Goal: Task Accomplishment & Management: Use online tool/utility

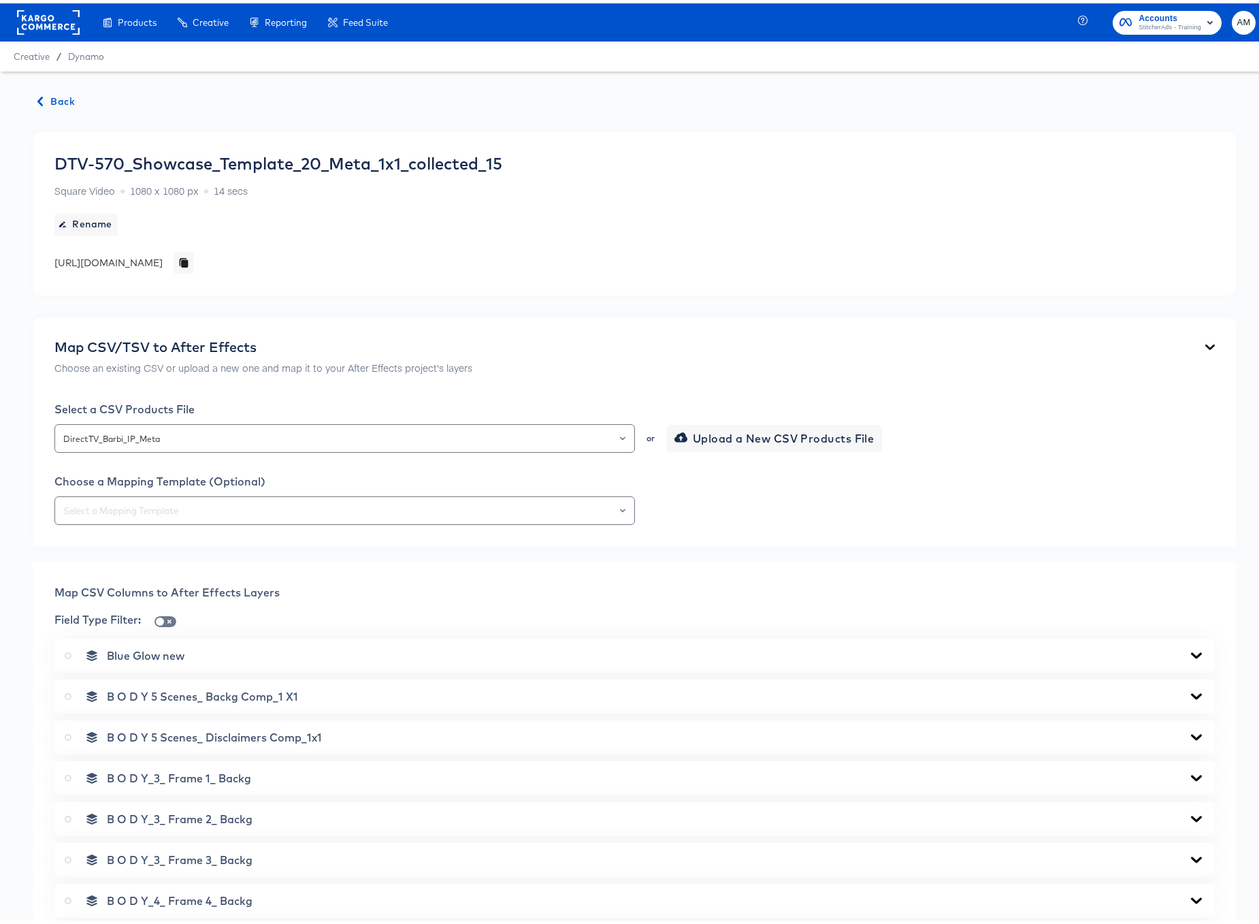
click at [59, 91] on span "Back" at bounding box center [56, 98] width 37 height 17
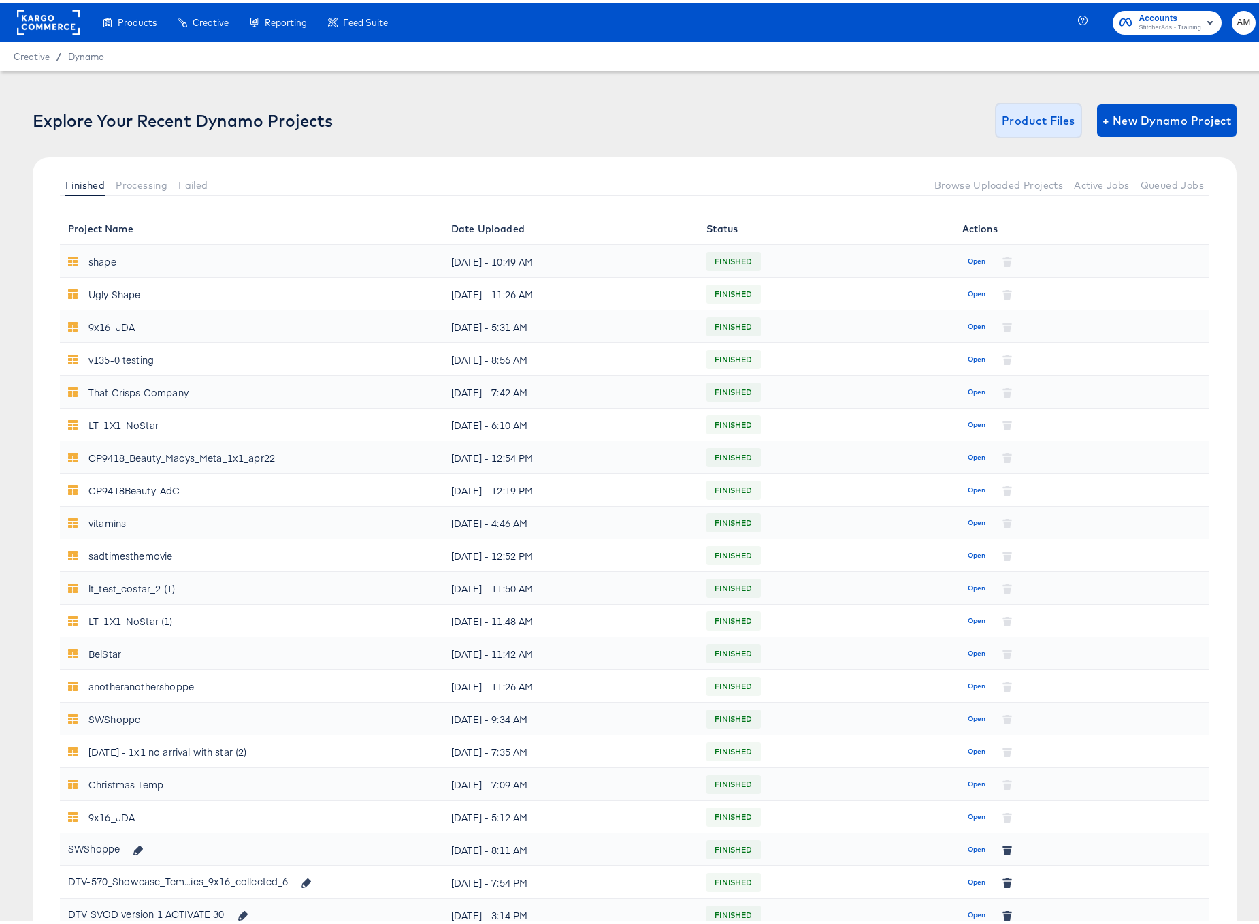
click at [1030, 120] on span "Product Files" at bounding box center [1039, 117] width 74 height 19
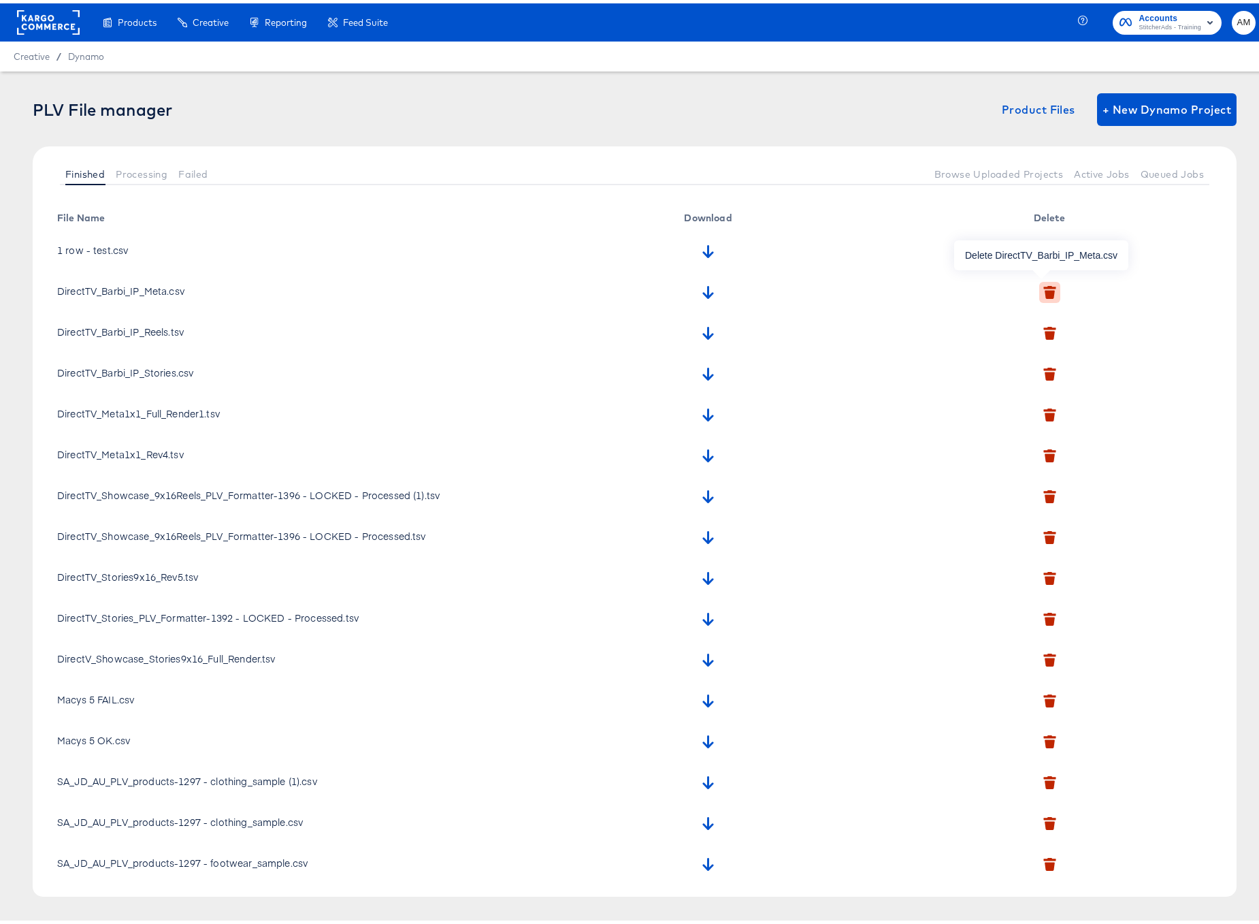
click at [1045, 289] on icon "button" at bounding box center [1050, 291] width 10 height 9
click at [1026, 353] on icon "button" at bounding box center [1028, 353] width 10 height 10
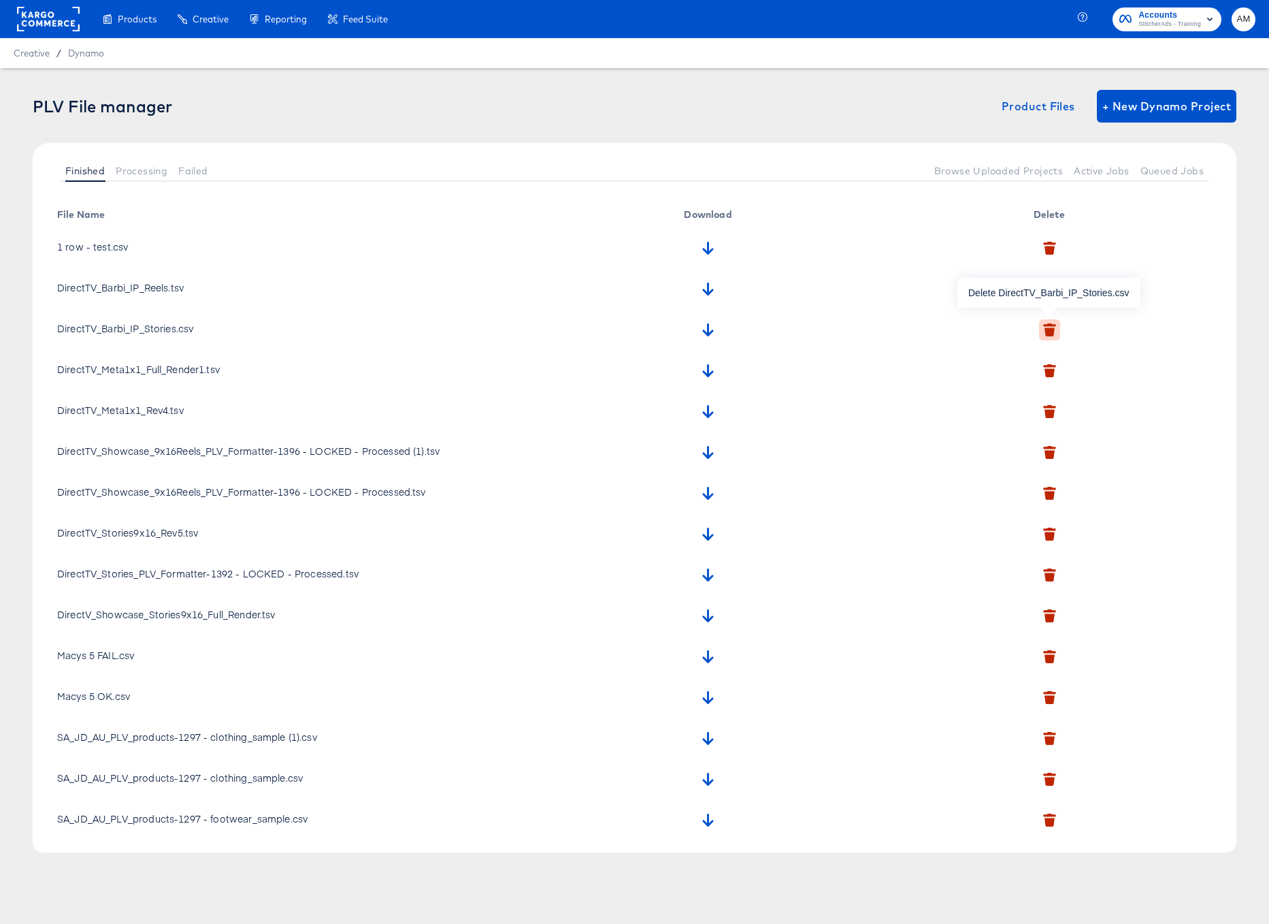
click at [1048, 330] on icon "button" at bounding box center [1050, 331] width 10 height 9
click at [1032, 395] on icon "button" at bounding box center [1031, 394] width 10 height 7
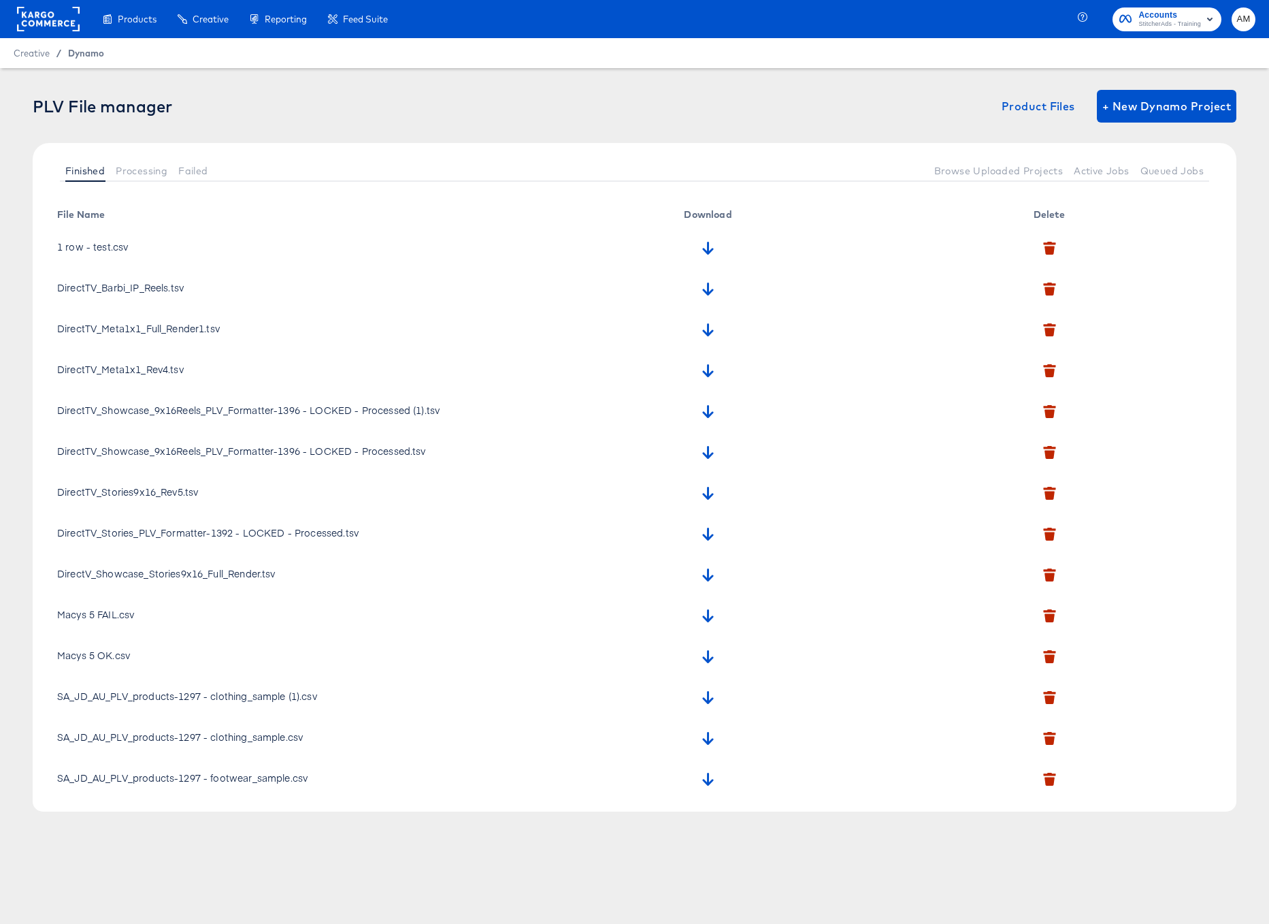
click at [75, 56] on span "Dynamo" at bounding box center [86, 53] width 36 height 11
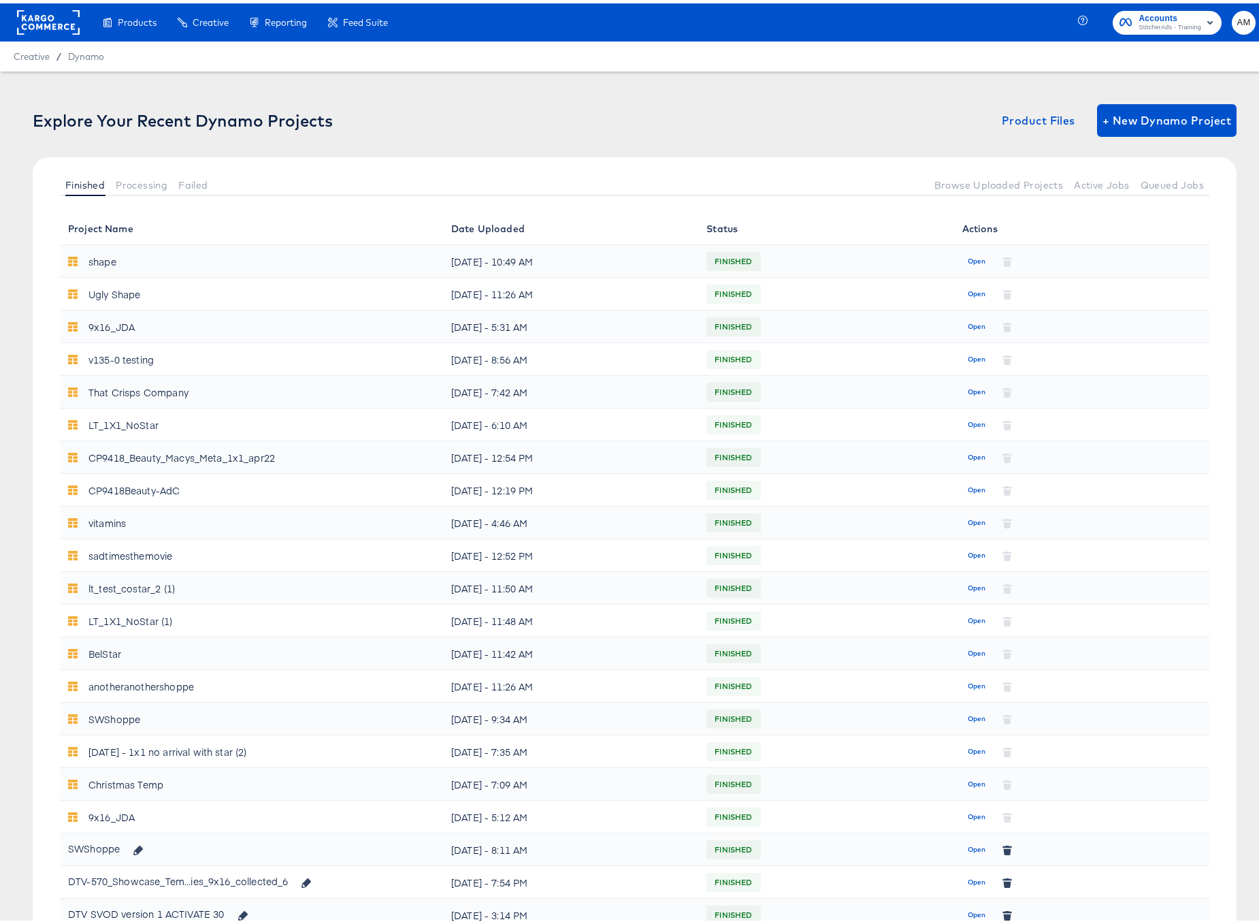
scroll to position [250, 0]
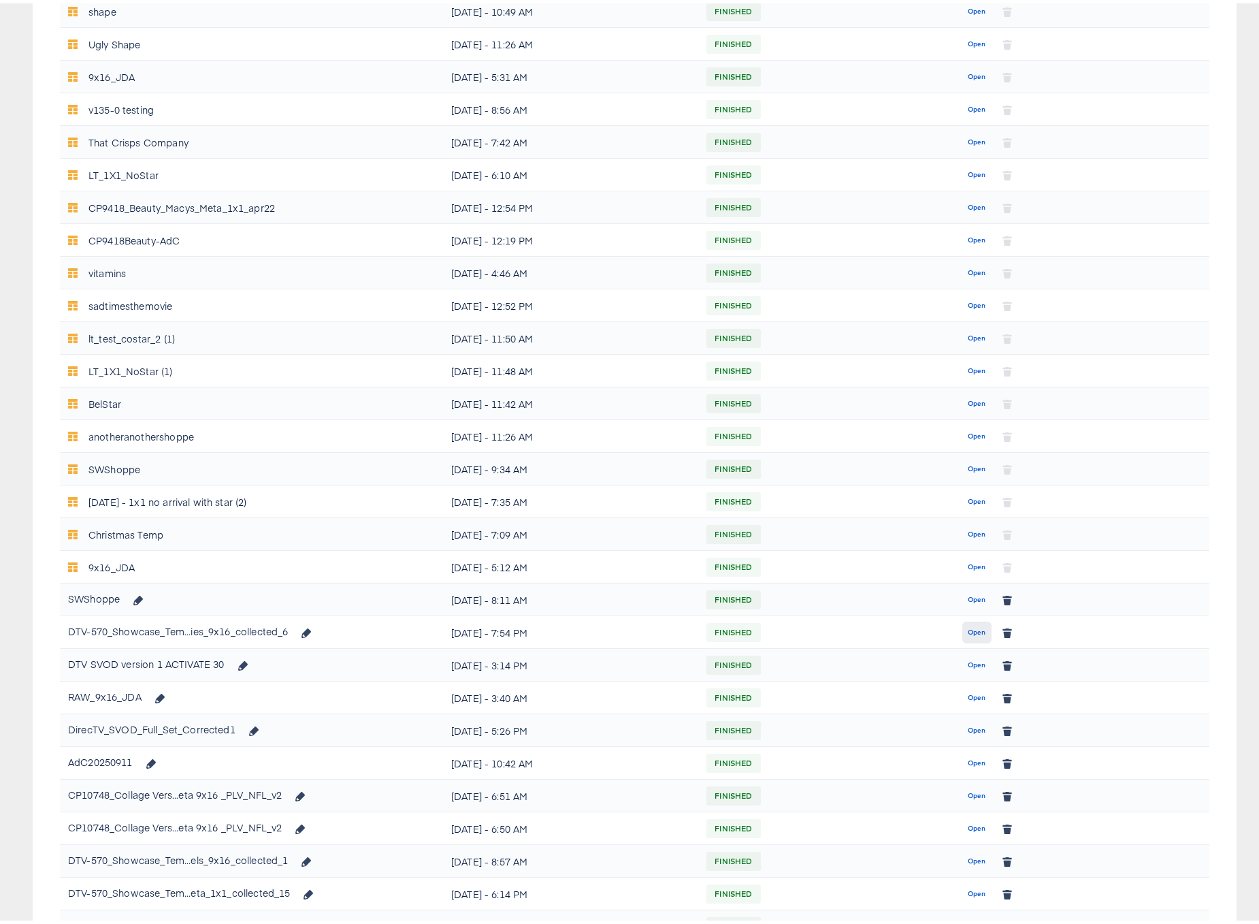
click at [968, 629] on span "Open" at bounding box center [977, 629] width 18 height 12
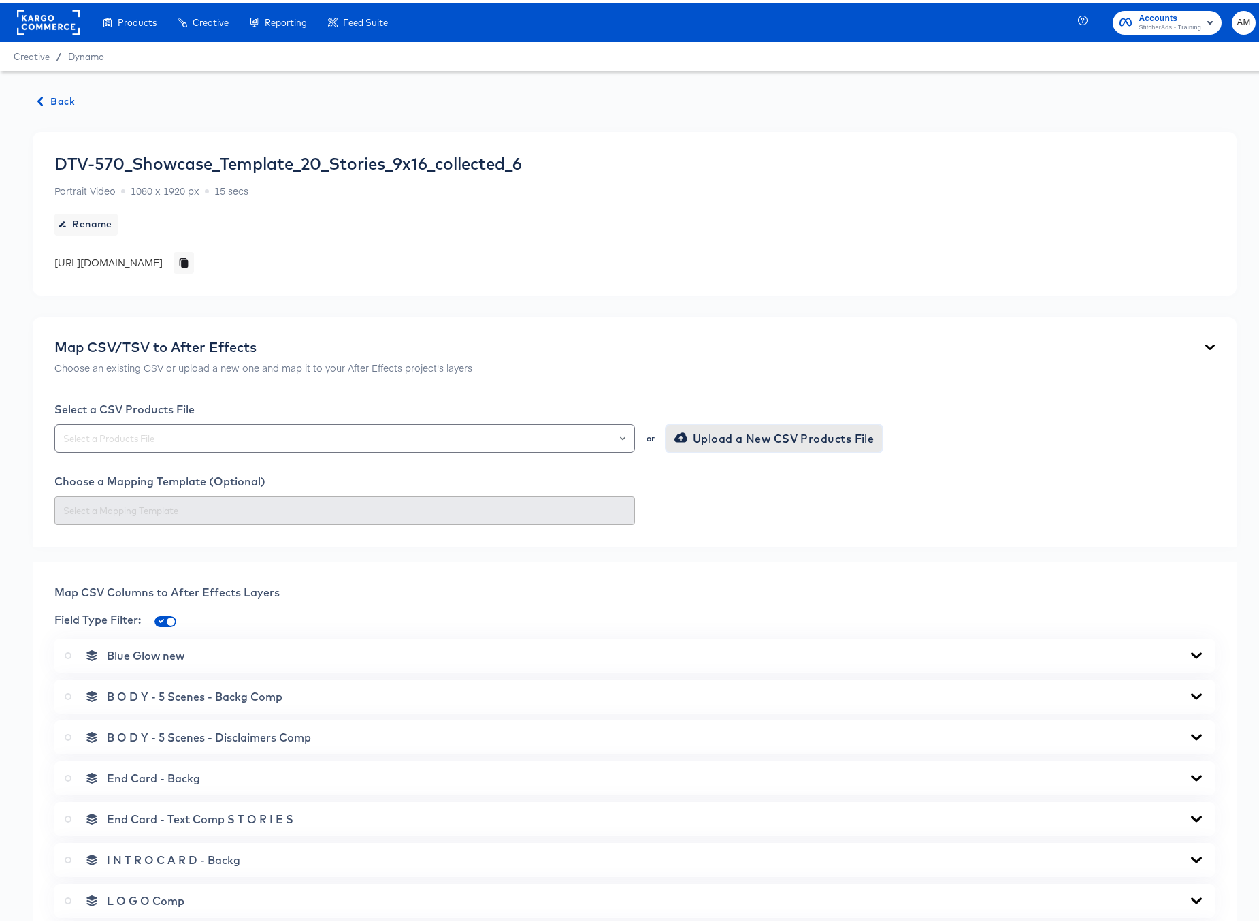
click at [685, 436] on span "Upload a New CSV Products File" at bounding box center [775, 434] width 197 height 19
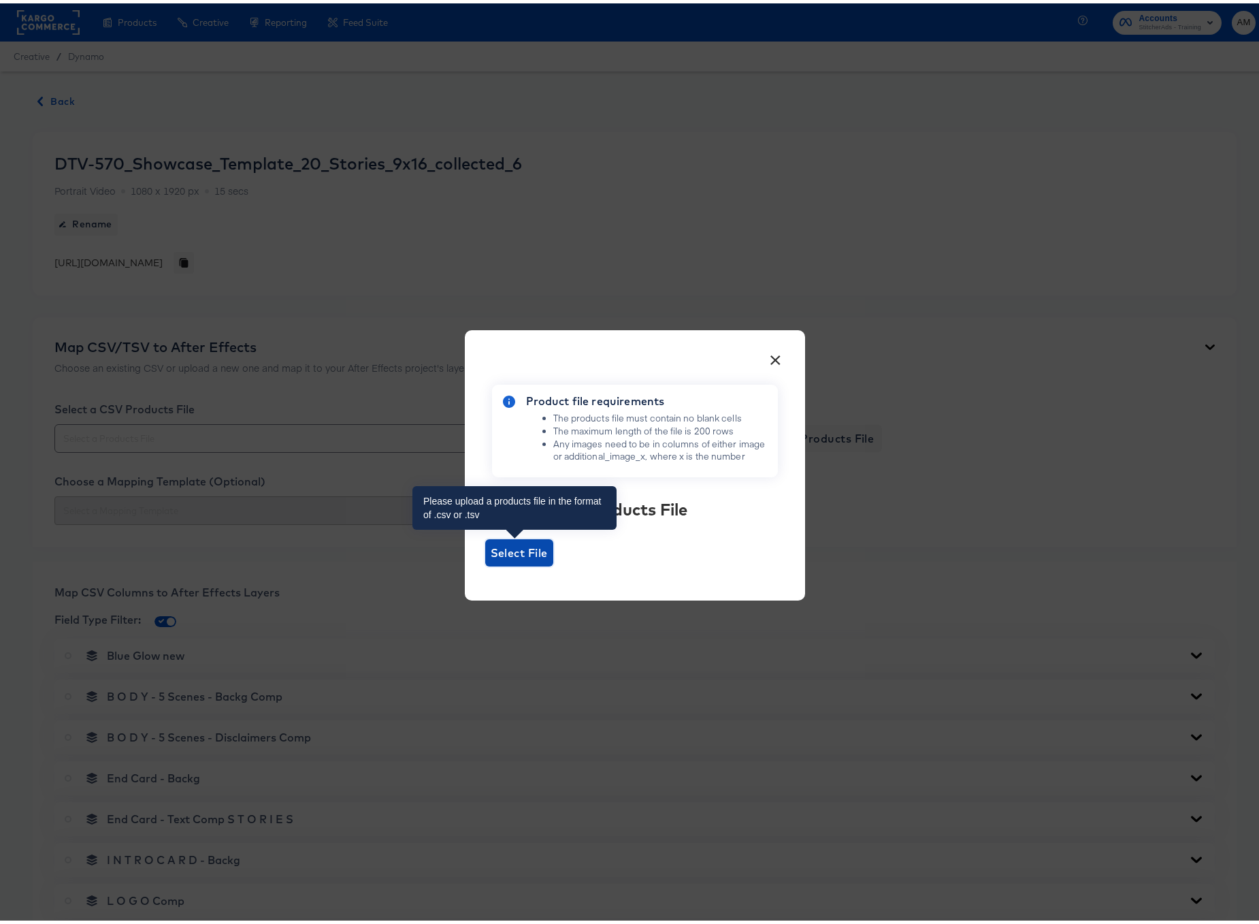
click at [500, 551] on span "Select File" at bounding box center [519, 549] width 57 height 19
click at [485, 563] on input "Select File" at bounding box center [485, 563] width 0 height 0
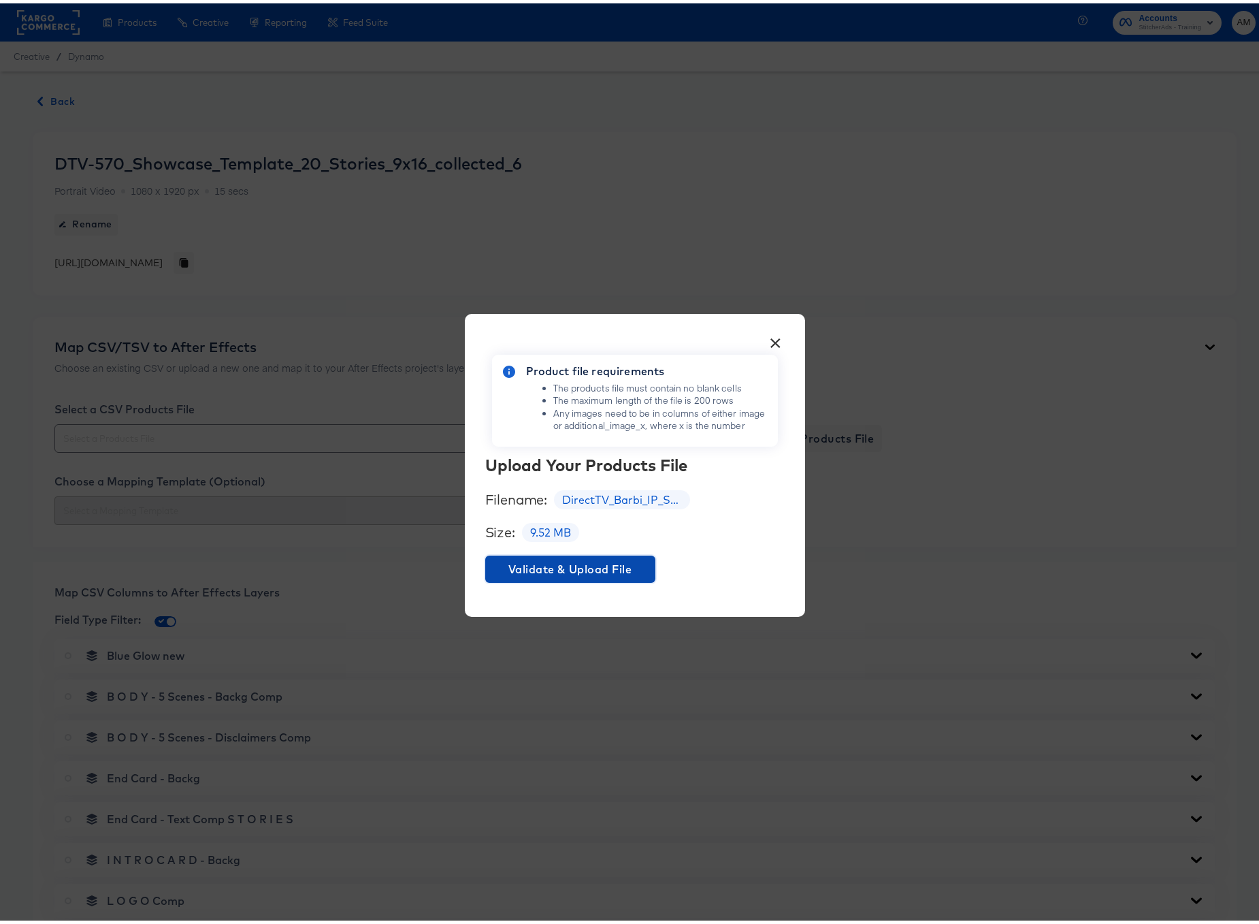
click at [589, 572] on span "Validate & Upload File" at bounding box center [570, 565] width 159 height 19
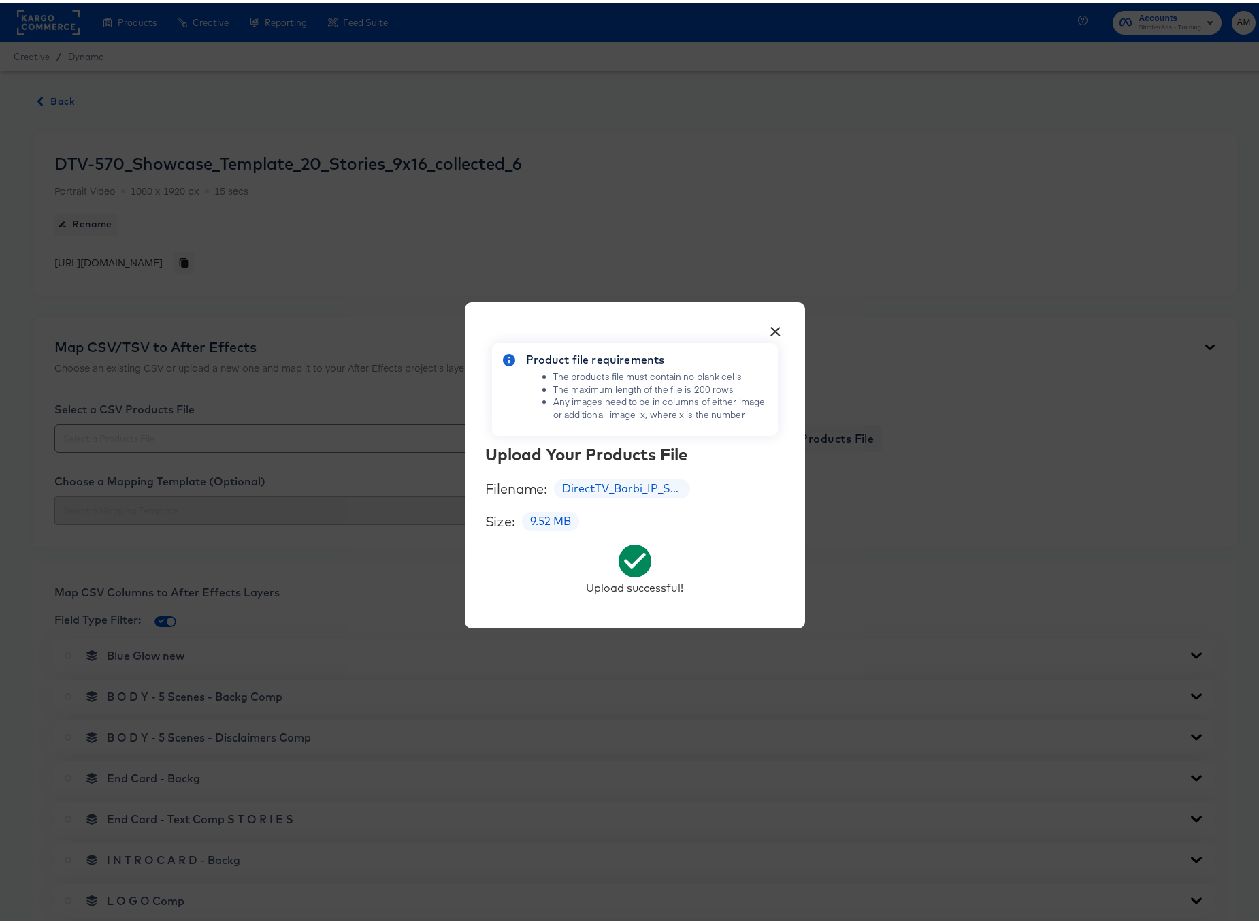
click at [774, 329] on button "×" at bounding box center [776, 324] width 25 height 25
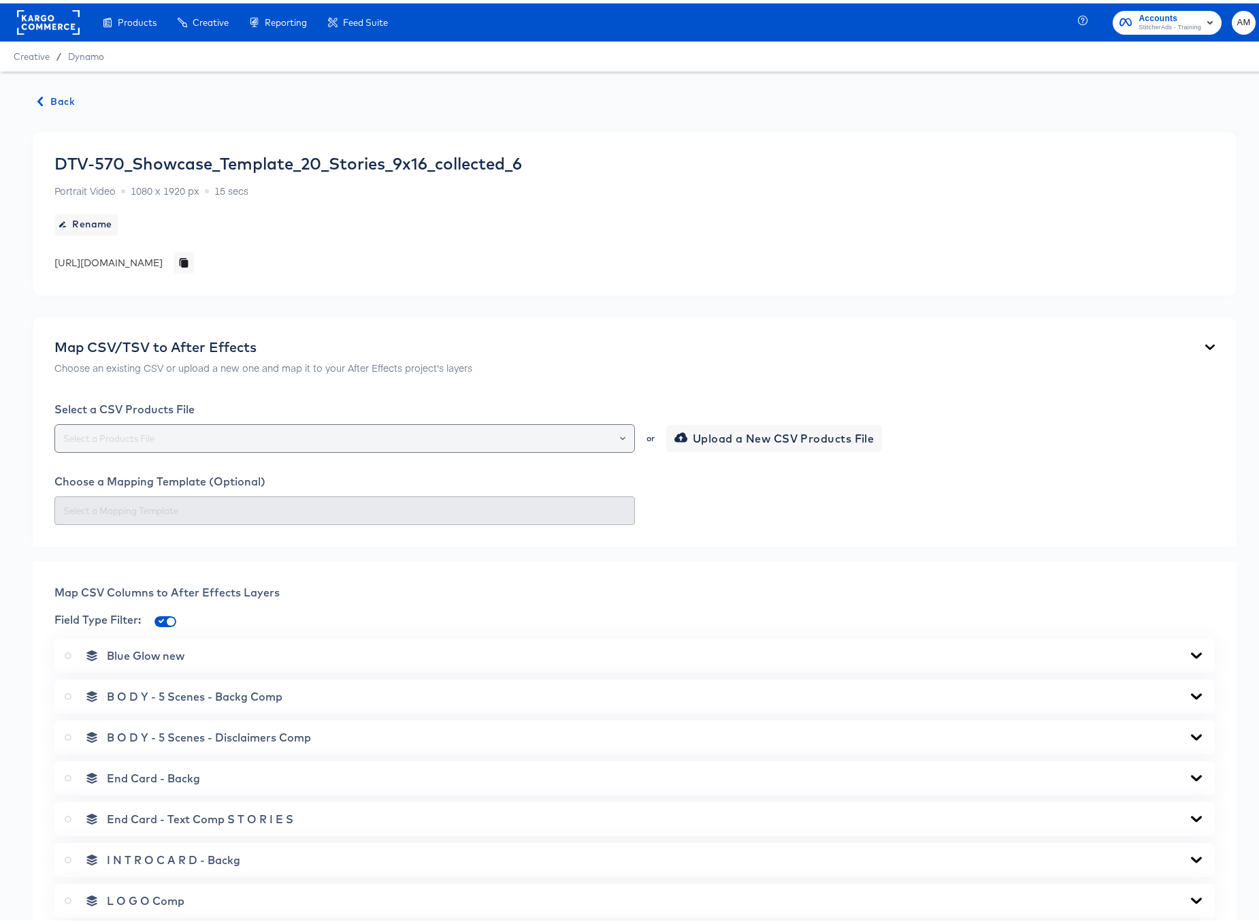
click at [620, 434] on icon "Open" at bounding box center [622, 434] width 5 height 3
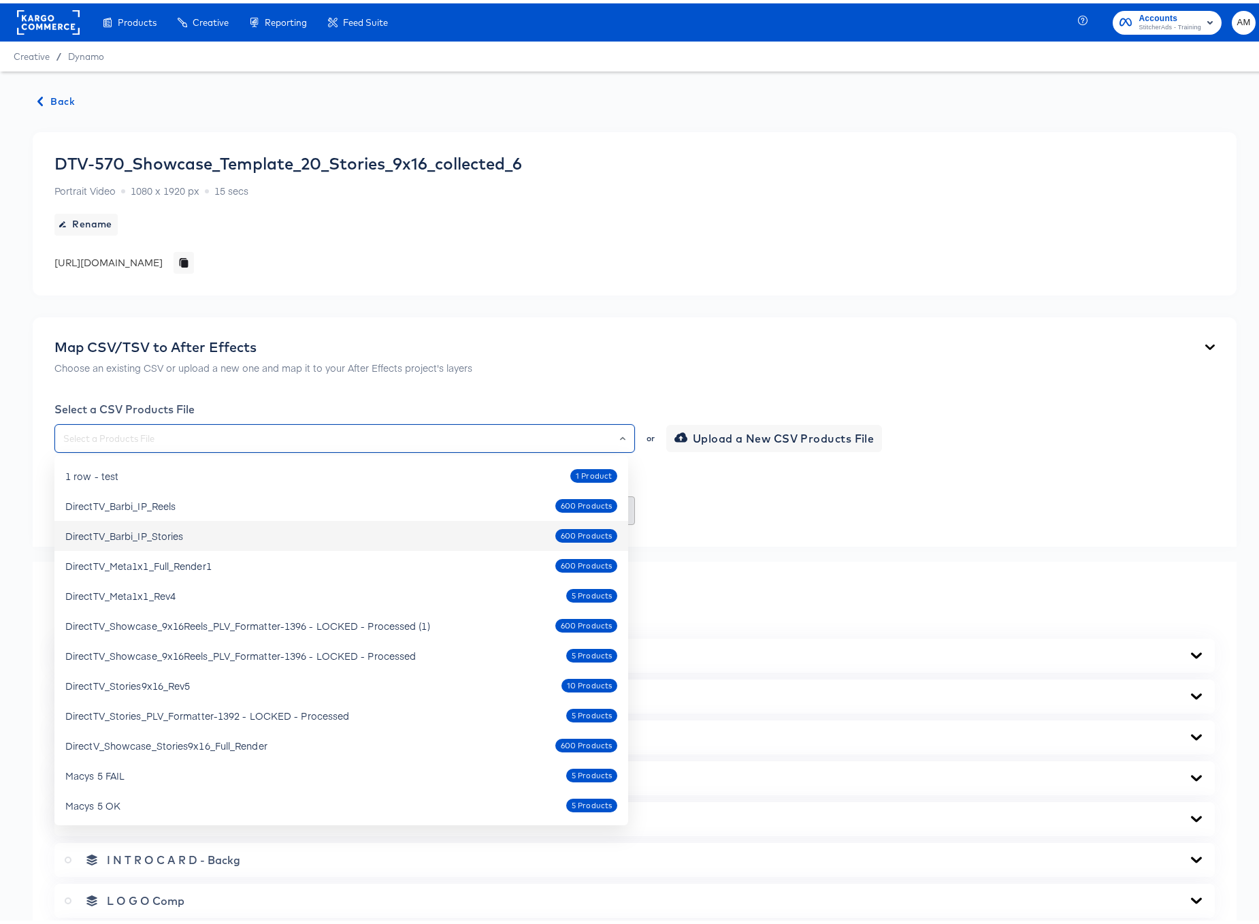
click at [165, 530] on div "DirectTV_Barbi_IP_Stories" at bounding box center [124, 532] width 118 height 14
type input "DirectTV_Barbi_IP_Stories"
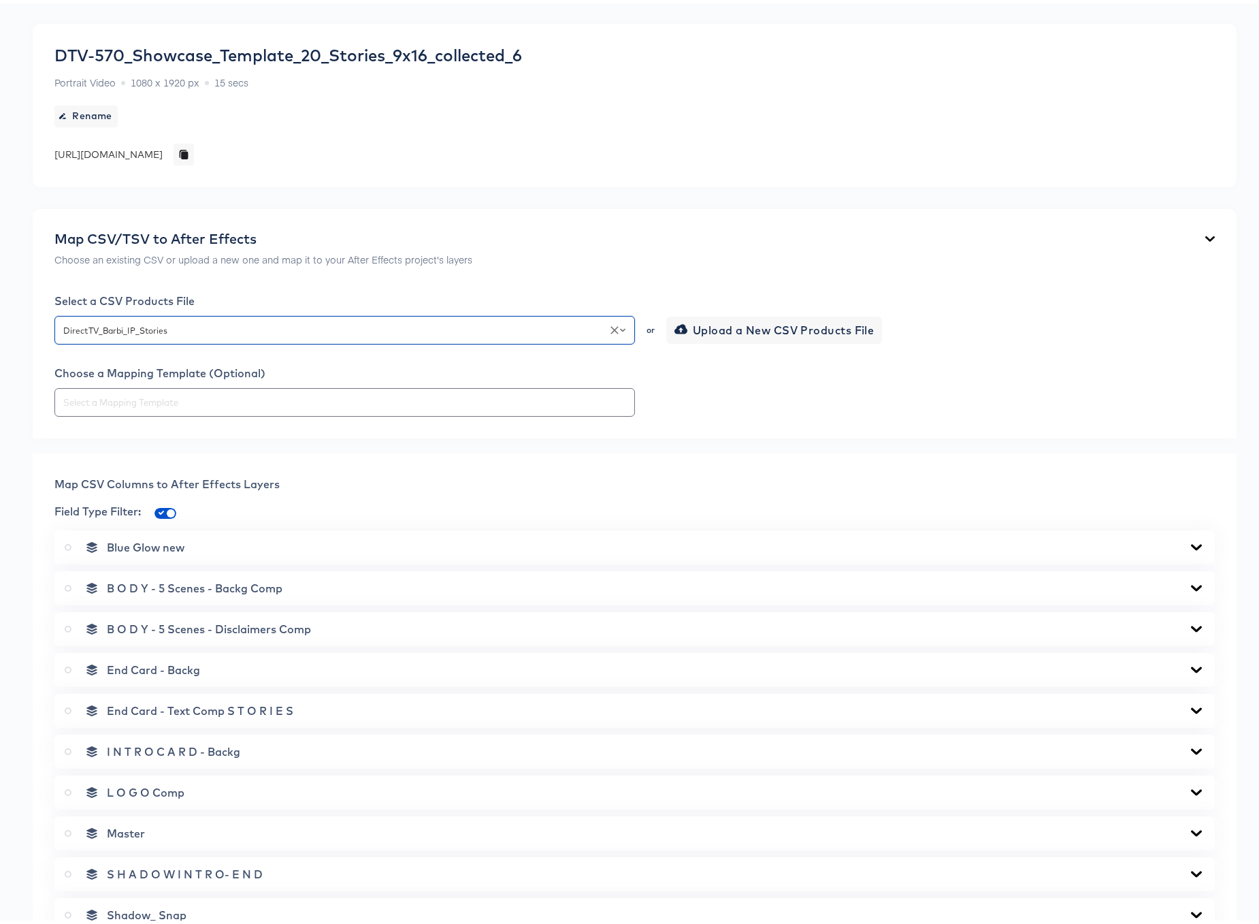
scroll to position [149, 0]
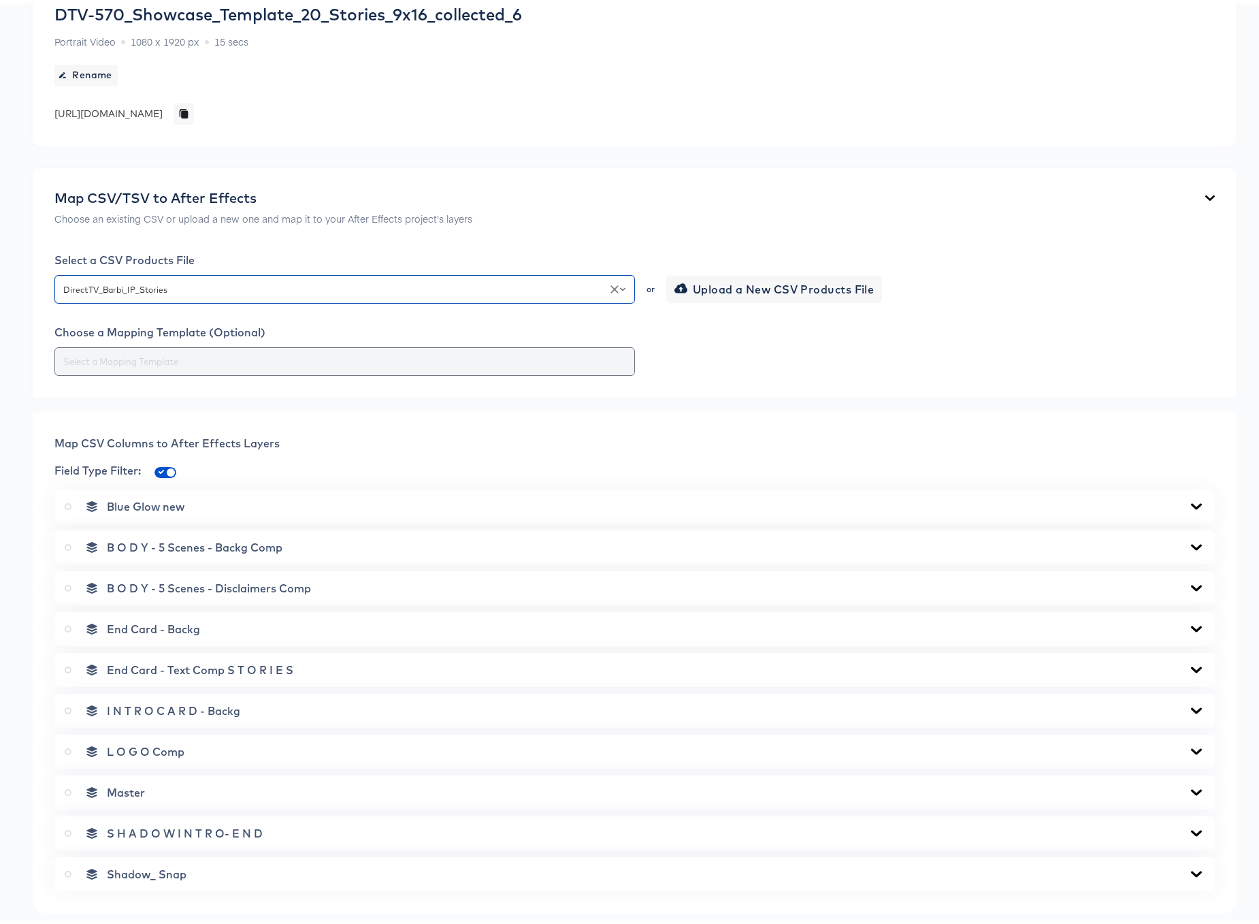
click at [431, 363] on input "text" at bounding box center [345, 358] width 568 height 16
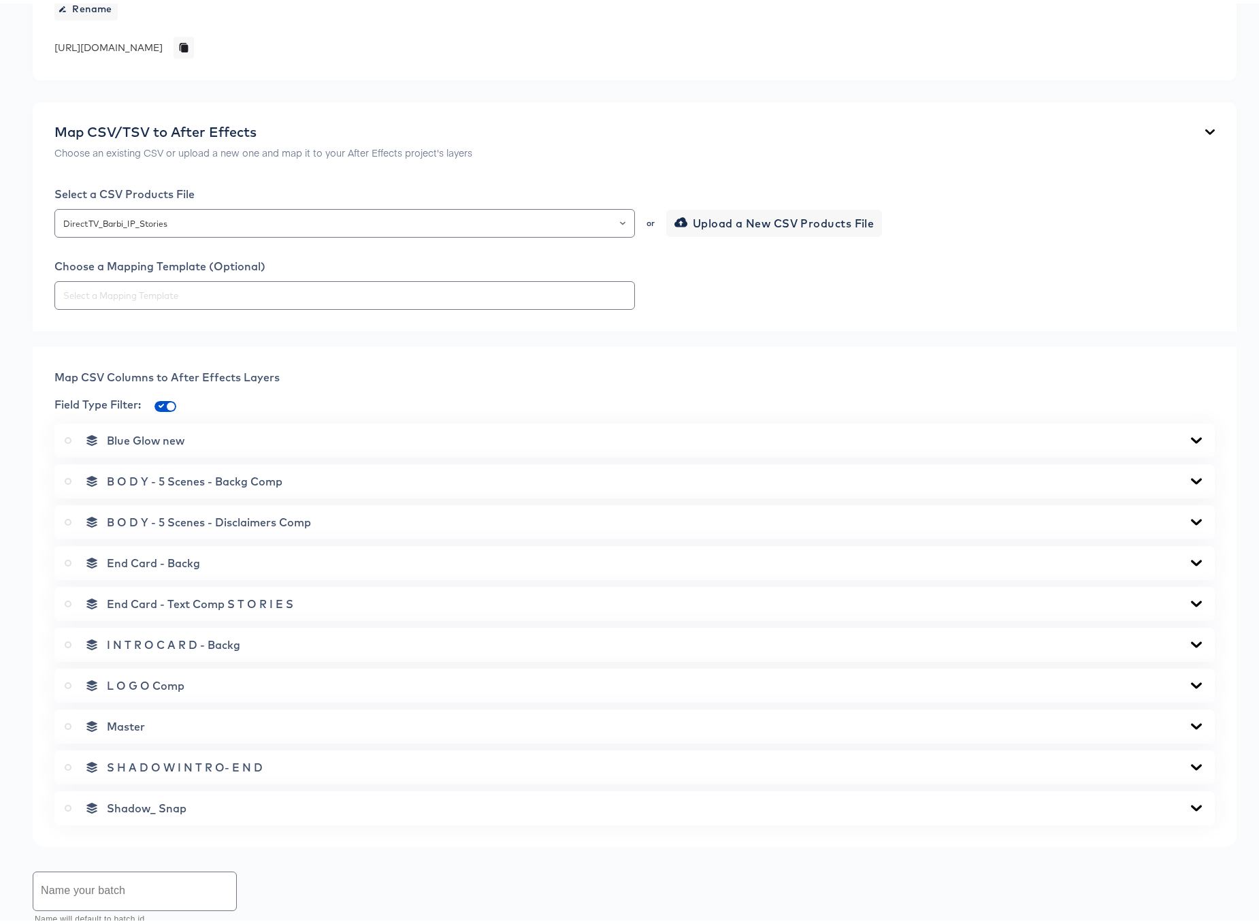
scroll to position [235, 0]
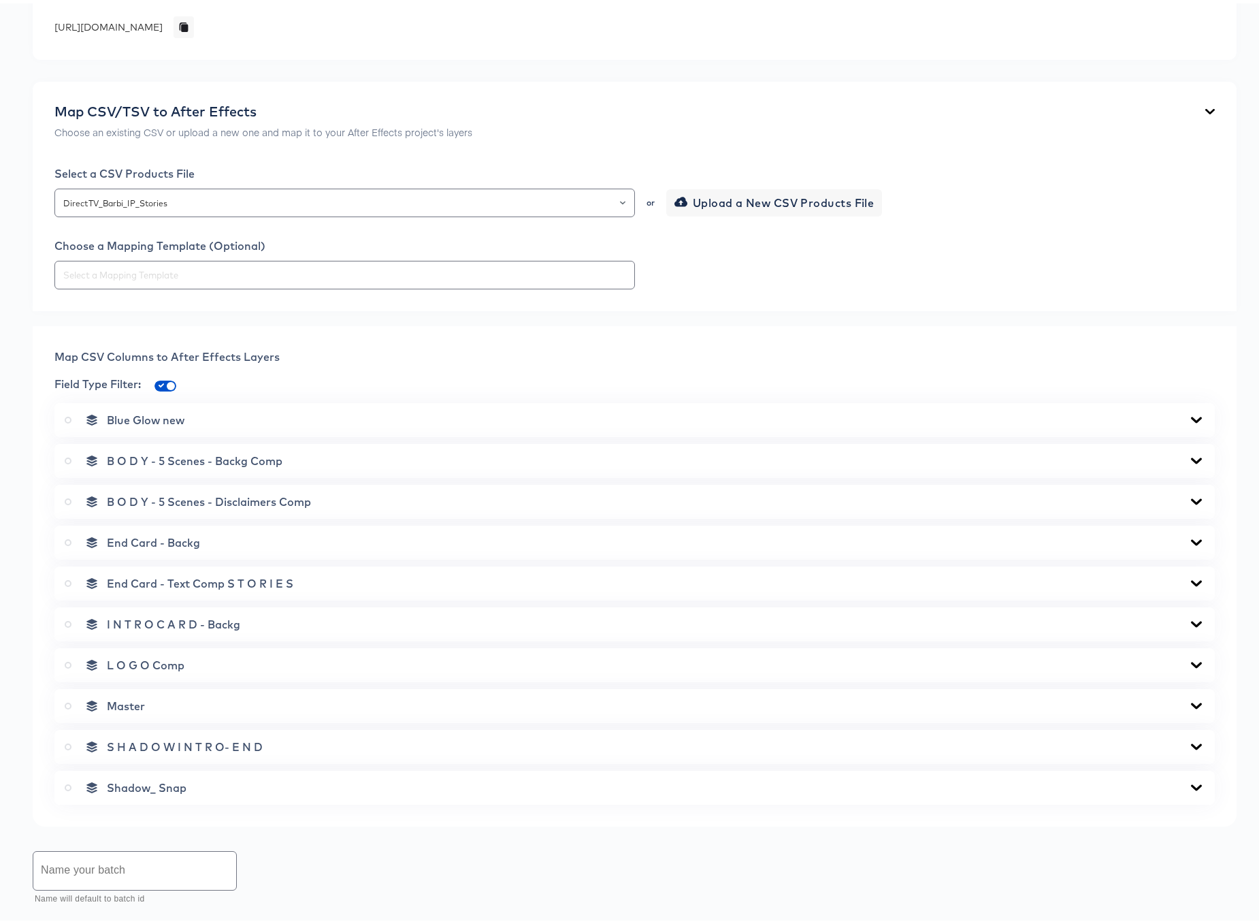
click at [1191, 419] on icon at bounding box center [1196, 416] width 11 height 6
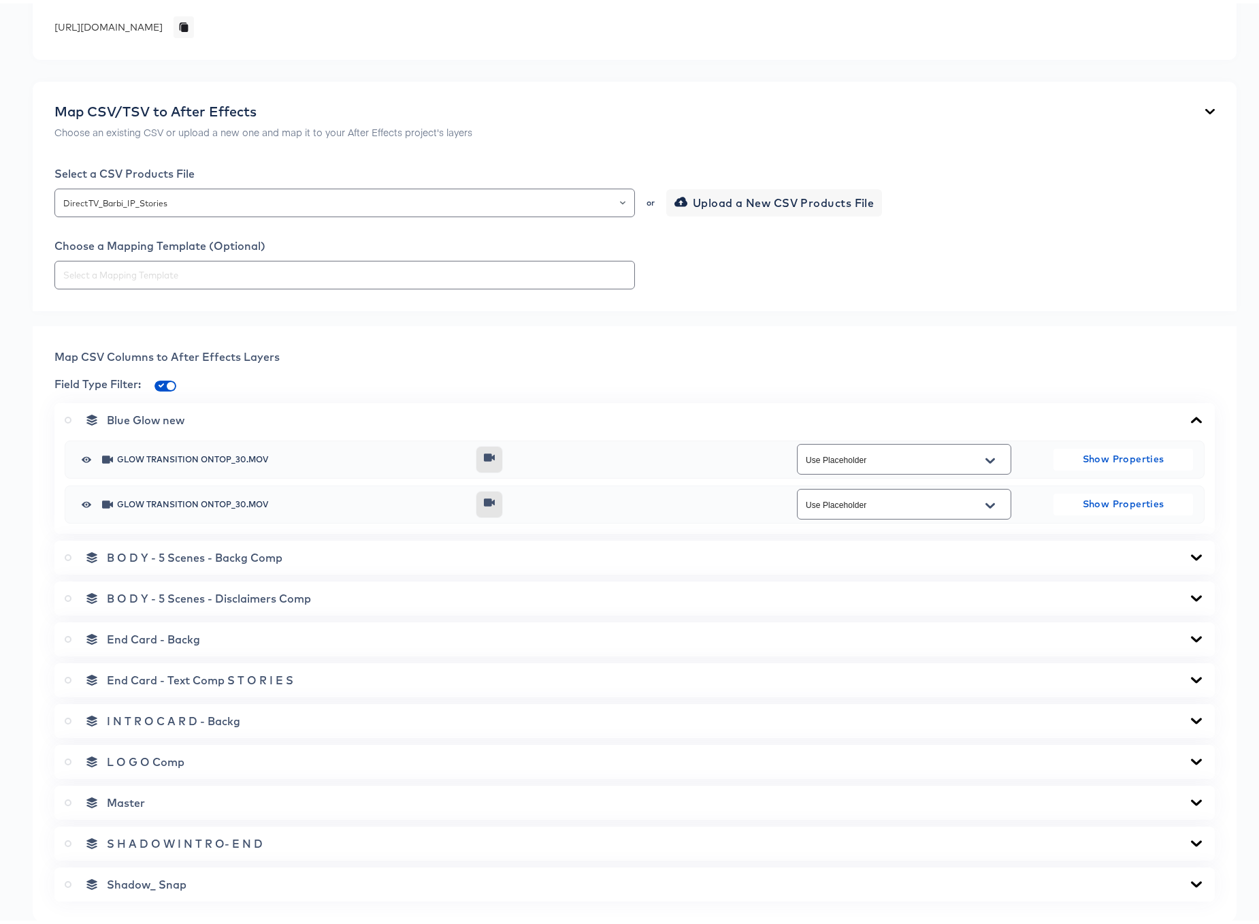
click at [1188, 419] on icon at bounding box center [1196, 416] width 16 height 11
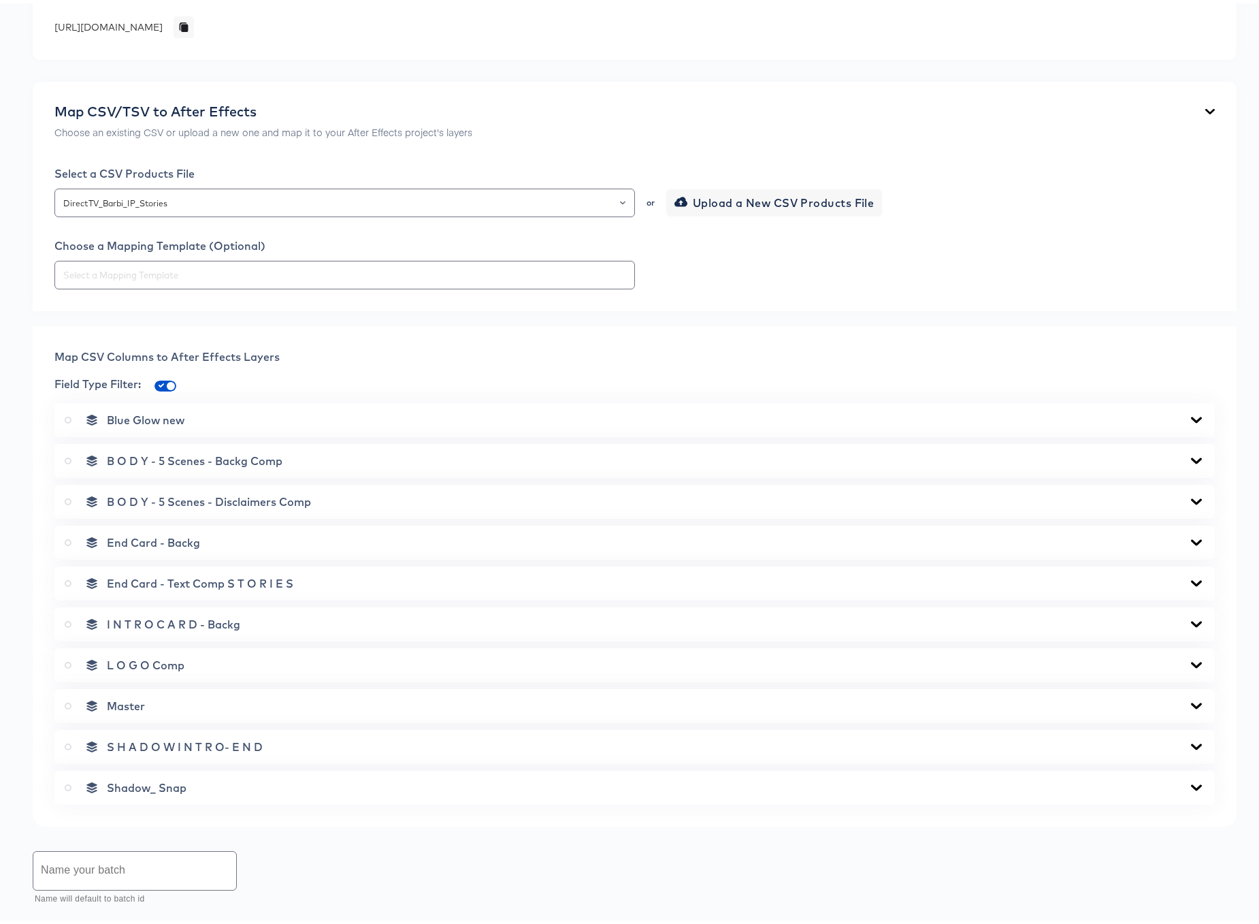
click at [1191, 459] on icon at bounding box center [1196, 457] width 11 height 6
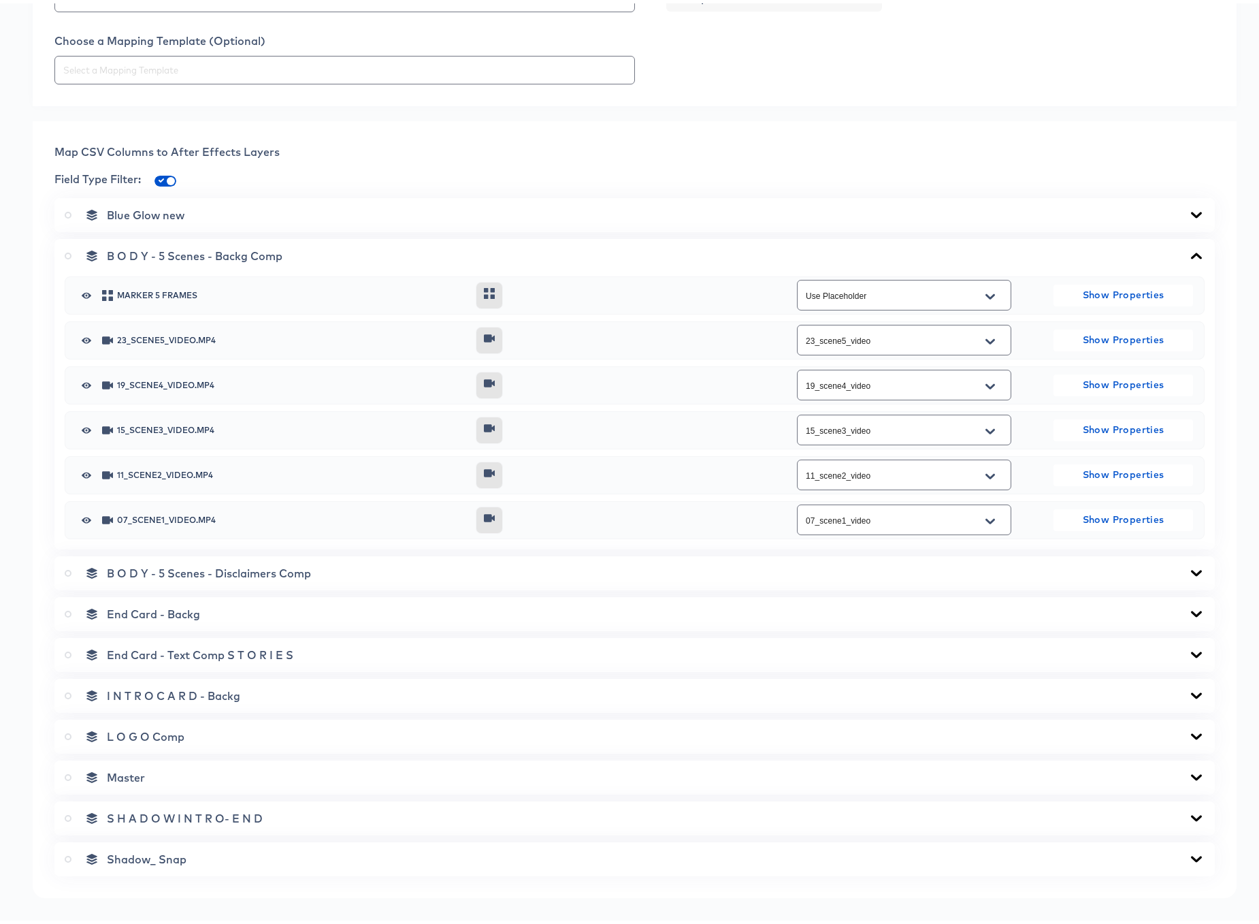
scroll to position [442, 0]
click at [1188, 249] on icon at bounding box center [1196, 250] width 16 height 11
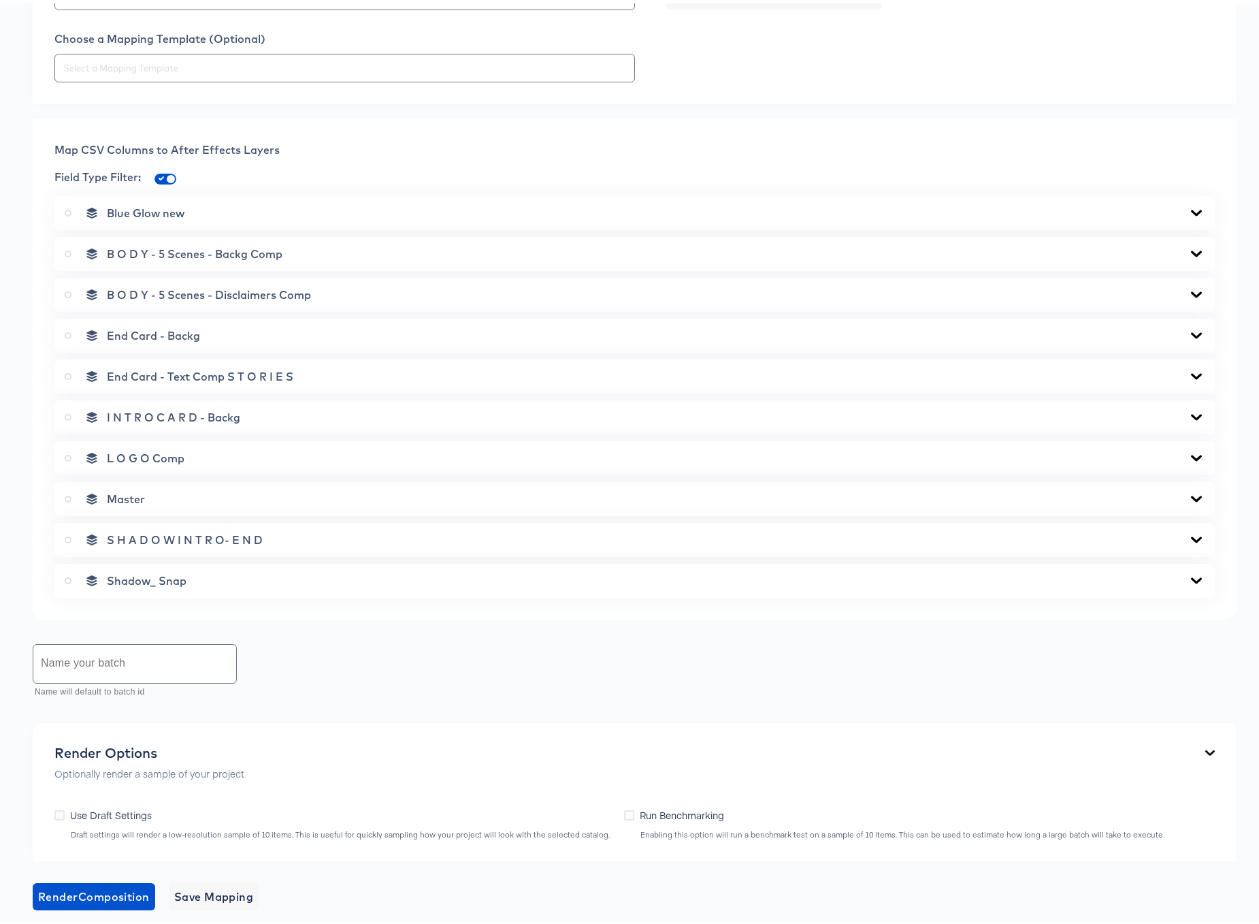
click at [1191, 292] on icon at bounding box center [1196, 291] width 11 height 6
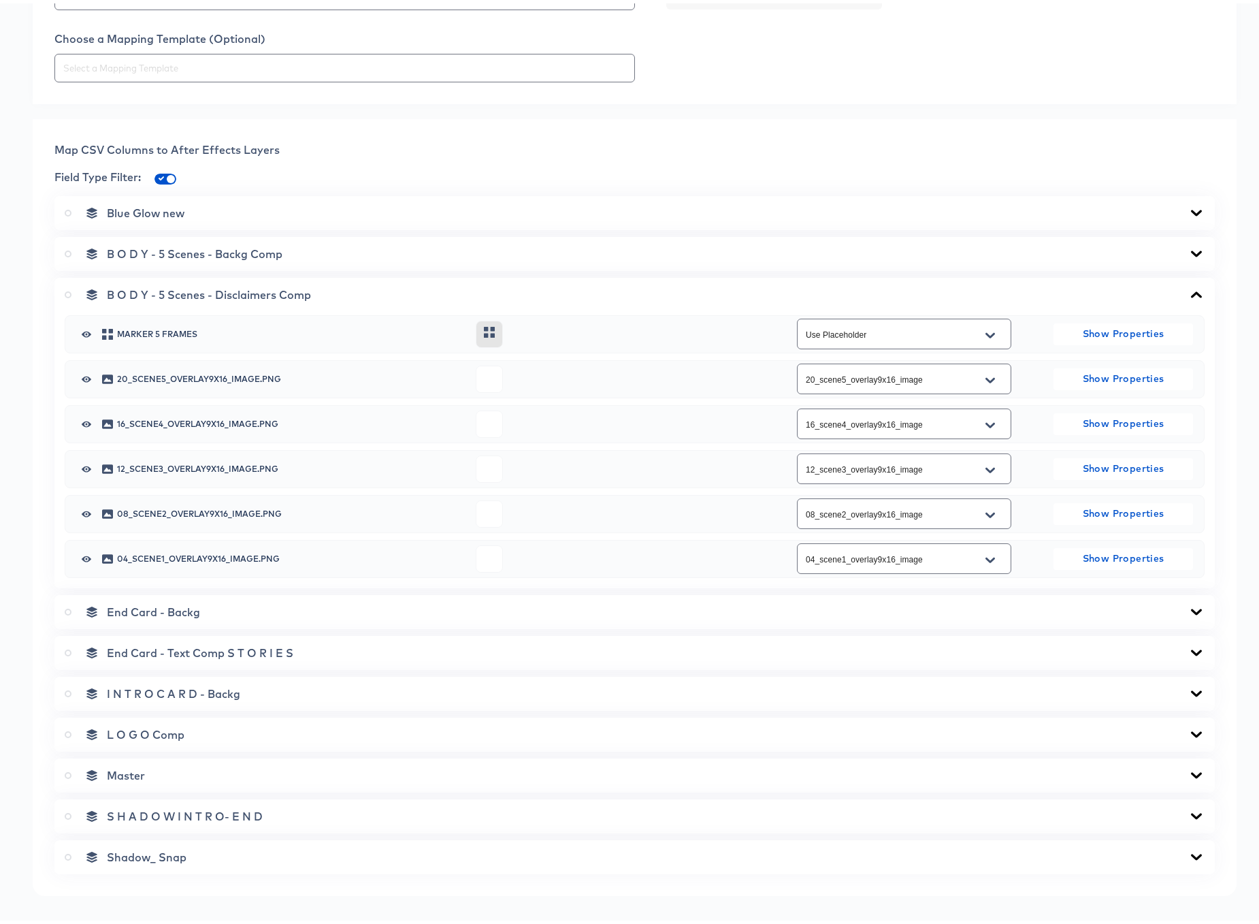
click at [1188, 292] on icon at bounding box center [1196, 291] width 16 height 11
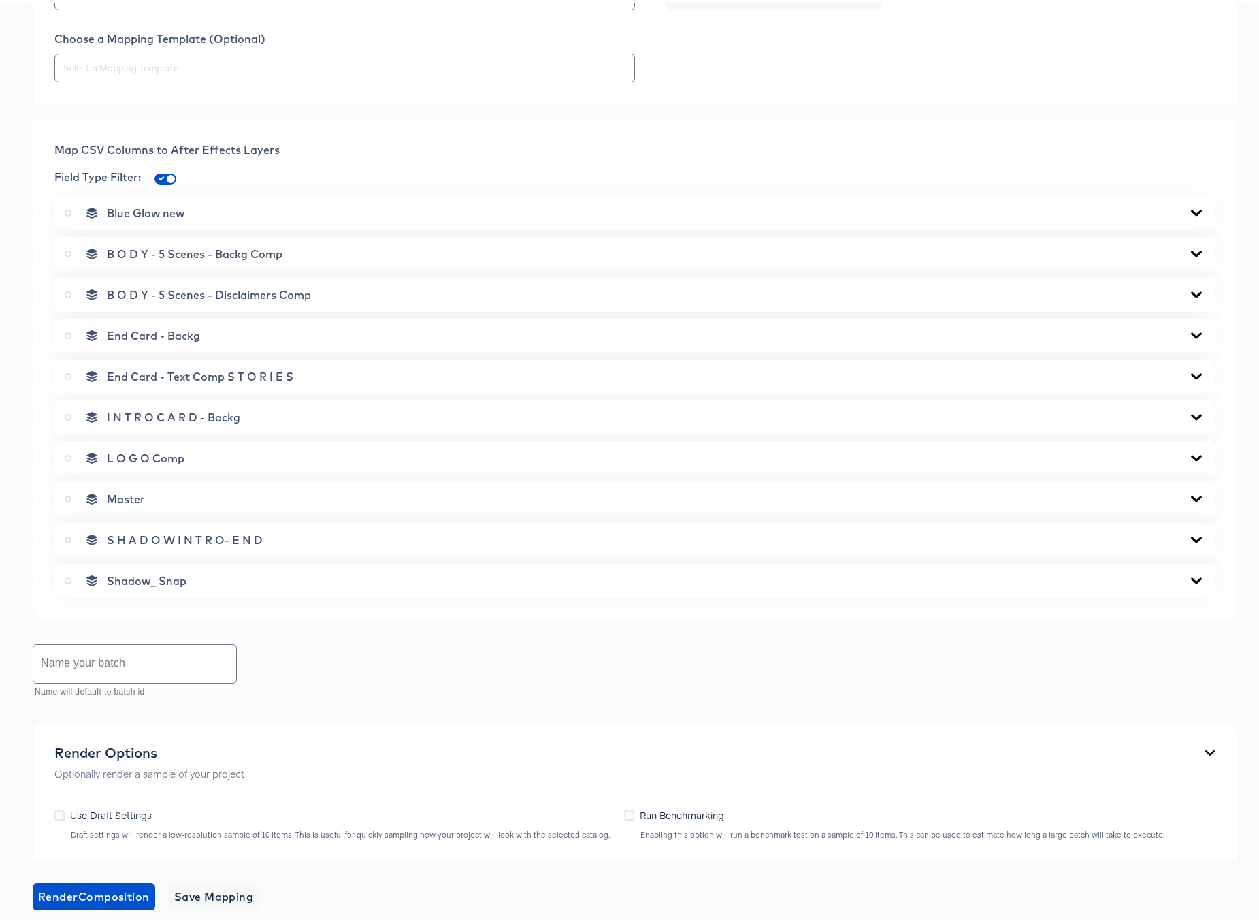
click at [1191, 330] on icon at bounding box center [1196, 332] width 11 height 6
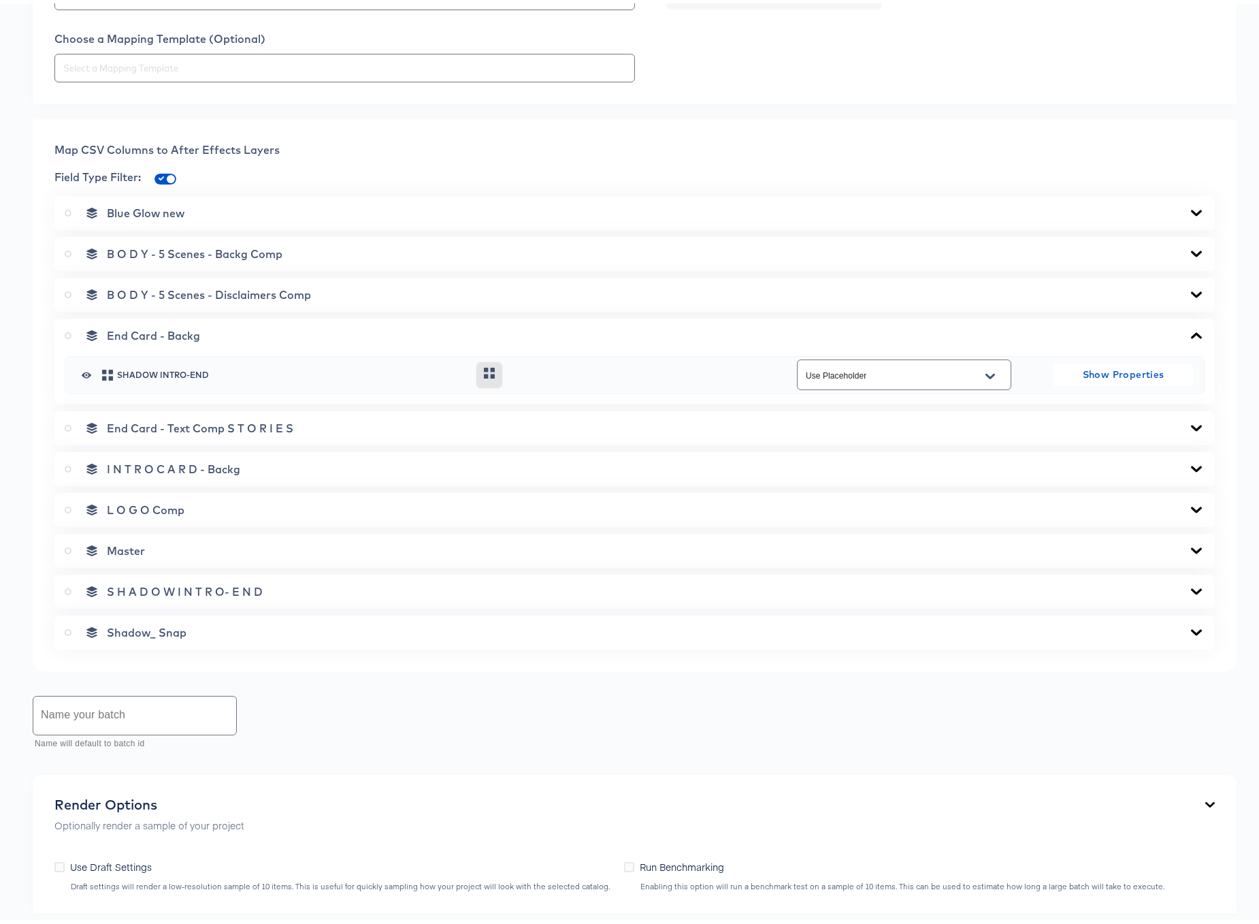
click at [1191, 330] on icon at bounding box center [1196, 332] width 11 height 6
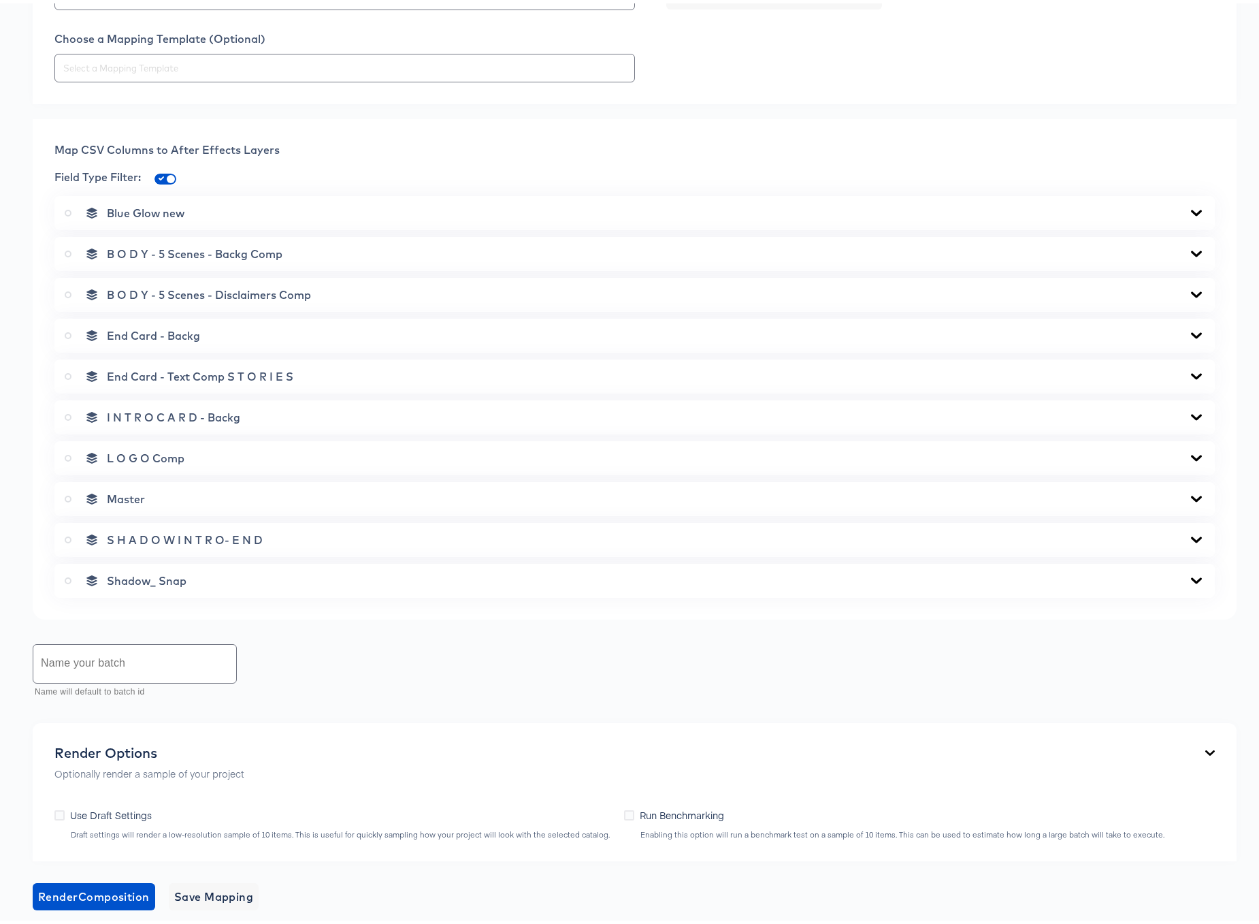
click at [1188, 370] on icon at bounding box center [1196, 373] width 16 height 11
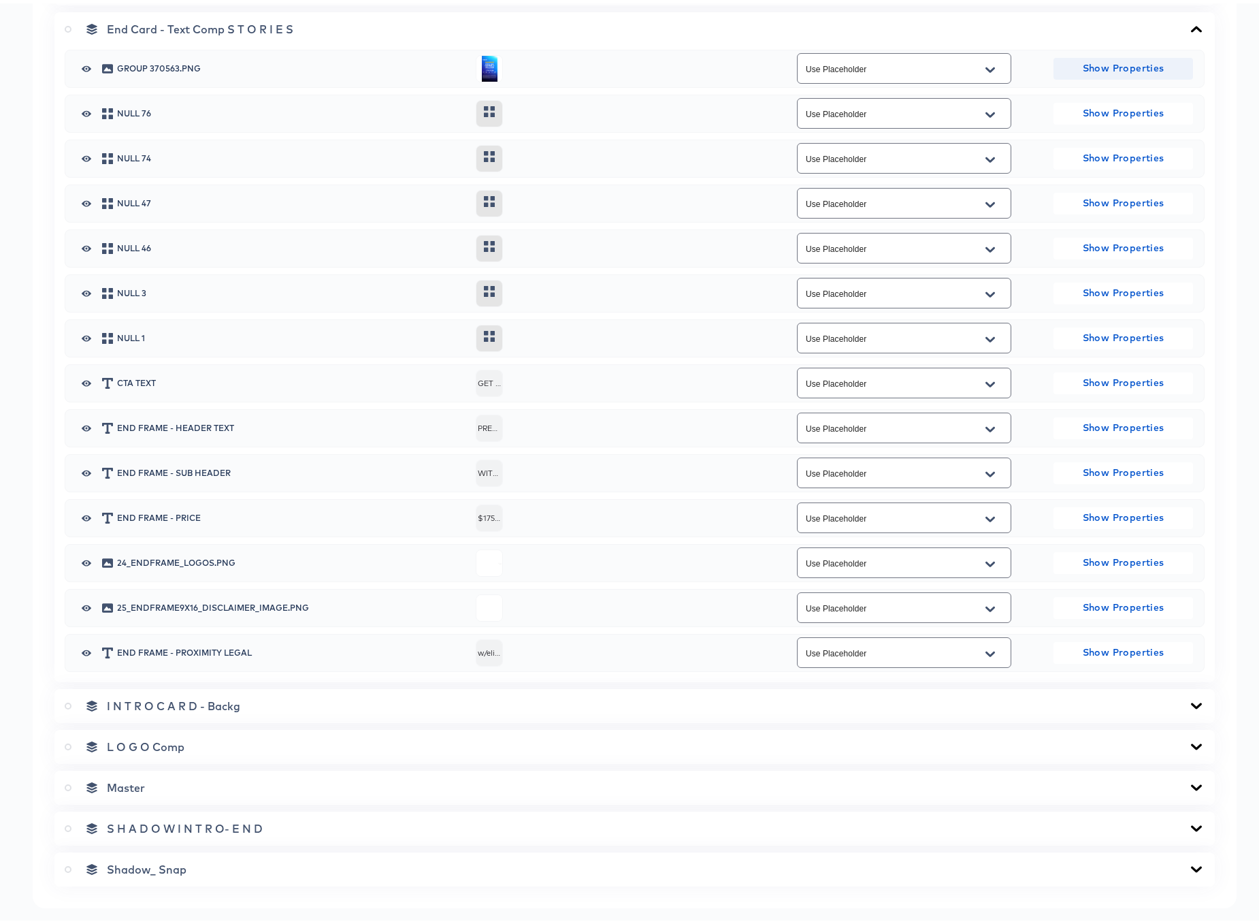
scroll to position [790, 0]
click at [987, 559] on button "Open" at bounding box center [990, 560] width 20 height 22
click at [728, 546] on div at bounding box center [615, 558] width 279 height 27
click at [985, 604] on icon "Open" at bounding box center [990, 604] width 10 height 5
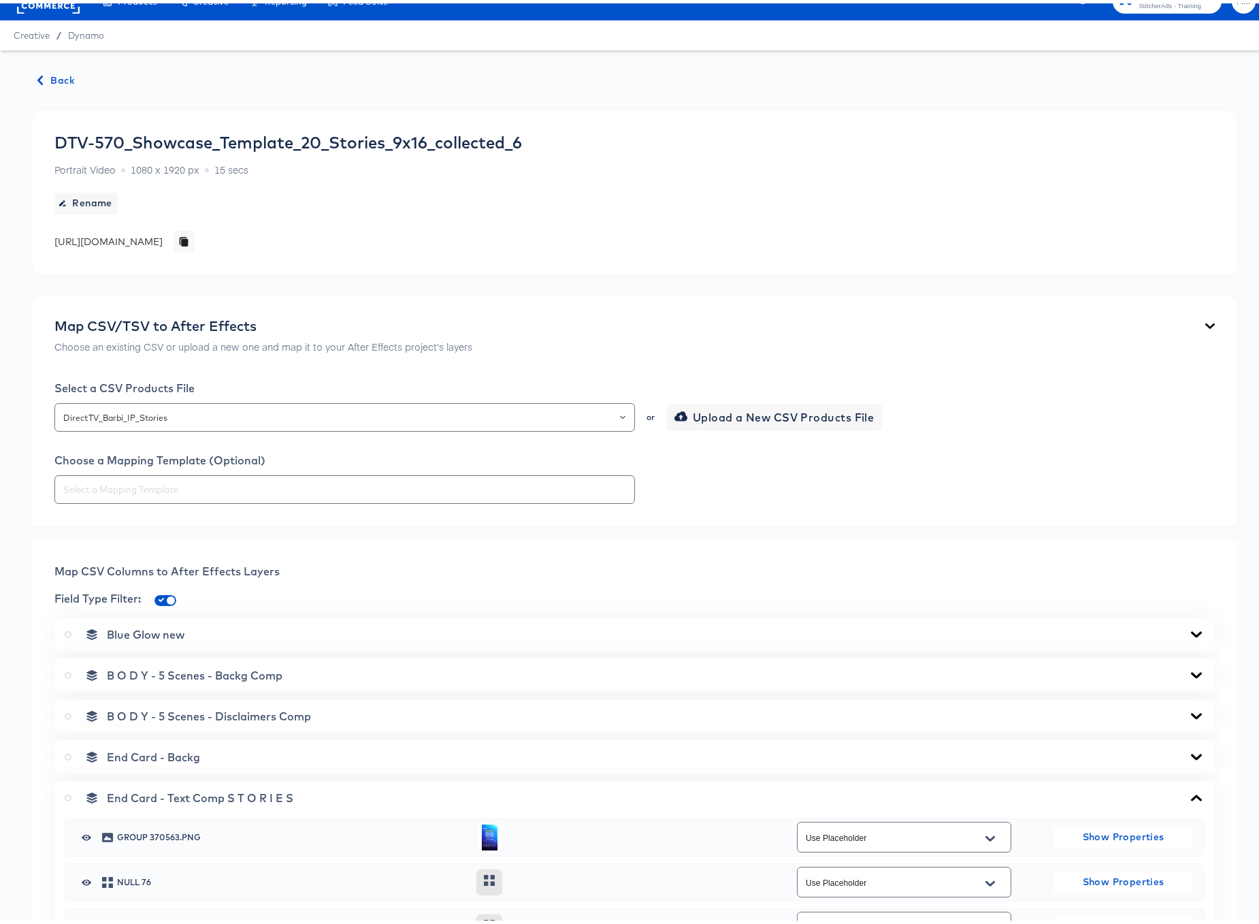
scroll to position [0, 0]
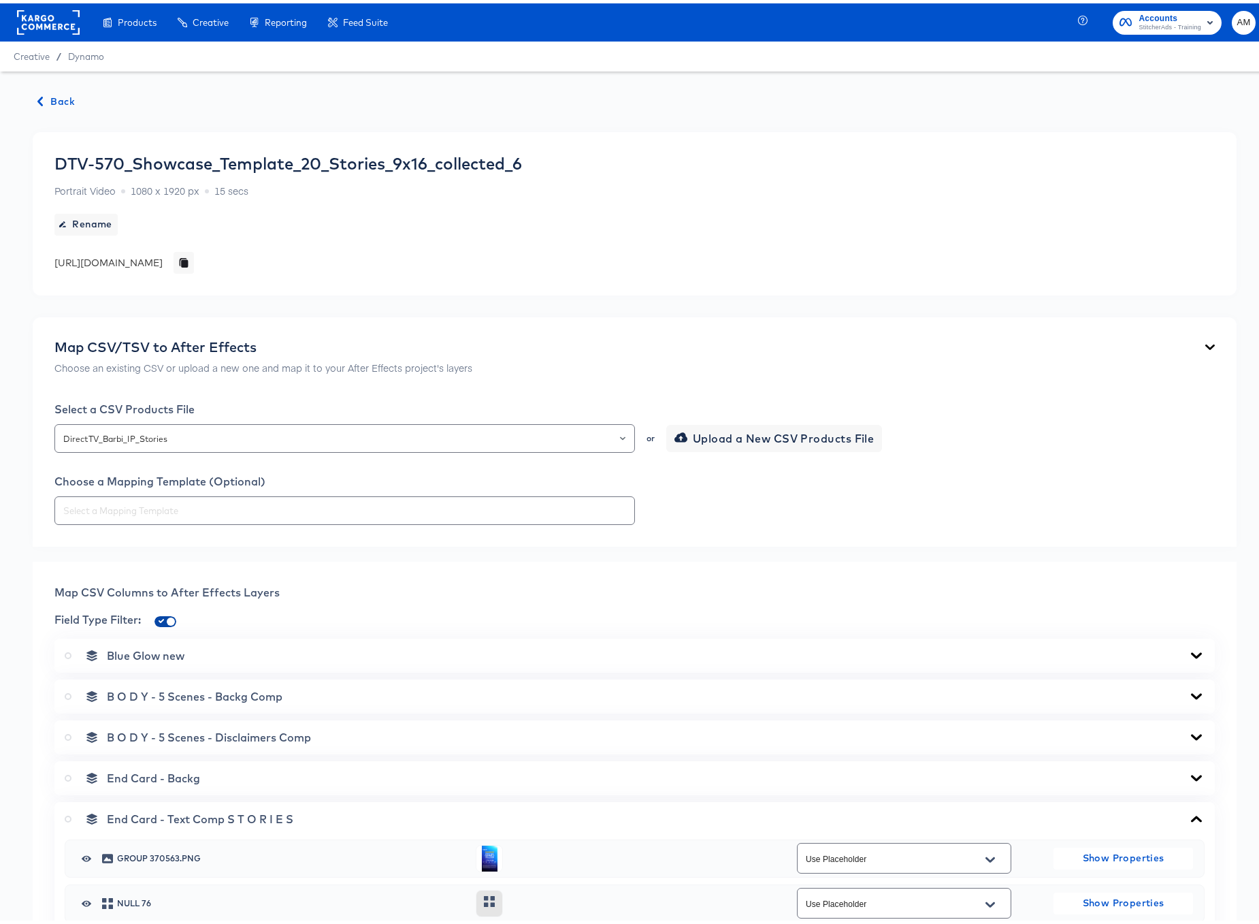
click at [162, 617] on input "checkbox" at bounding box center [170, 620] width 33 height 11
checkbox input "false"
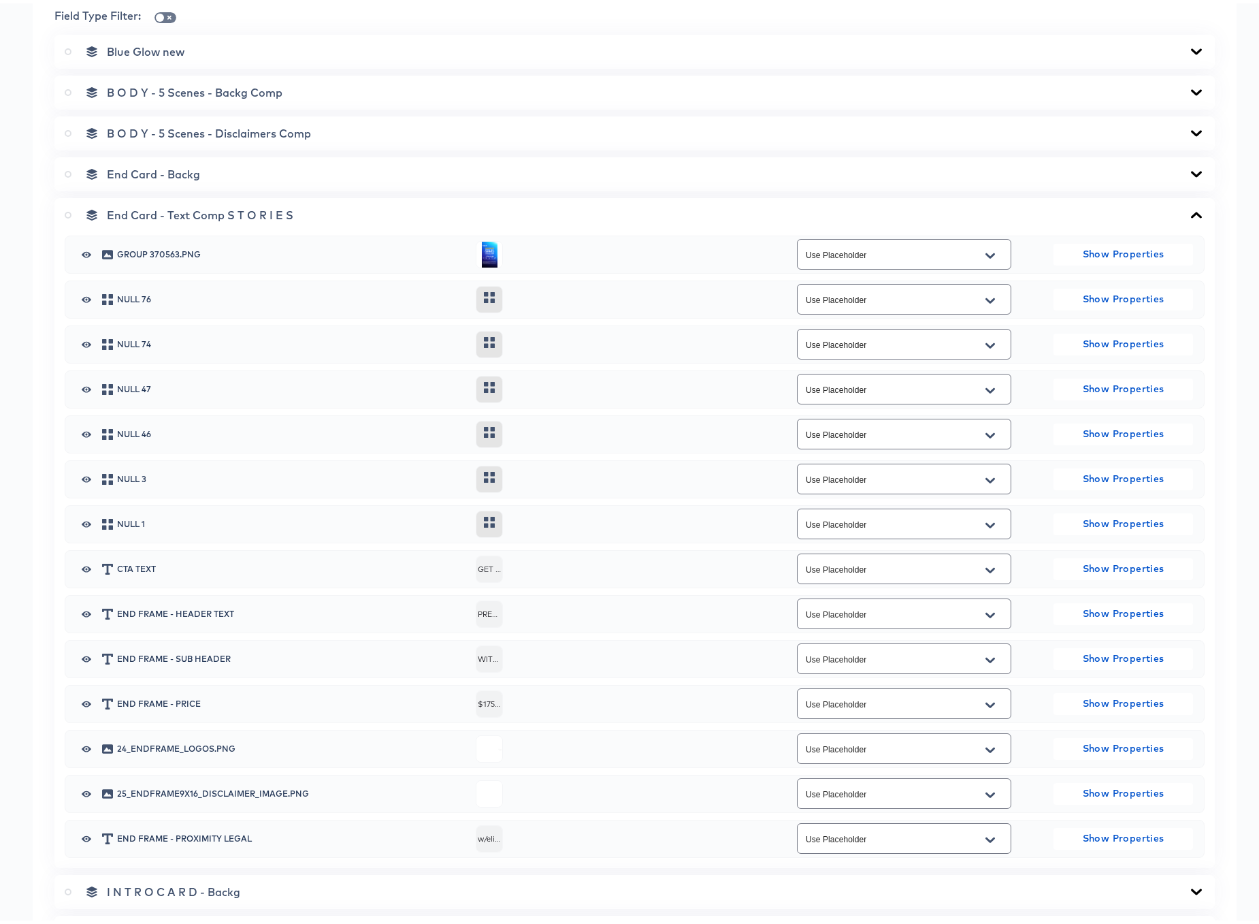
scroll to position [855, 0]
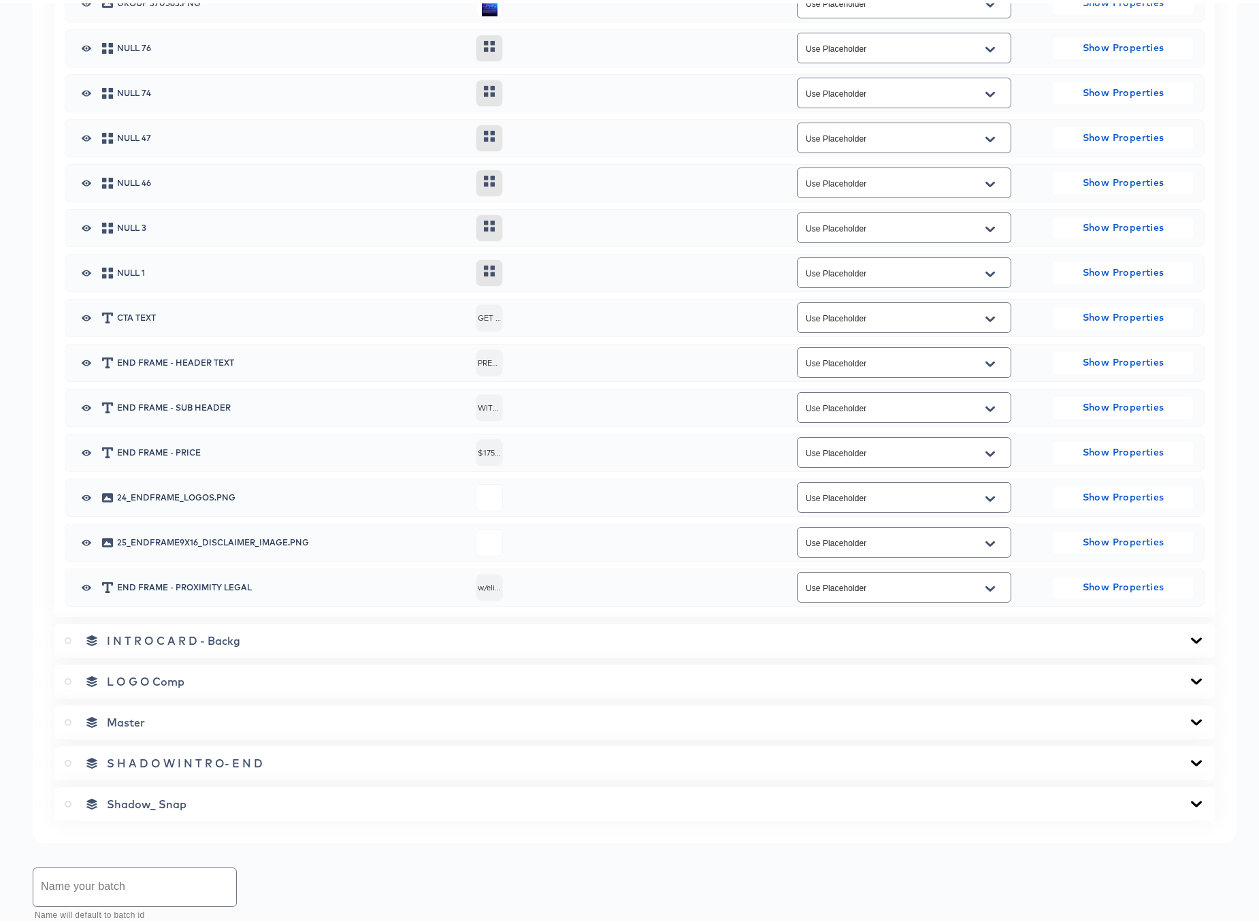
click at [990, 542] on button "Open" at bounding box center [990, 540] width 20 height 22
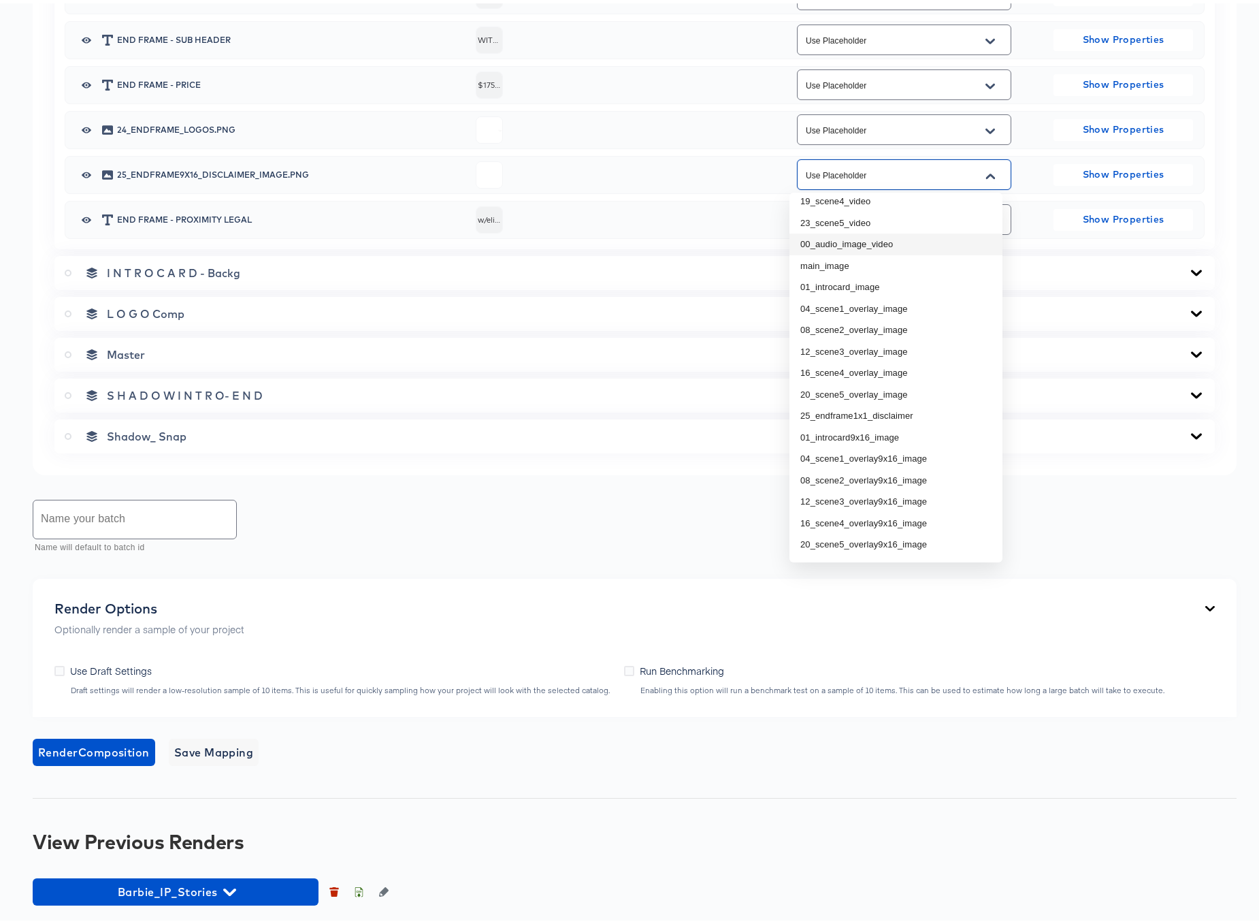
scroll to position [199, 0]
click at [887, 544] on li "25_endframe9x16_disclaimer" at bounding box center [895, 543] width 213 height 22
type input "25_endframe9x16_disclaimer"
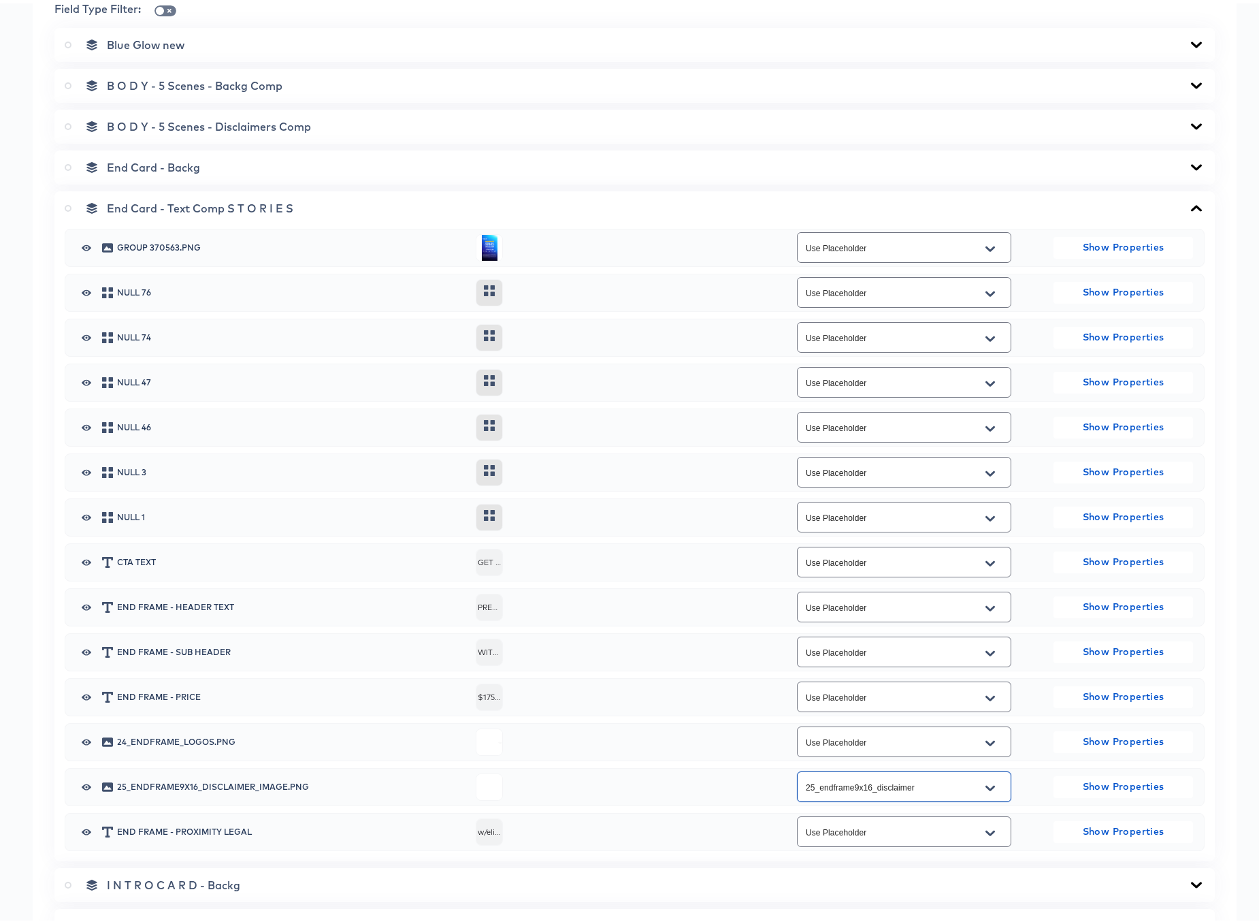
scroll to position [604, 0]
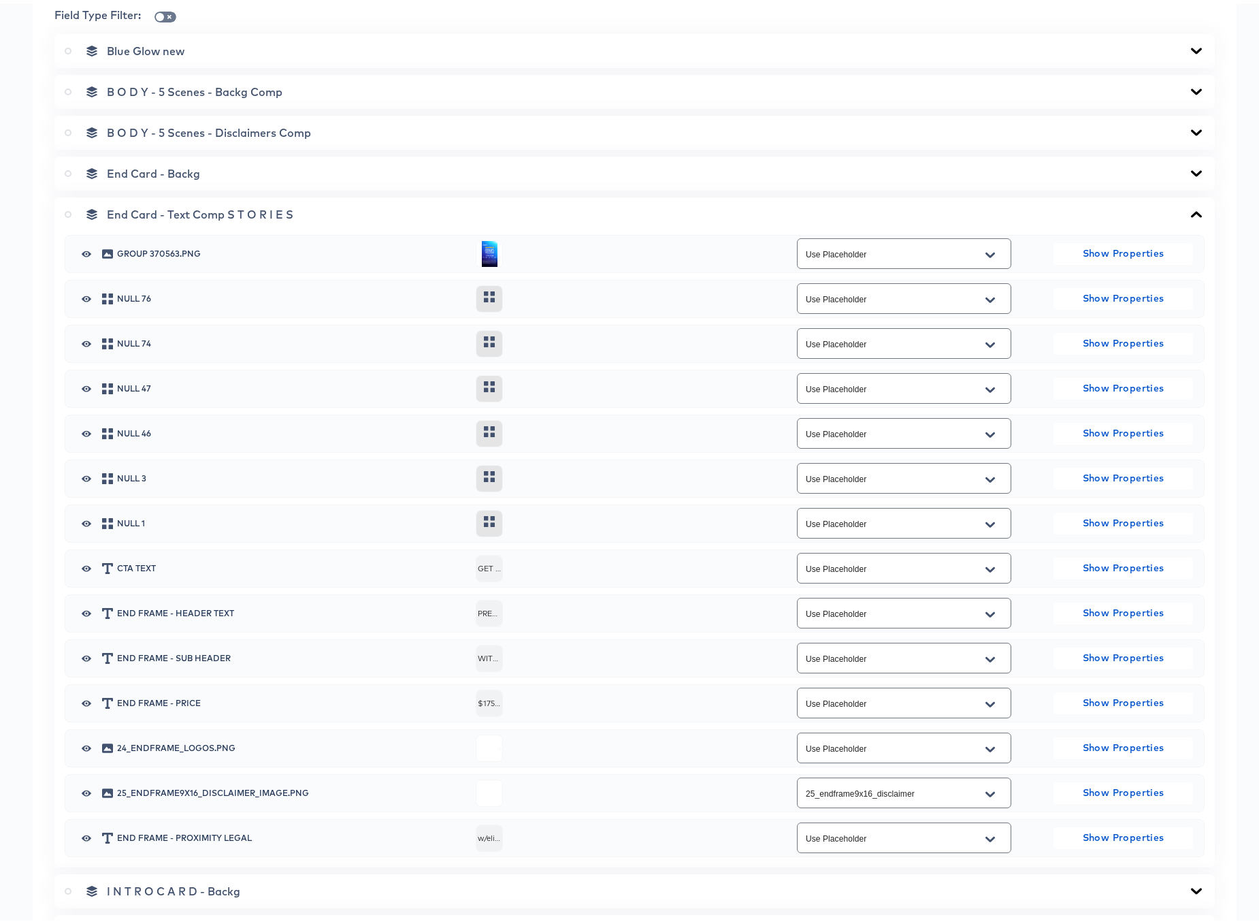
click at [1188, 129] on icon at bounding box center [1196, 129] width 16 height 11
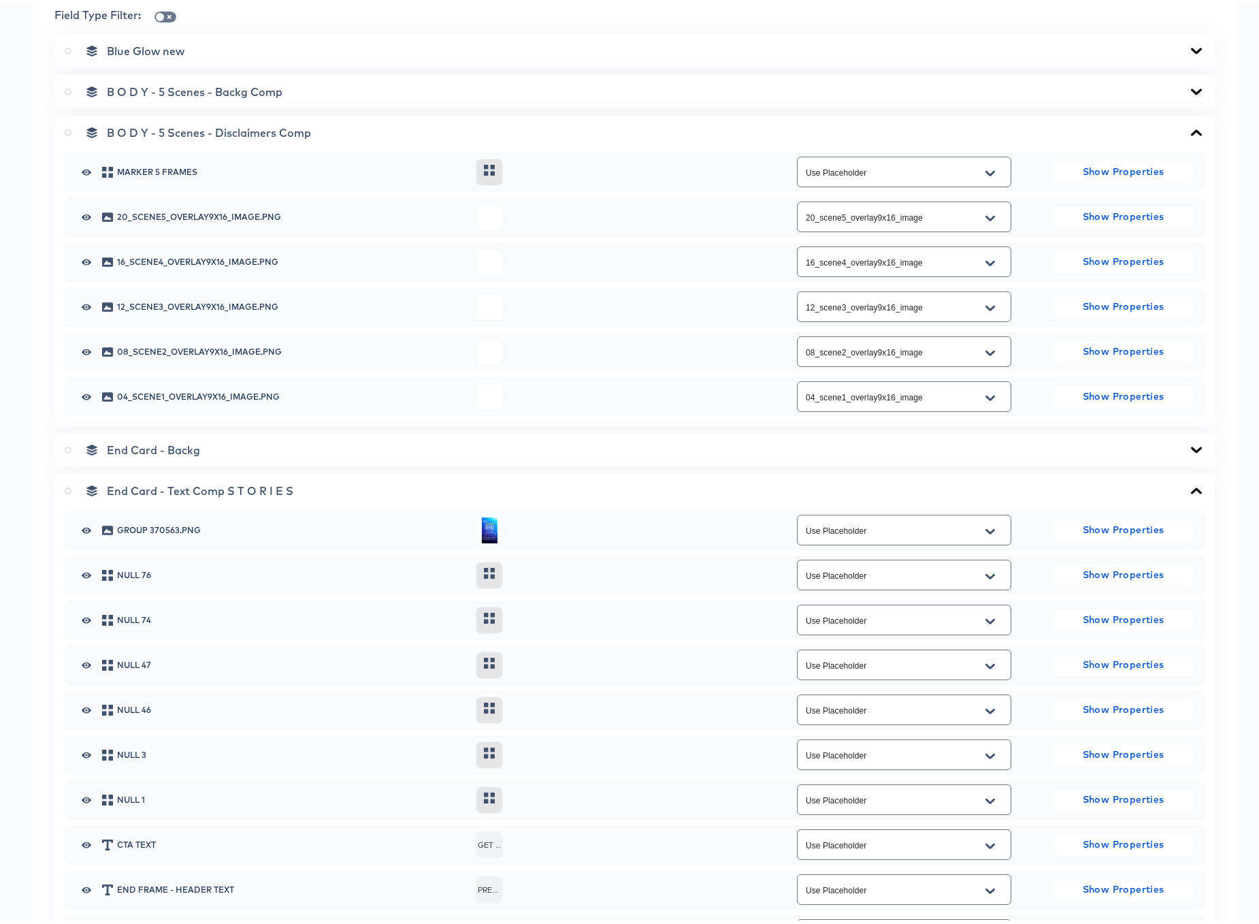
click at [1191, 129] on icon at bounding box center [1196, 129] width 11 height 6
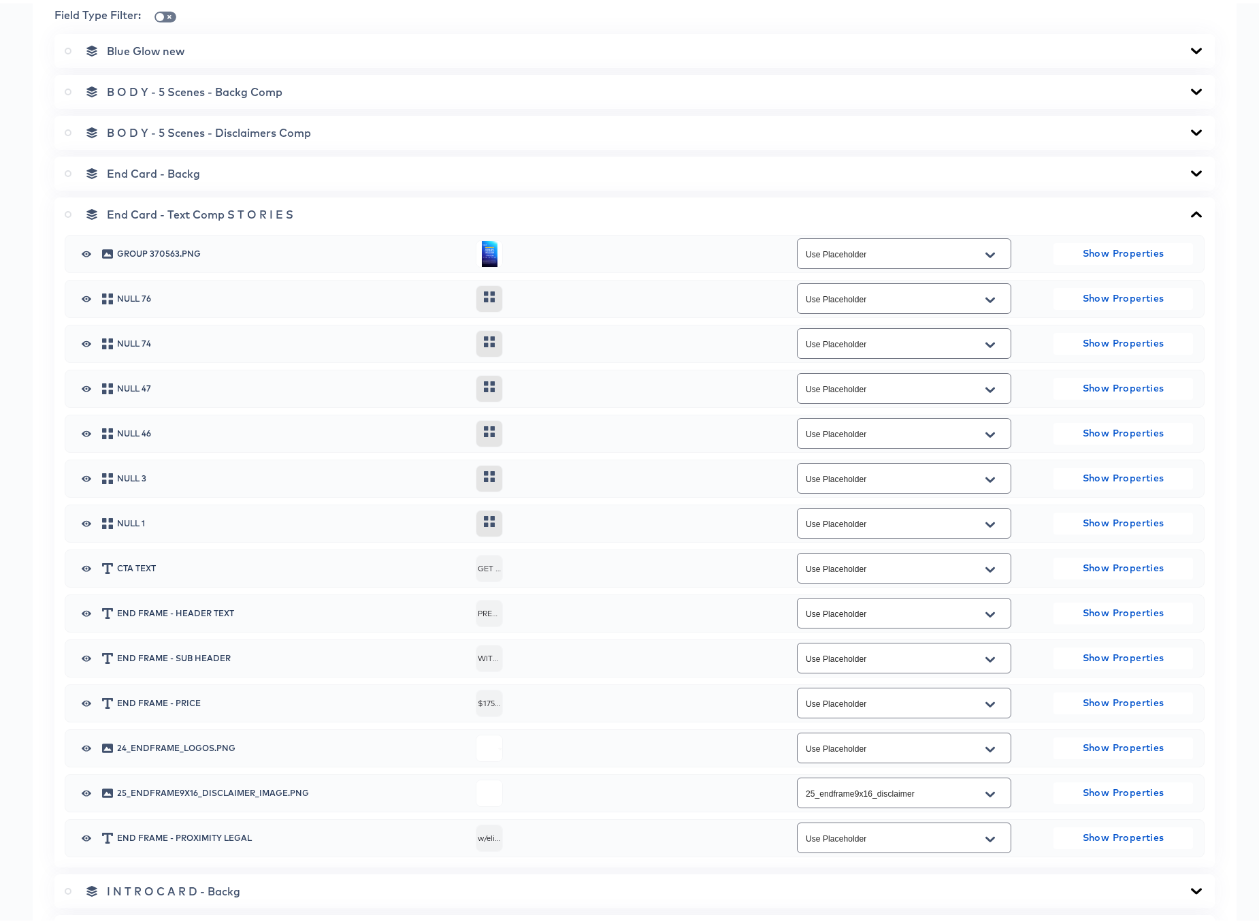
click at [1188, 129] on icon at bounding box center [1196, 129] width 16 height 11
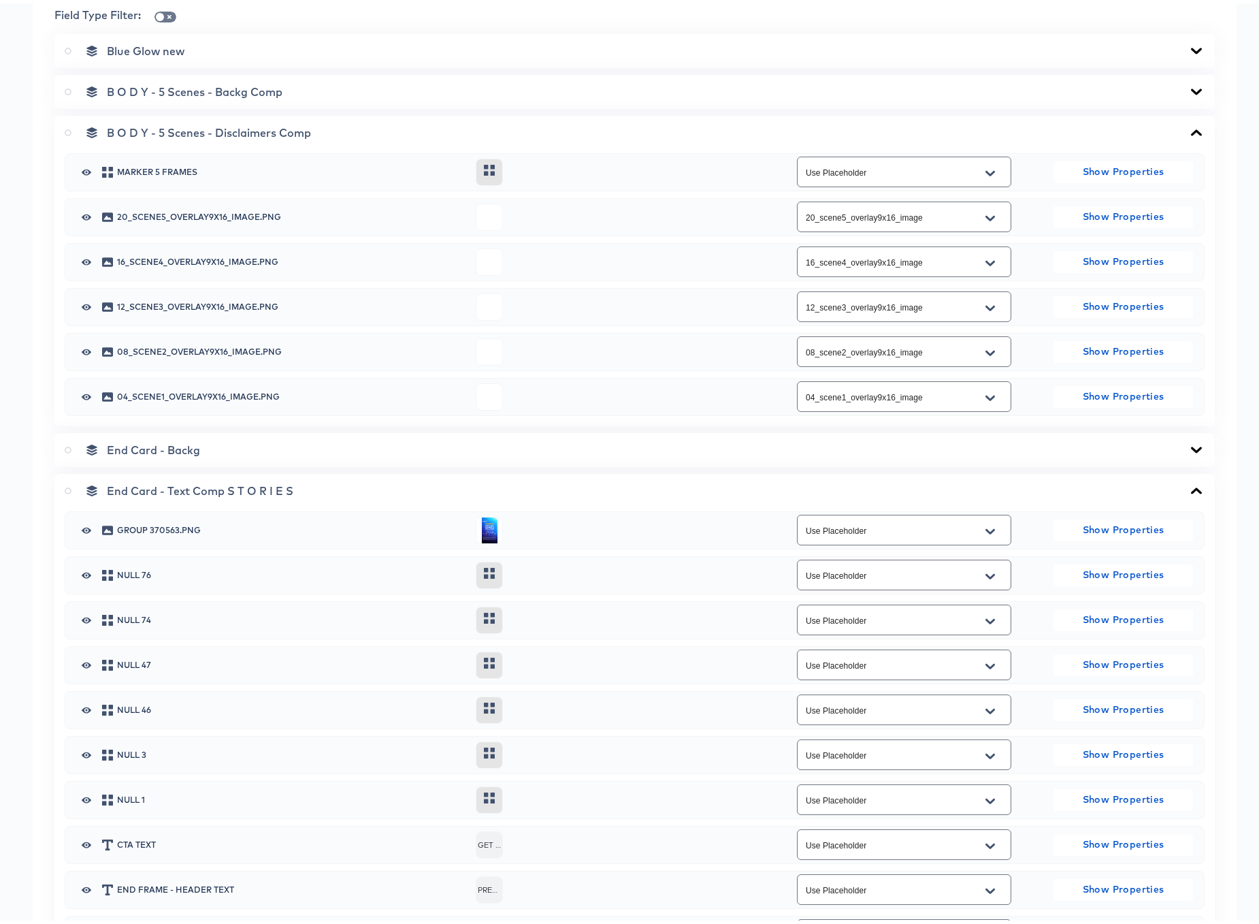
click at [1191, 129] on icon at bounding box center [1196, 129] width 11 height 6
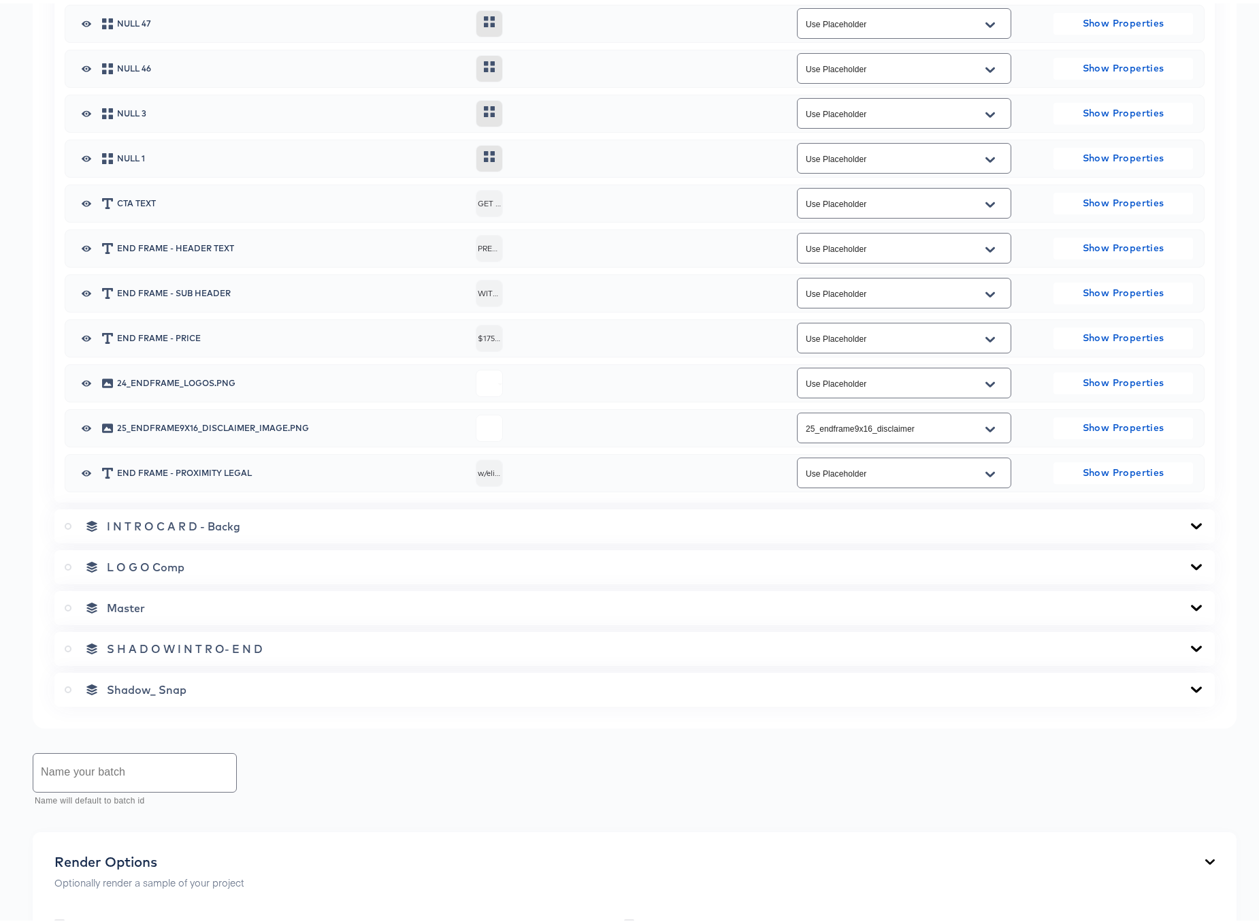
scroll to position [971, 0]
click at [1188, 517] on icon at bounding box center [1196, 520] width 16 height 11
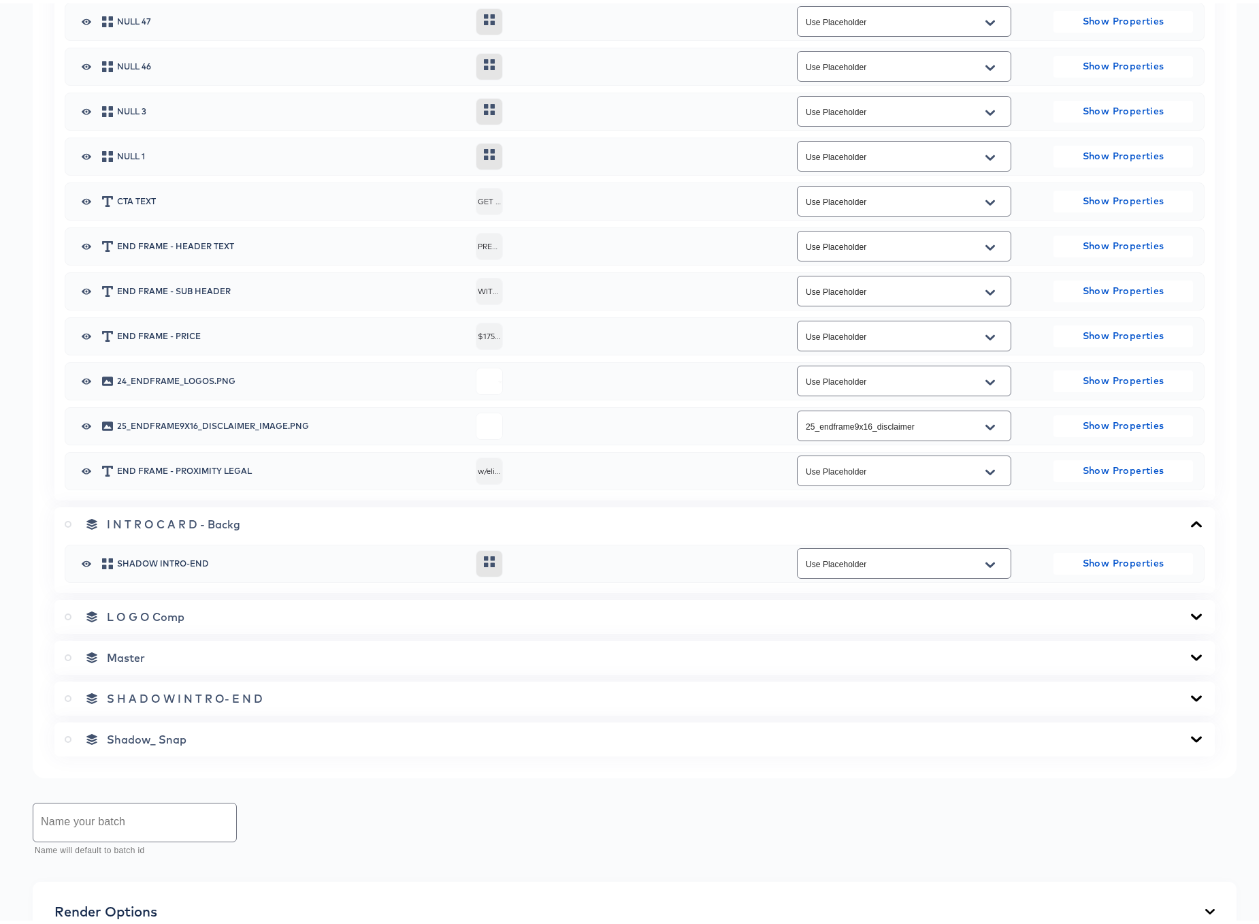
click at [1188, 612] on icon at bounding box center [1196, 613] width 16 height 11
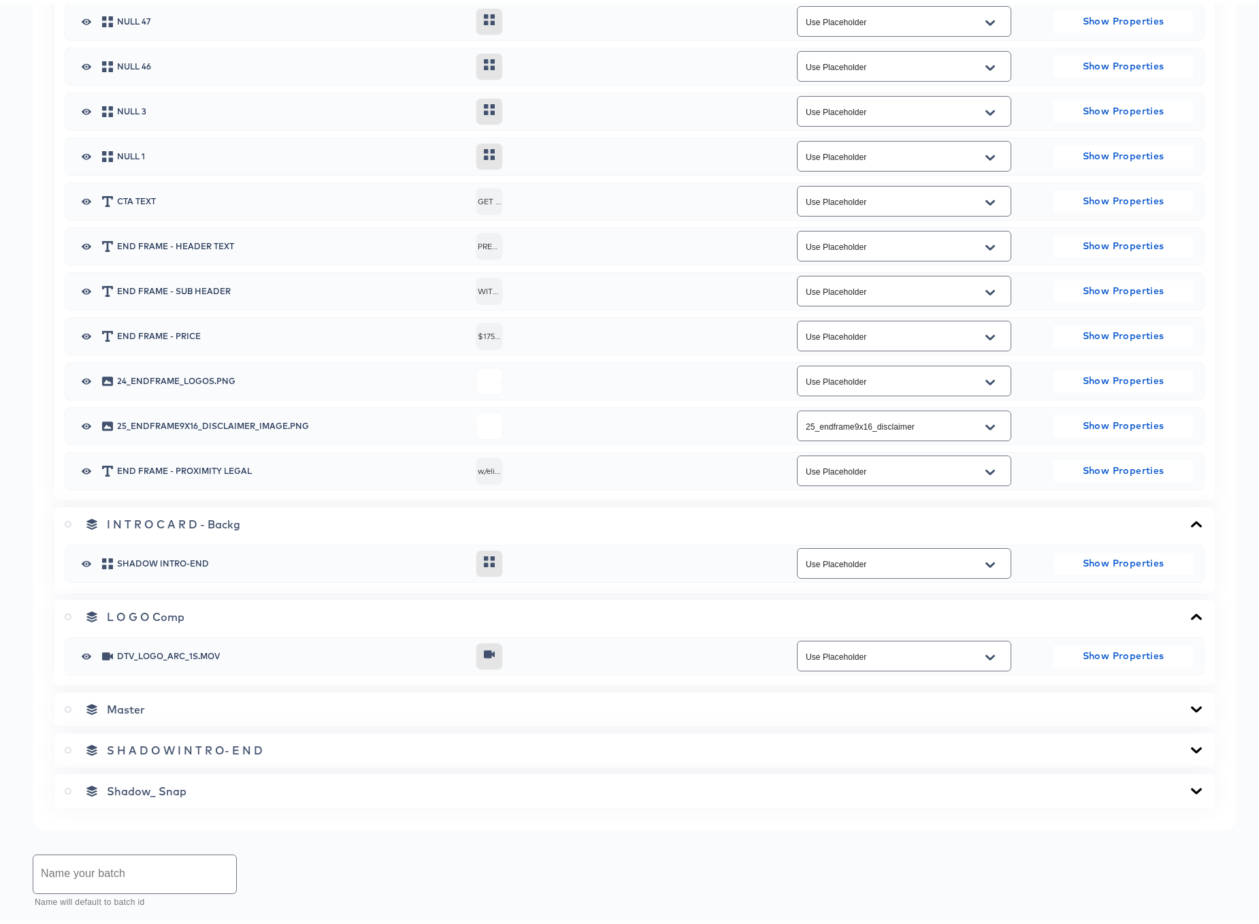
click at [1188, 704] on icon at bounding box center [1196, 705] width 16 height 11
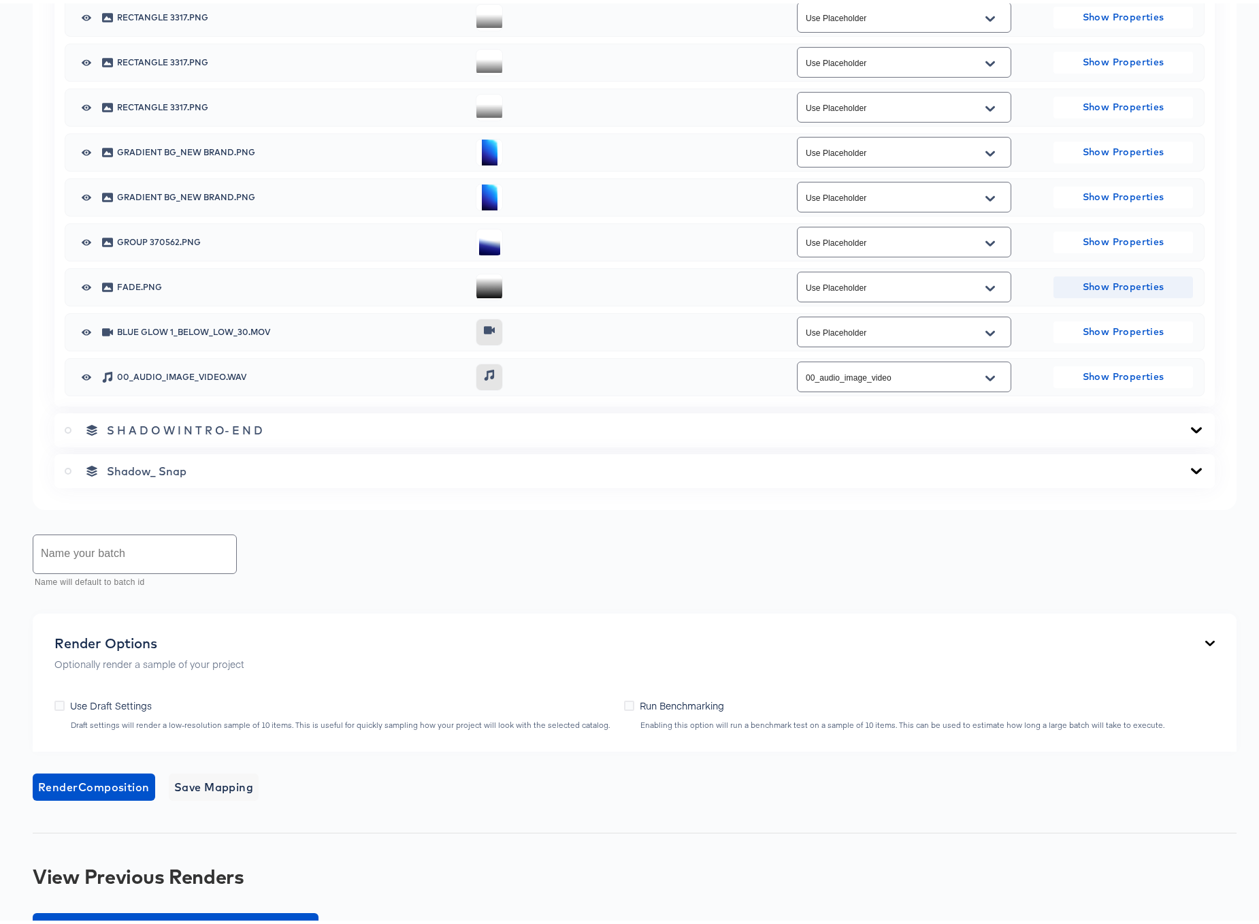
scroll to position [2545, 0]
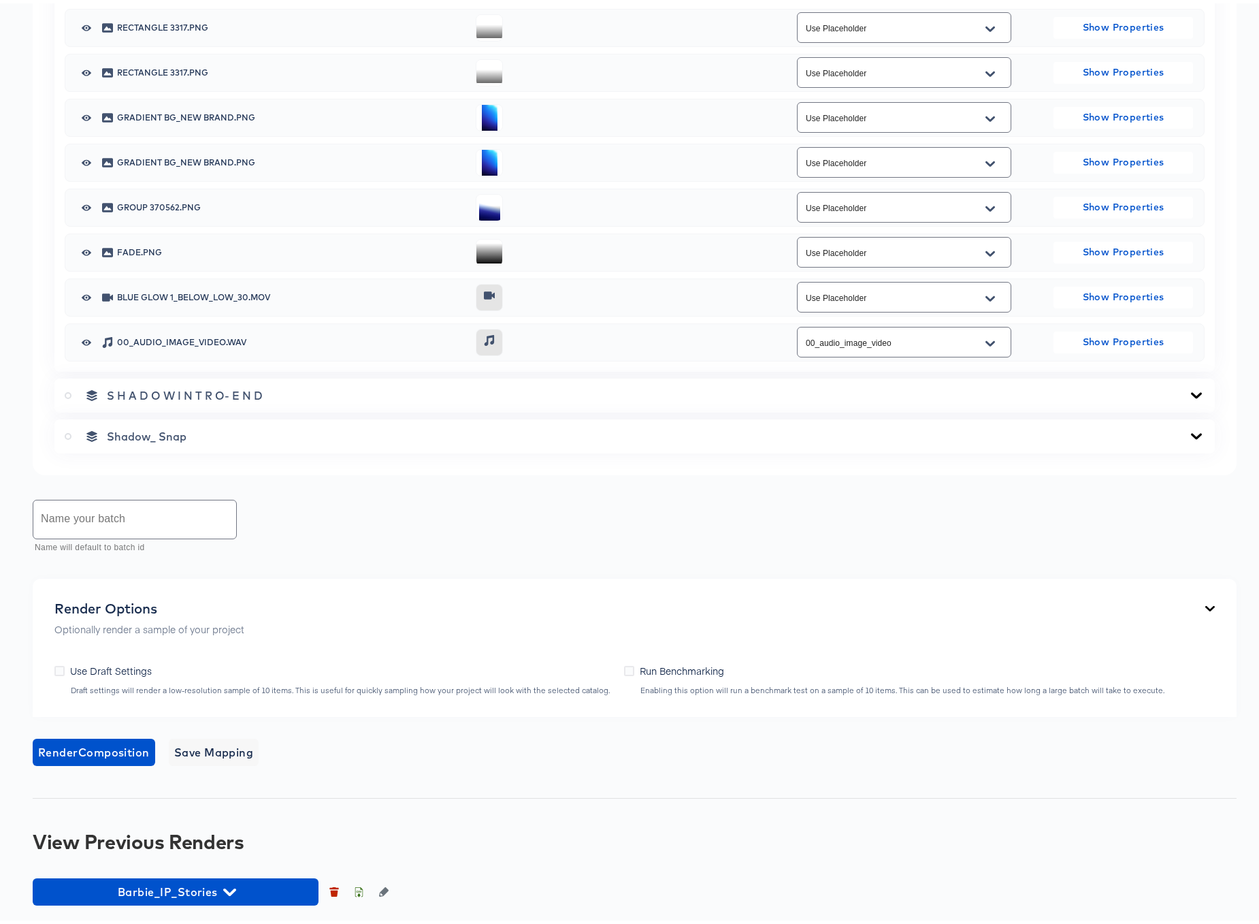
click at [1192, 391] on icon at bounding box center [1196, 392] width 16 height 11
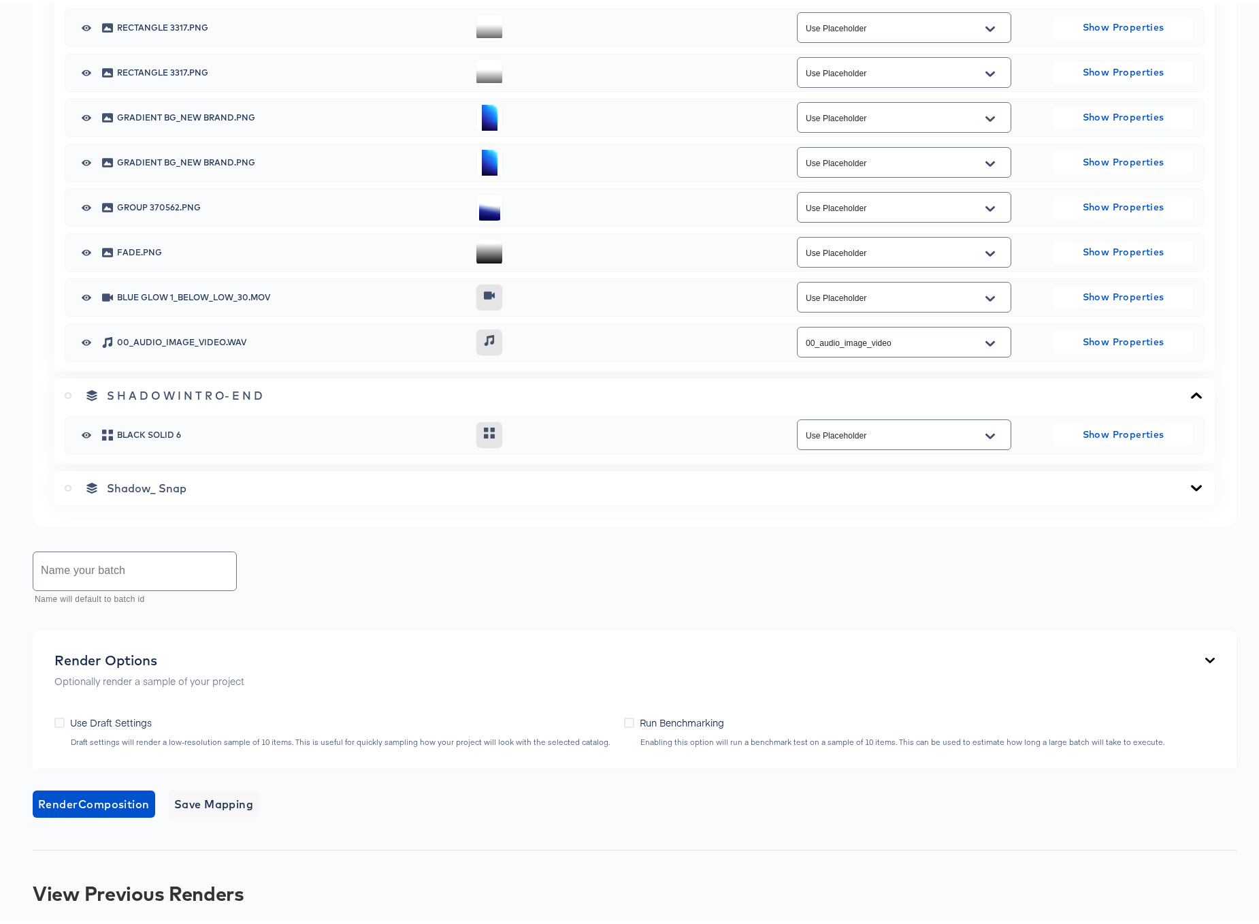
click at [1188, 480] on icon at bounding box center [1196, 484] width 16 height 11
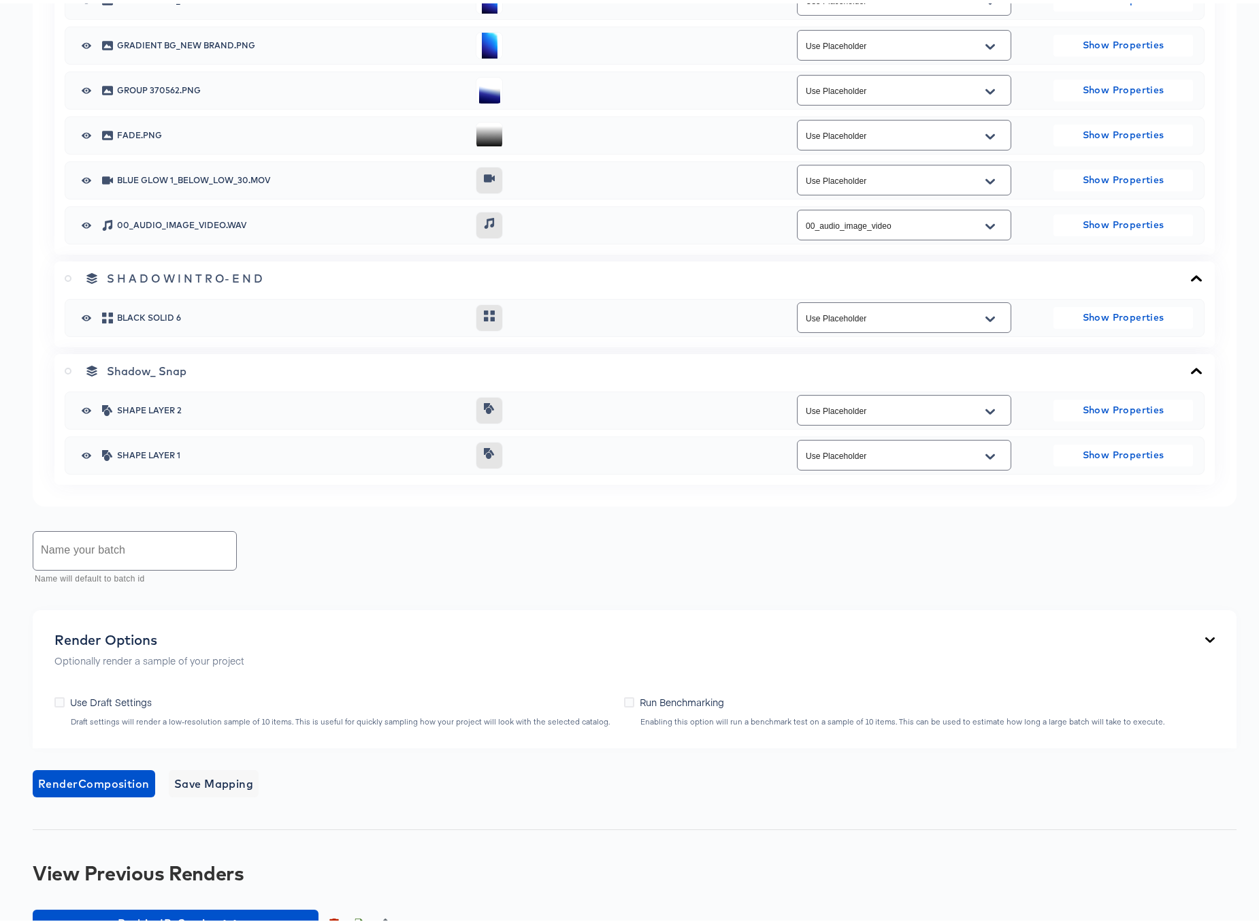
scroll to position [2694, 0]
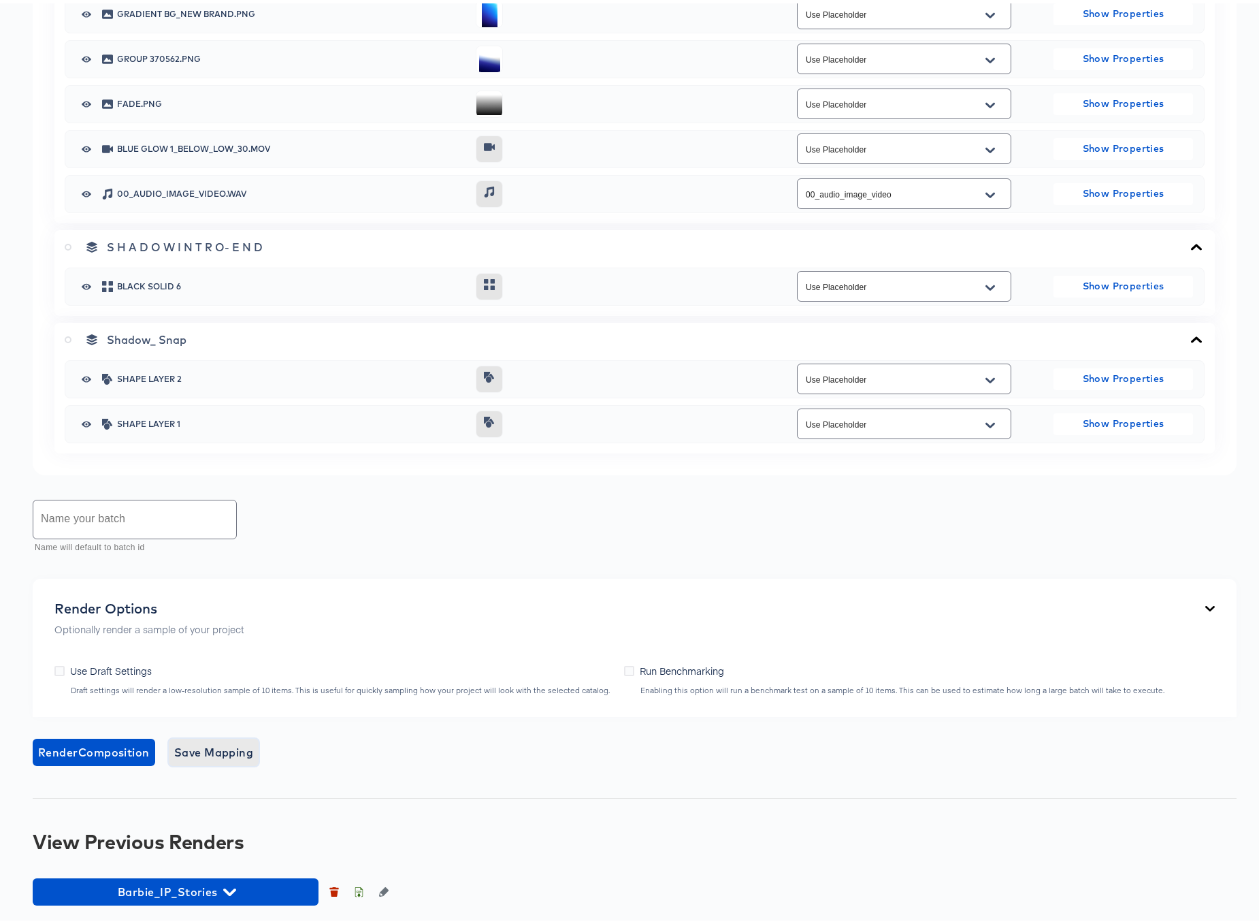
click at [197, 750] on span "Save Mapping" at bounding box center [214, 748] width 80 height 19
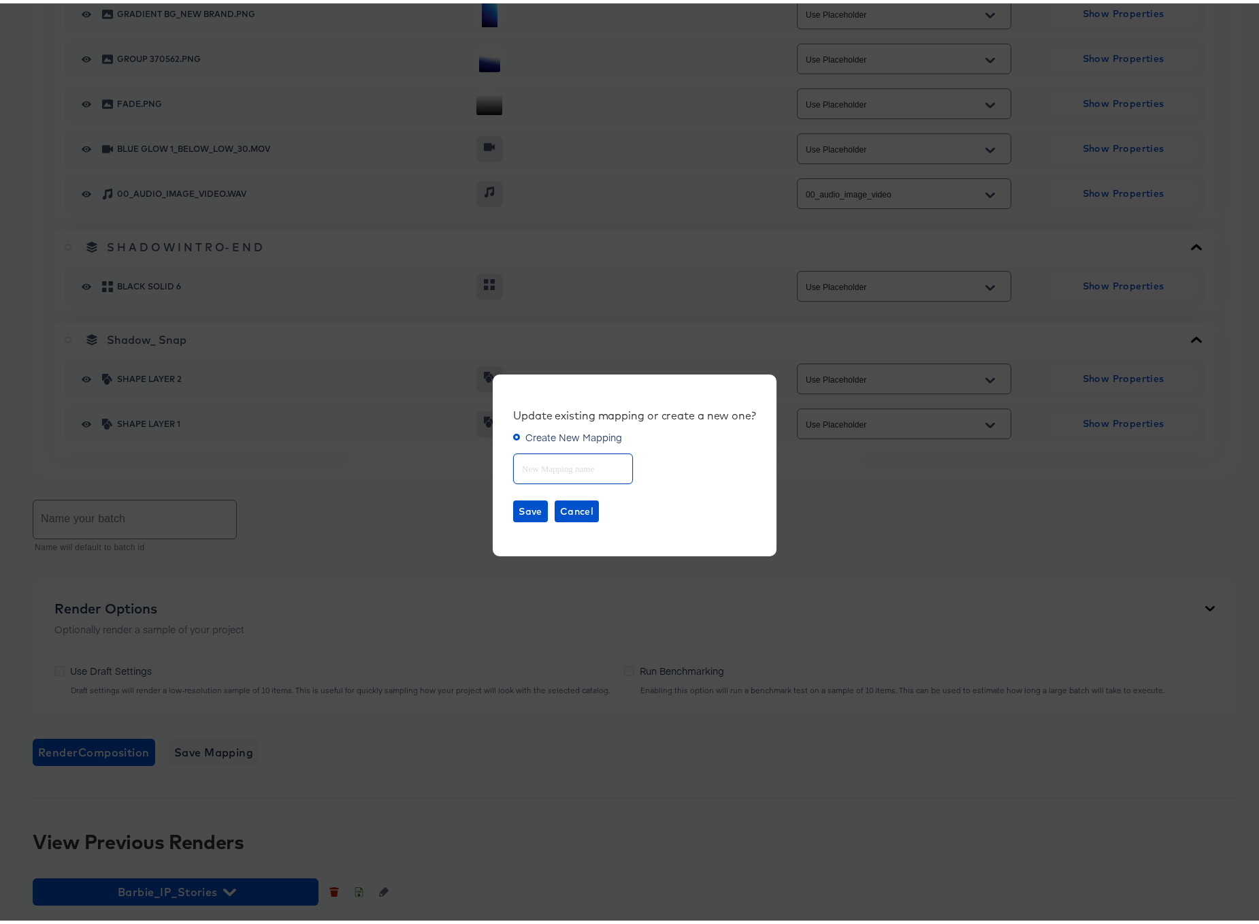
click at [546, 470] on input "text" at bounding box center [573, 459] width 118 height 29
type input "Barbie IP Stories"
click at [532, 504] on span "Save" at bounding box center [531, 508] width 24 height 17
click at [1224, 39] on icon "button" at bounding box center [1226, 41] width 5 height 7
click at [95, 522] on div "Update existing mapping or create a new one? Create New Mapping Barbie IP Stori…" at bounding box center [634, 462] width 1269 height 924
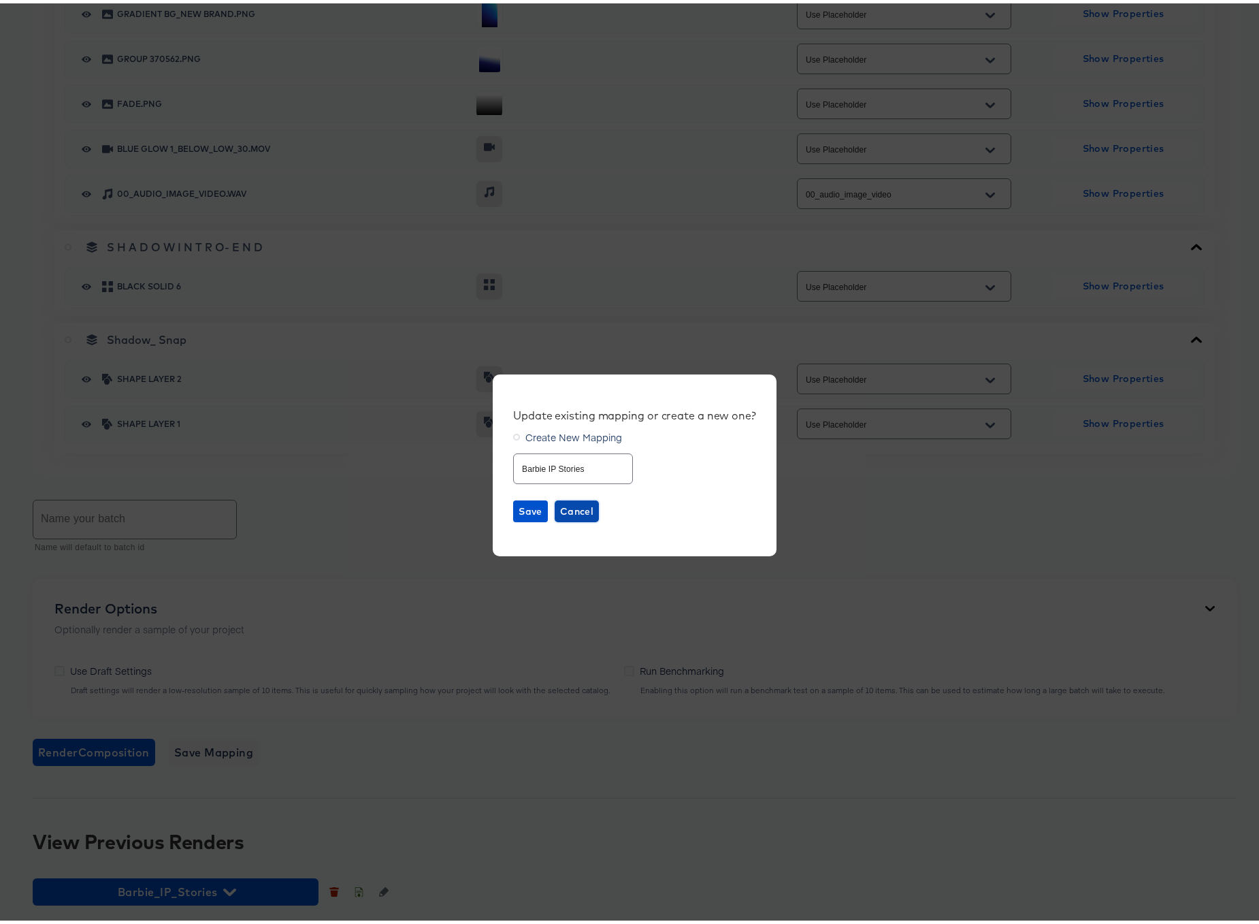
click at [570, 506] on span "Cancel" at bounding box center [576, 508] width 33 height 17
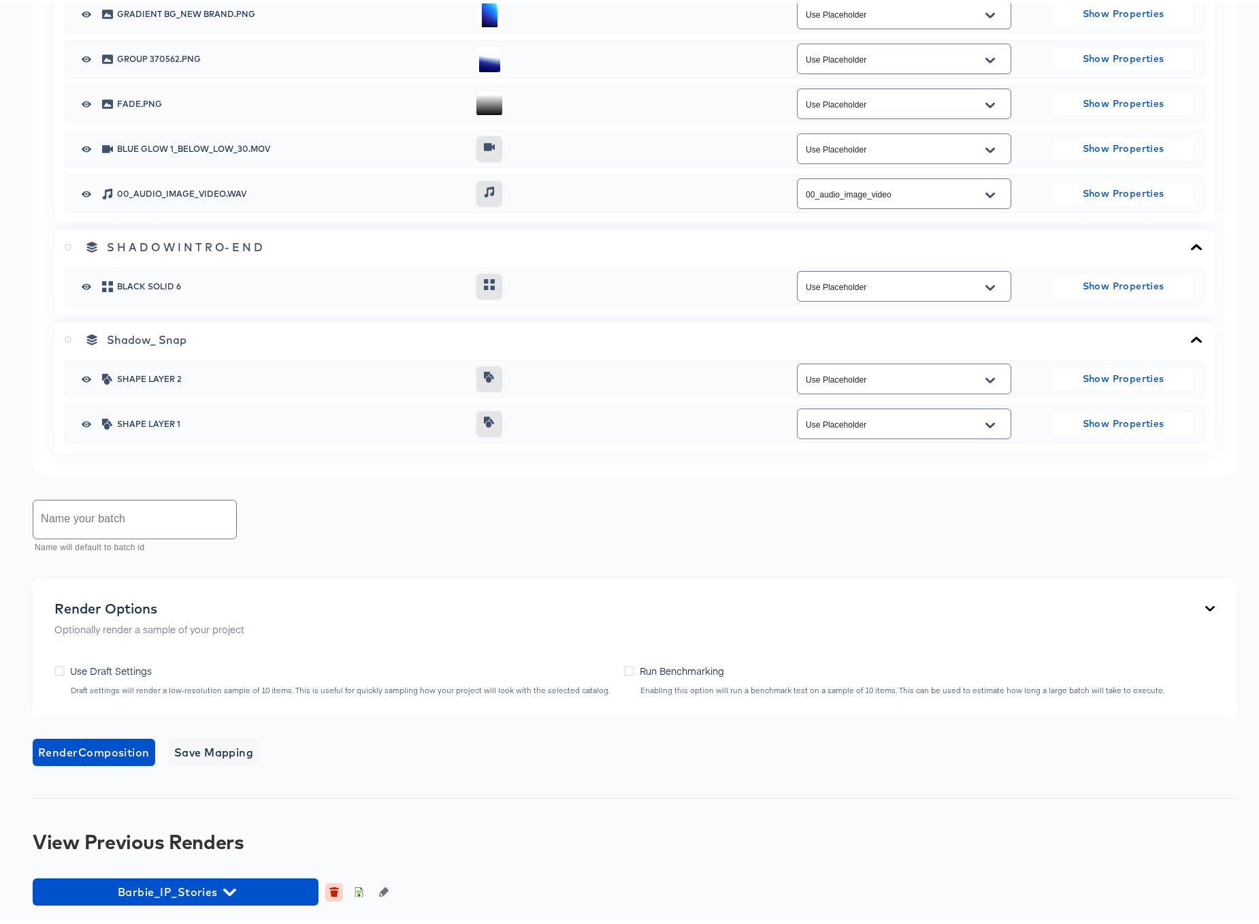
click at [334, 888] on icon "button" at bounding box center [334, 890] width 7 height 6
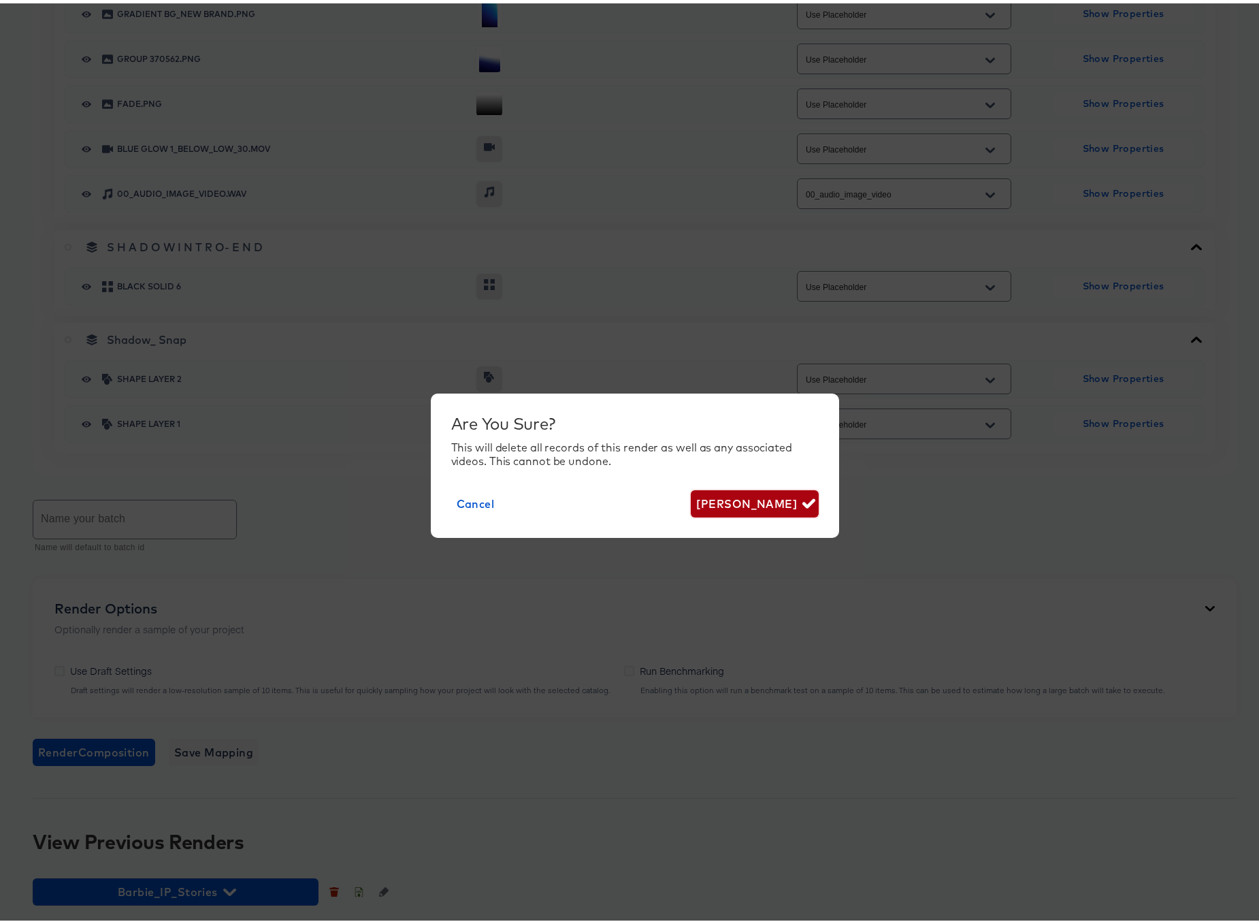
click at [783, 500] on span "[PERSON_NAME]" at bounding box center [754, 500] width 116 height 19
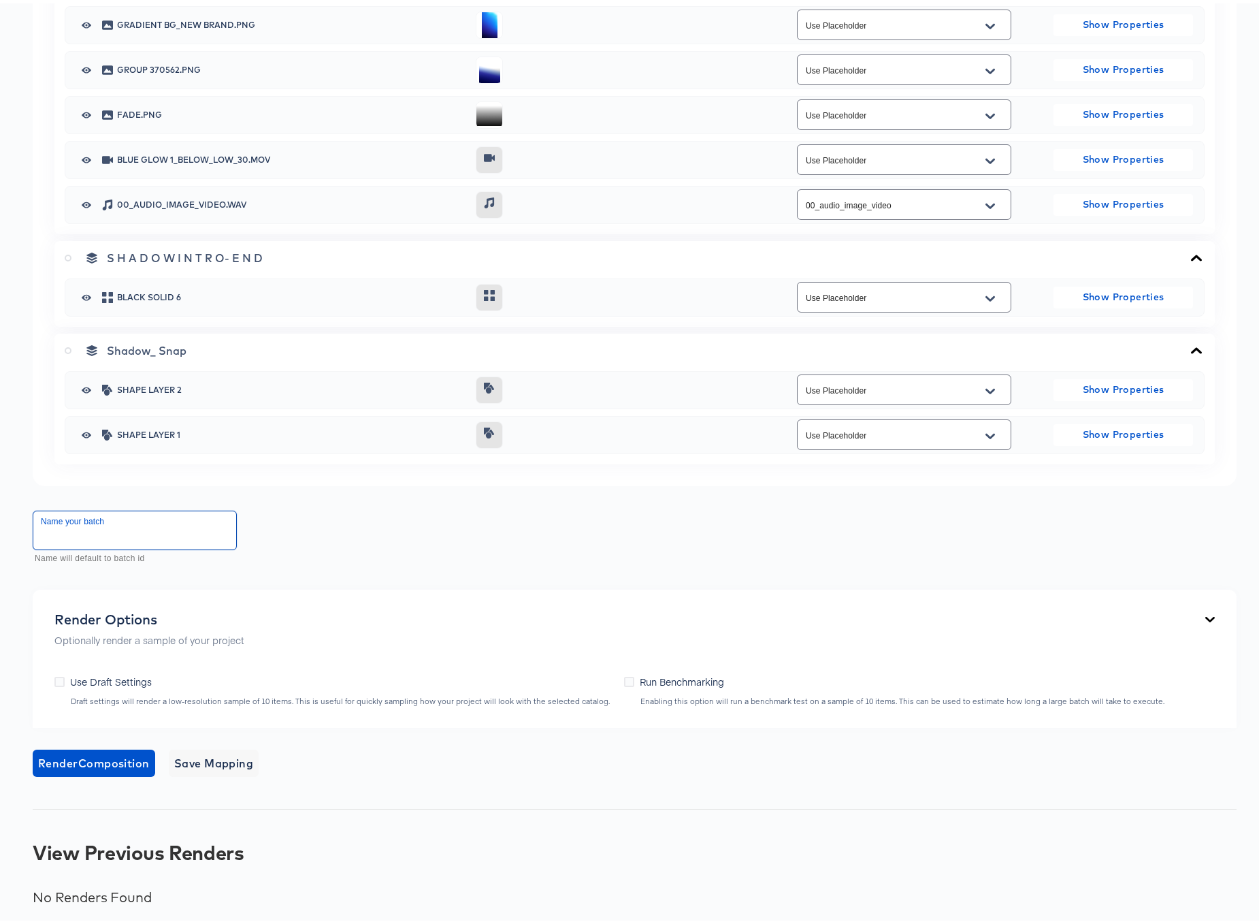
scroll to position [2683, 0]
click at [69, 515] on input "text" at bounding box center [134, 527] width 203 height 38
type input "Barbie IP Stories"
click at [108, 755] on span "Render Composition" at bounding box center [94, 759] width 112 height 19
click at [1205, 615] on icon at bounding box center [1210, 615] width 10 height 5
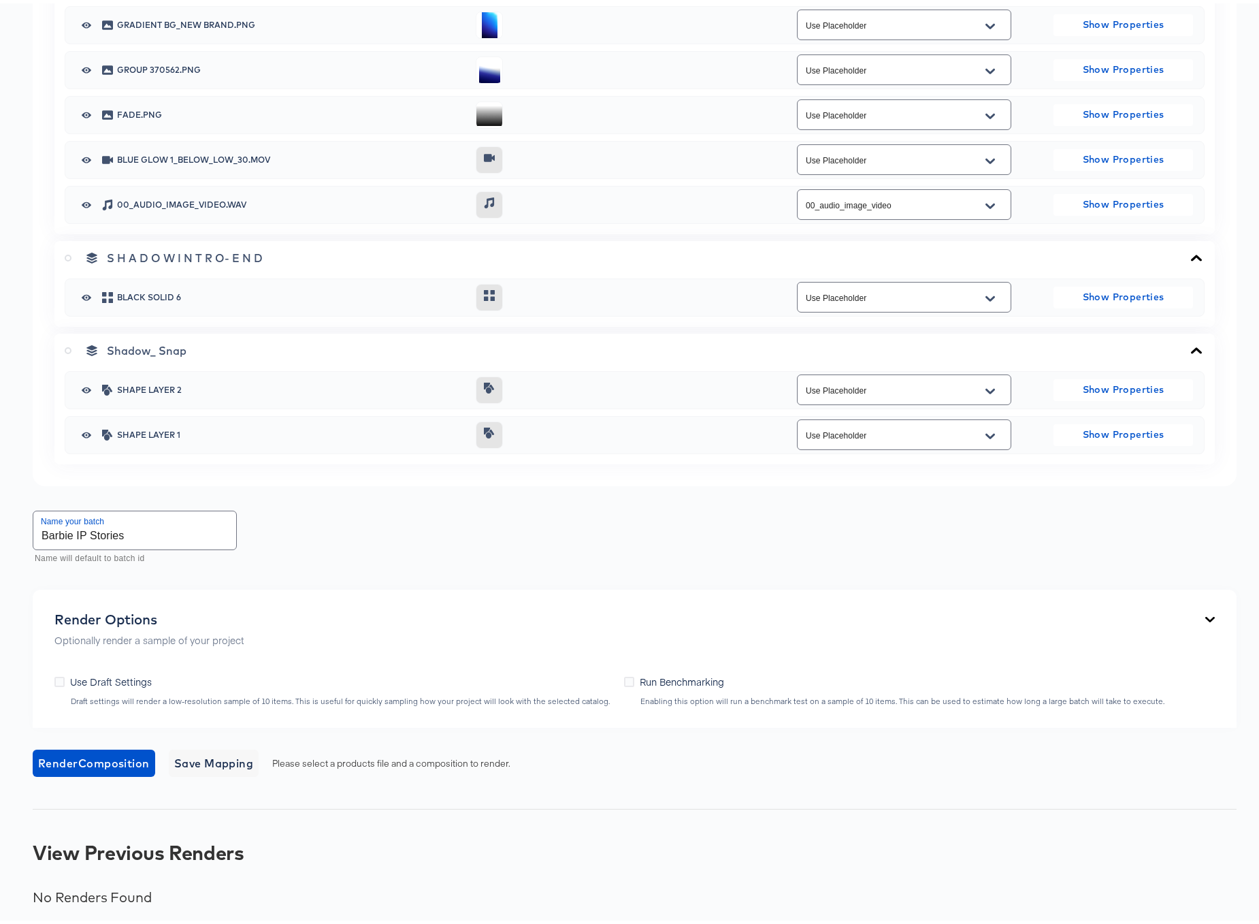
scroll to position [2630, 0]
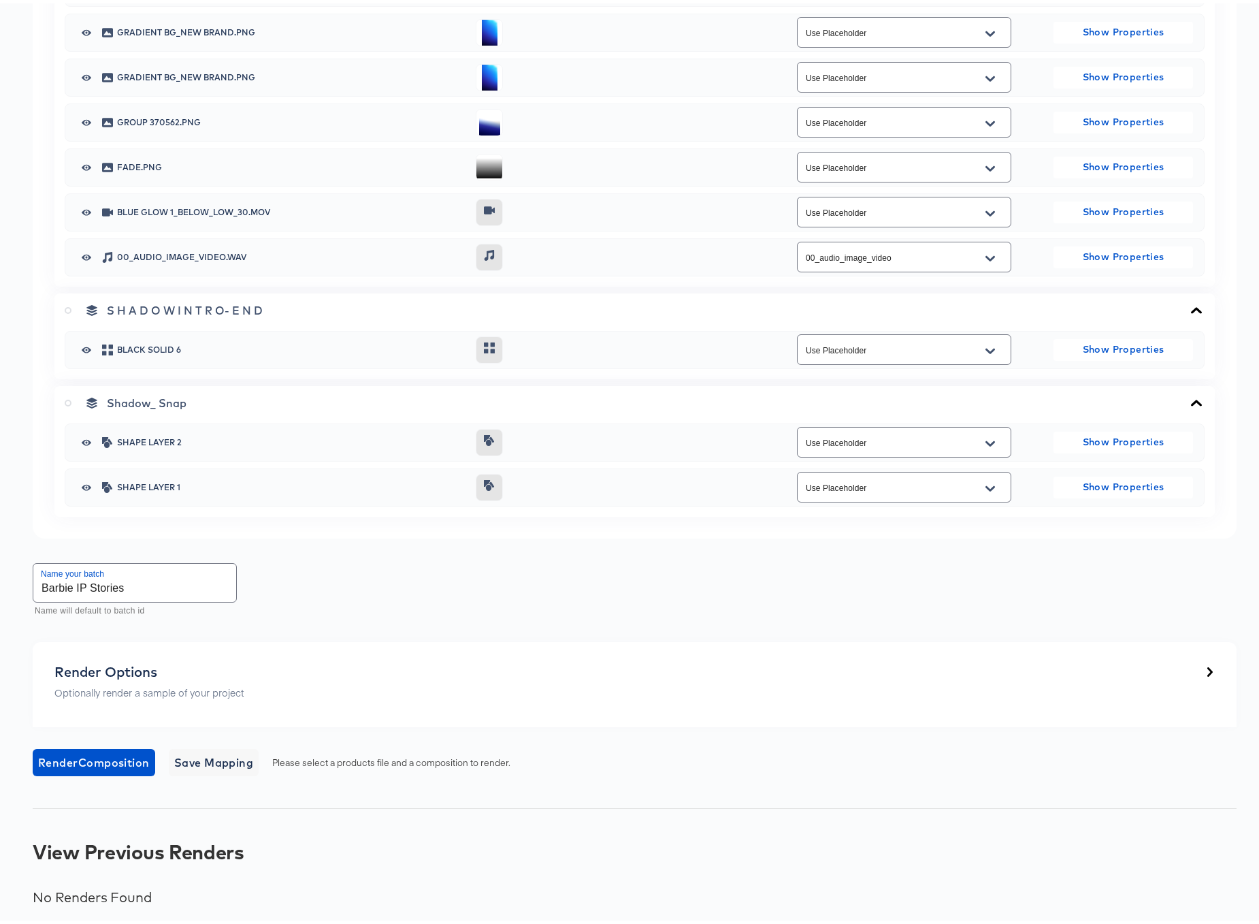
click at [1194, 666] on div "Render Options Optionally render a sample of your project" at bounding box center [634, 681] width 1160 height 42
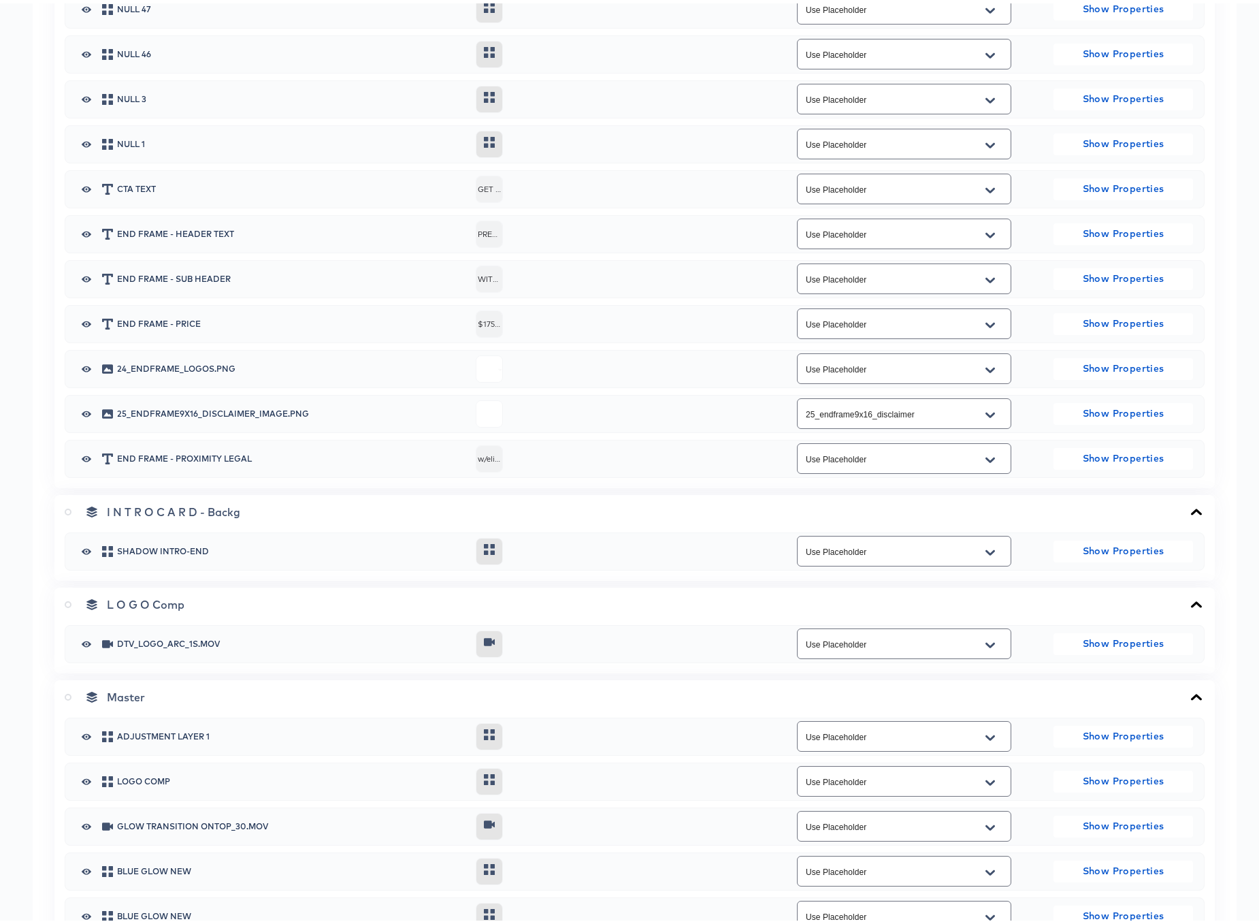
scroll to position [985, 0]
drag, startPoint x: 68, startPoint y: 692, endPoint x: 312, endPoint y: 710, distance: 244.3
click at [68, 692] on icon at bounding box center [68, 692] width 7 height 7
click at [0, 0] on input "radio" at bounding box center [0, 0] width 0 height 0
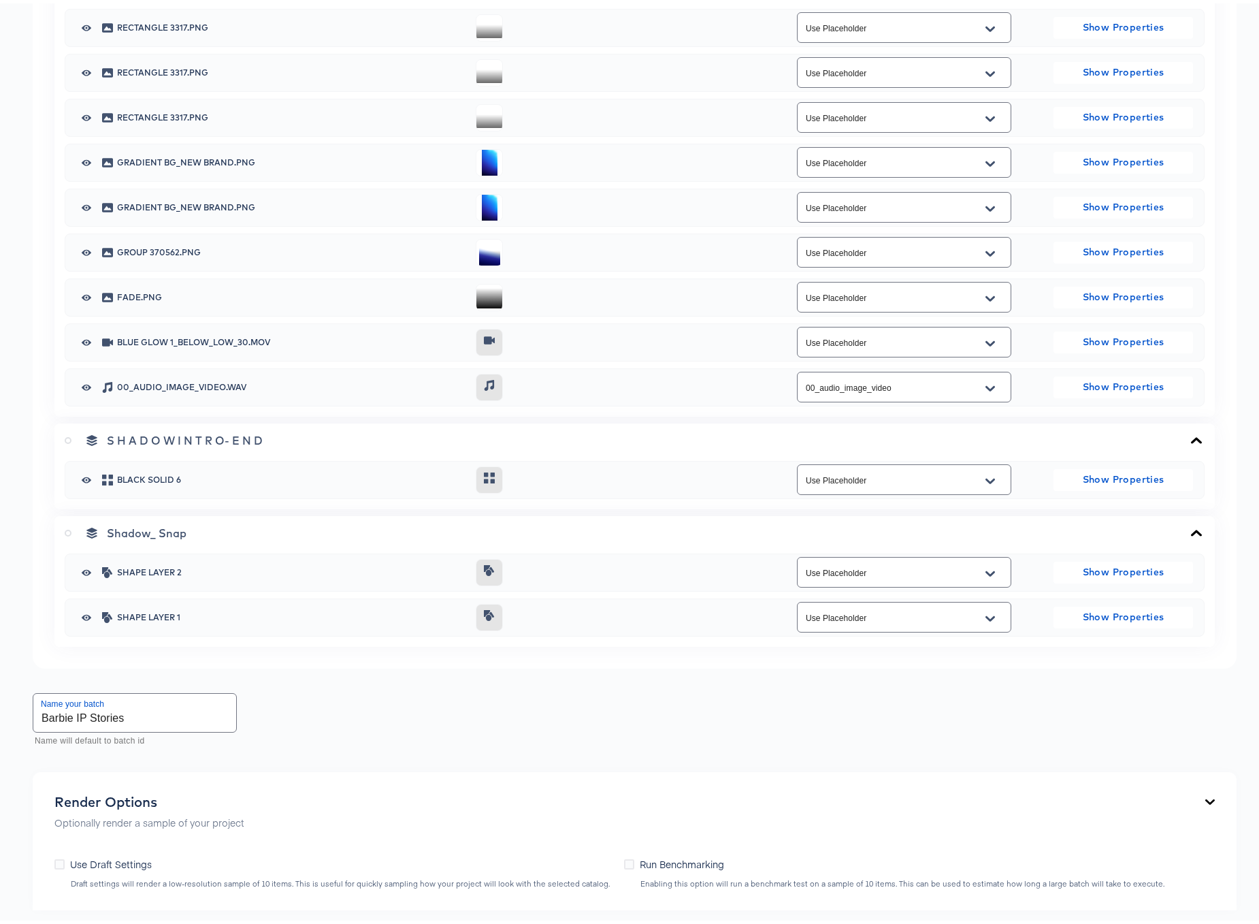
scroll to position [2683, 0]
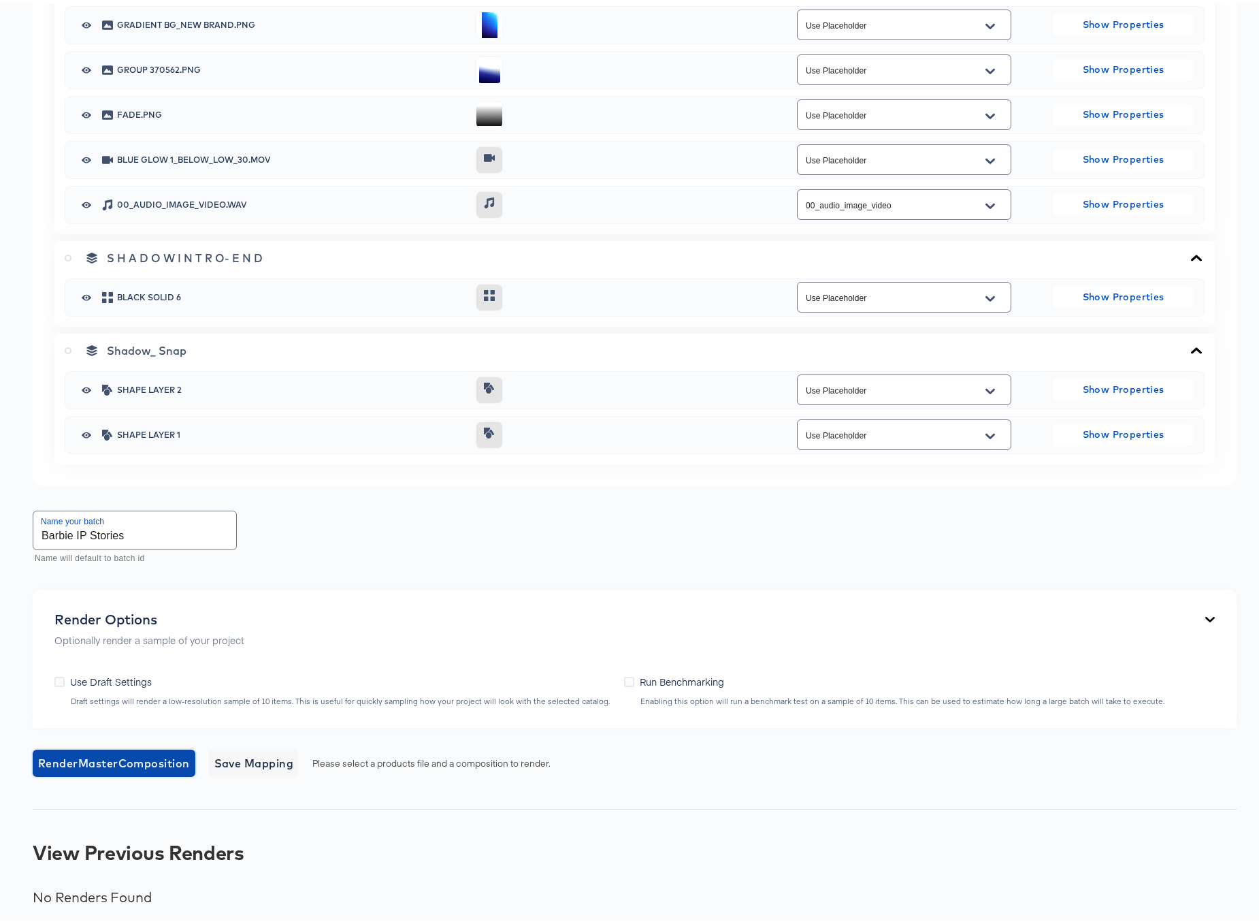
click at [120, 757] on span "Render Master Composition" at bounding box center [114, 759] width 152 height 19
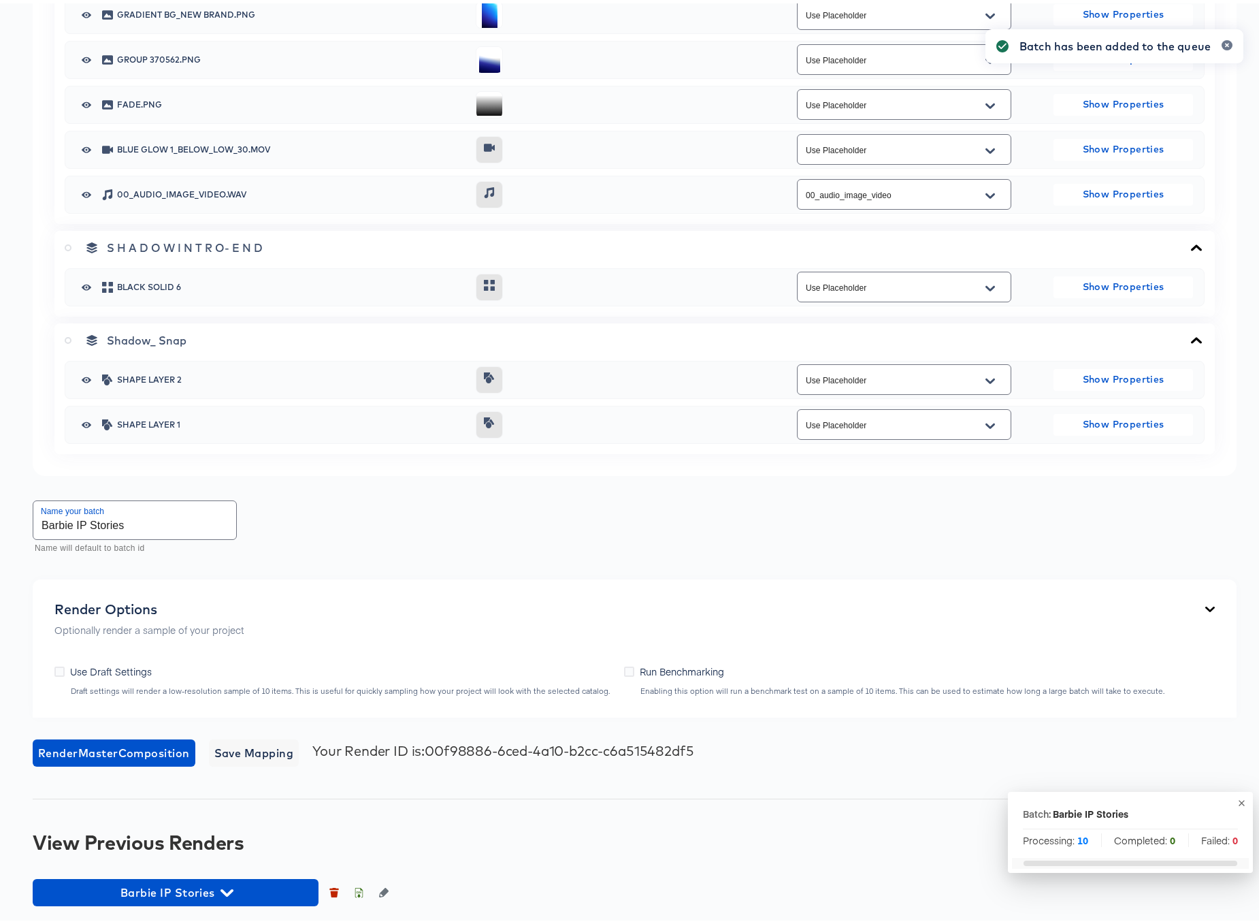
scroll to position [2694, 0]
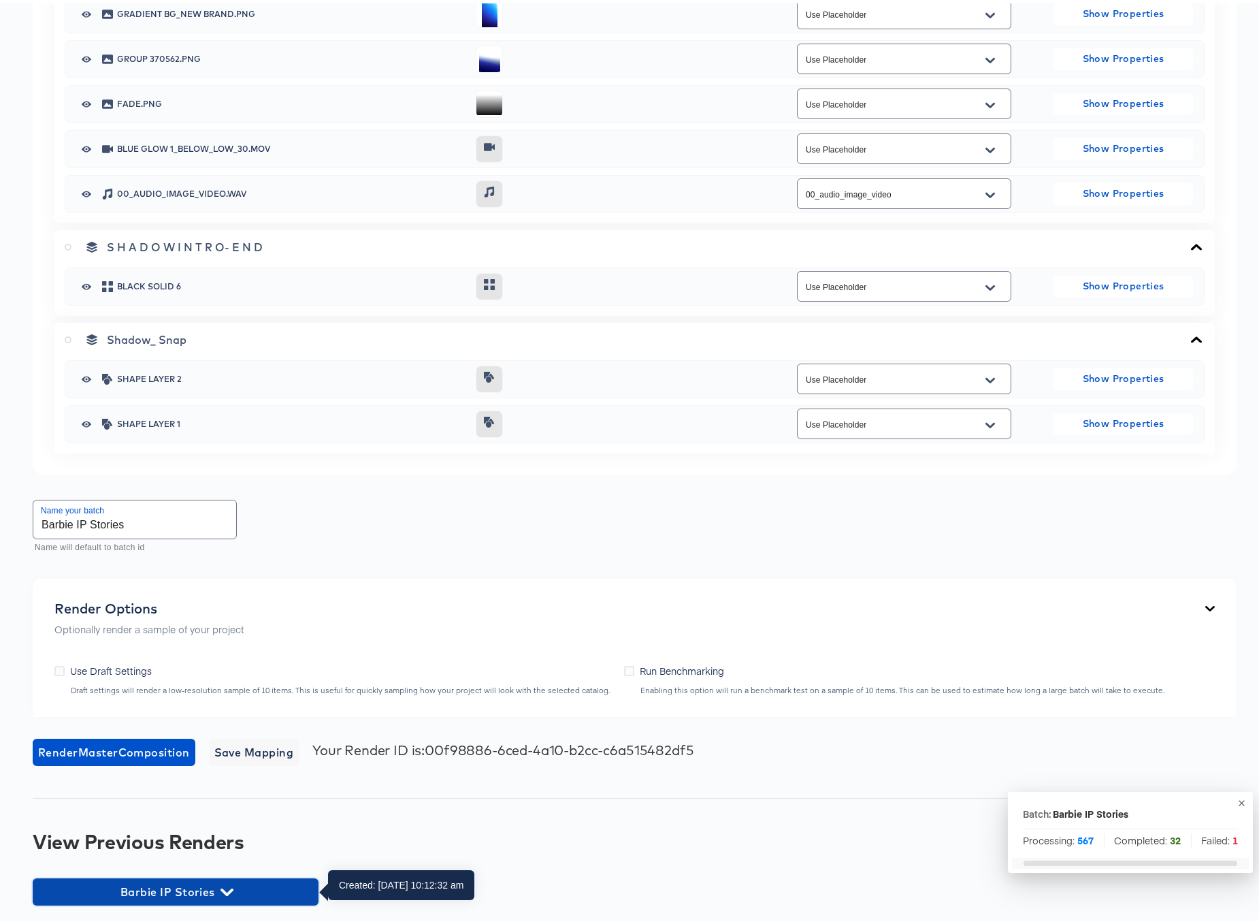
click at [228, 886] on icon "button" at bounding box center [227, 888] width 13 height 13
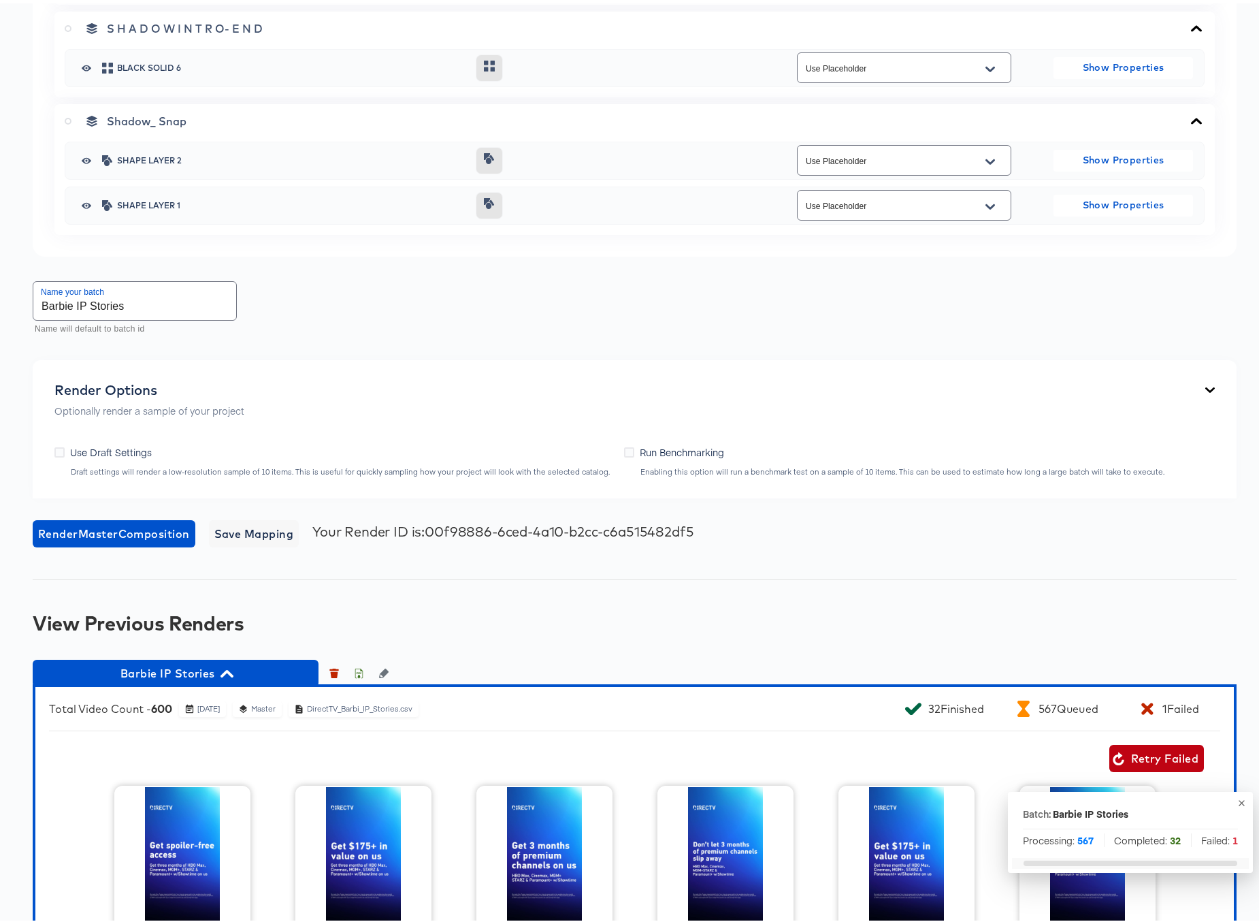
scroll to position [3121, 0]
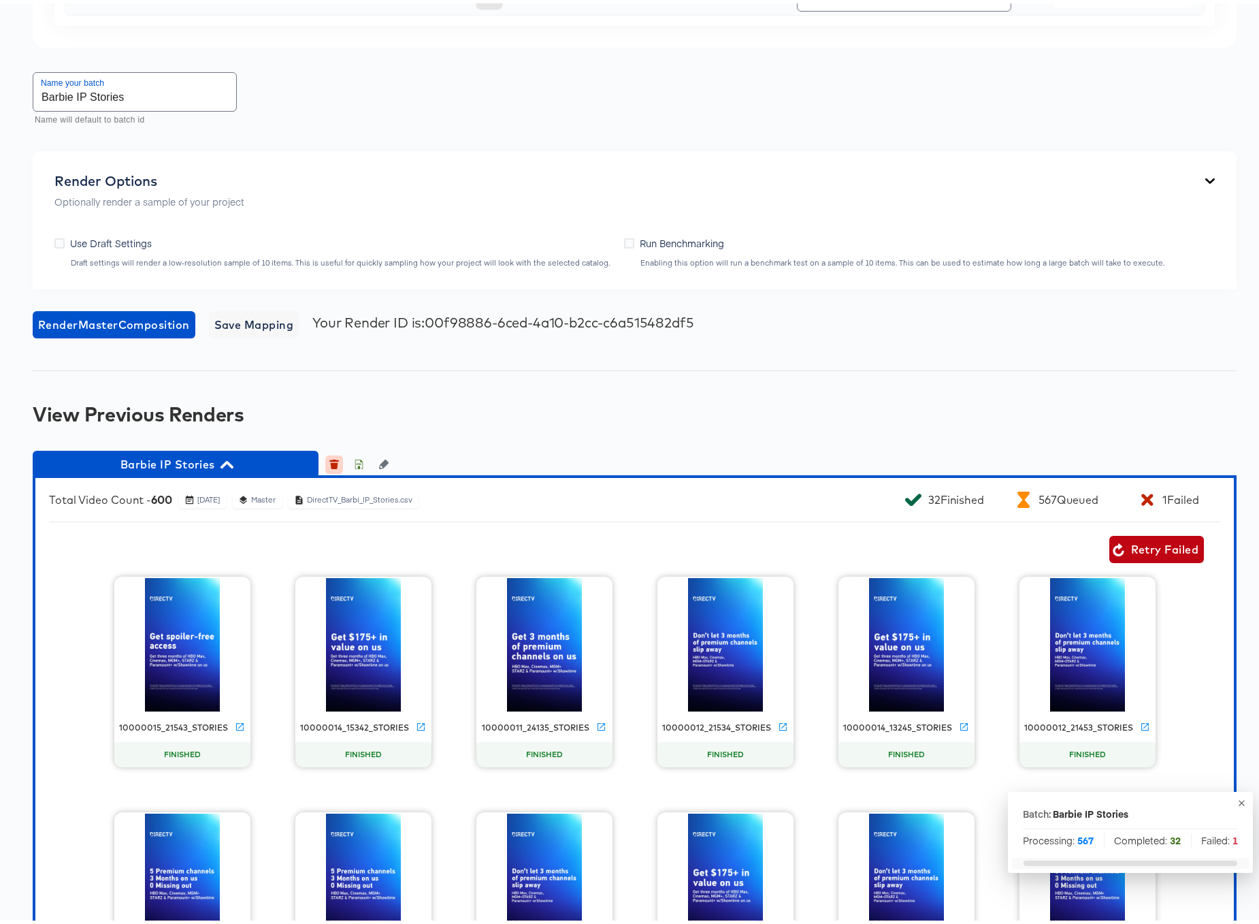
click at [336, 461] on icon "button" at bounding box center [334, 462] width 7 height 6
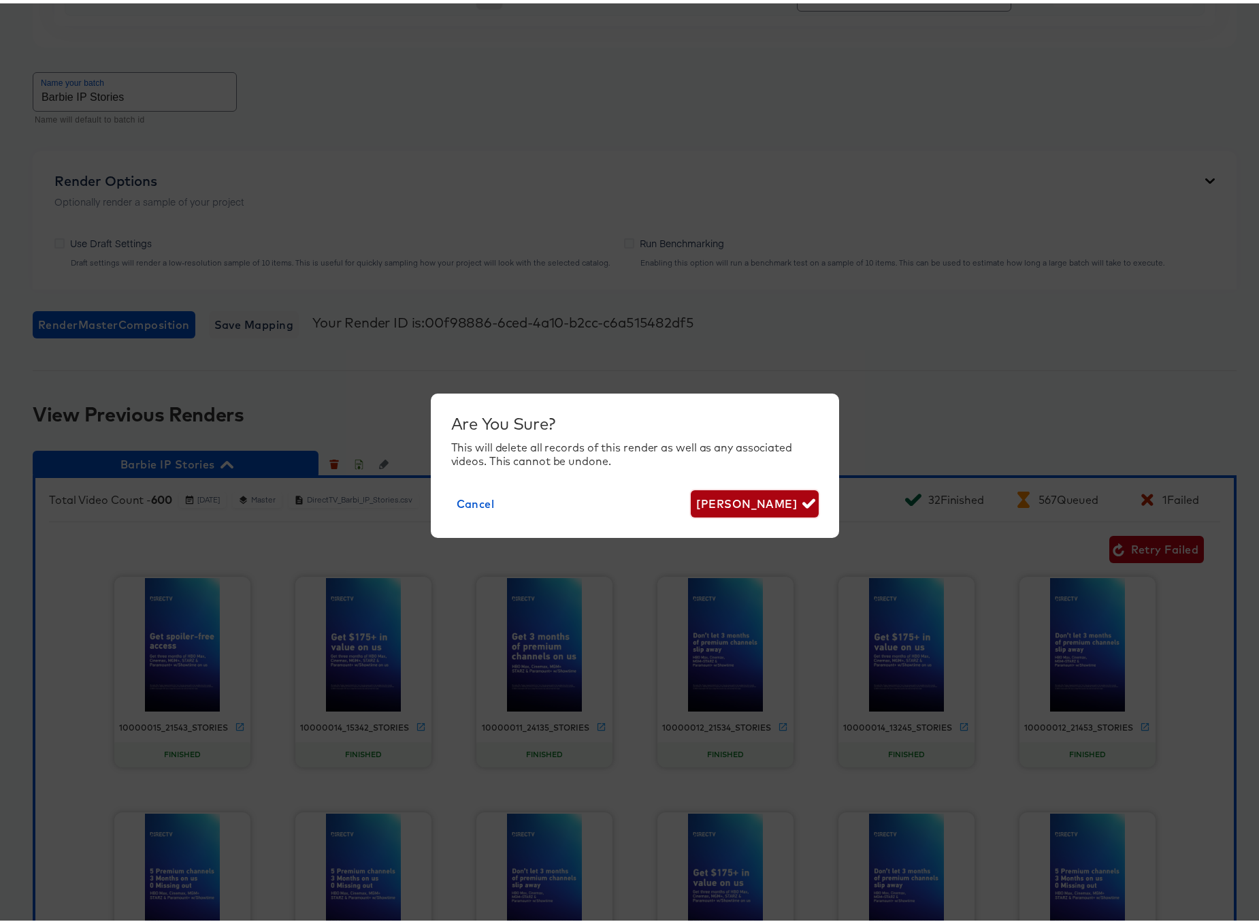
click at [747, 493] on span "[PERSON_NAME]" at bounding box center [754, 500] width 116 height 19
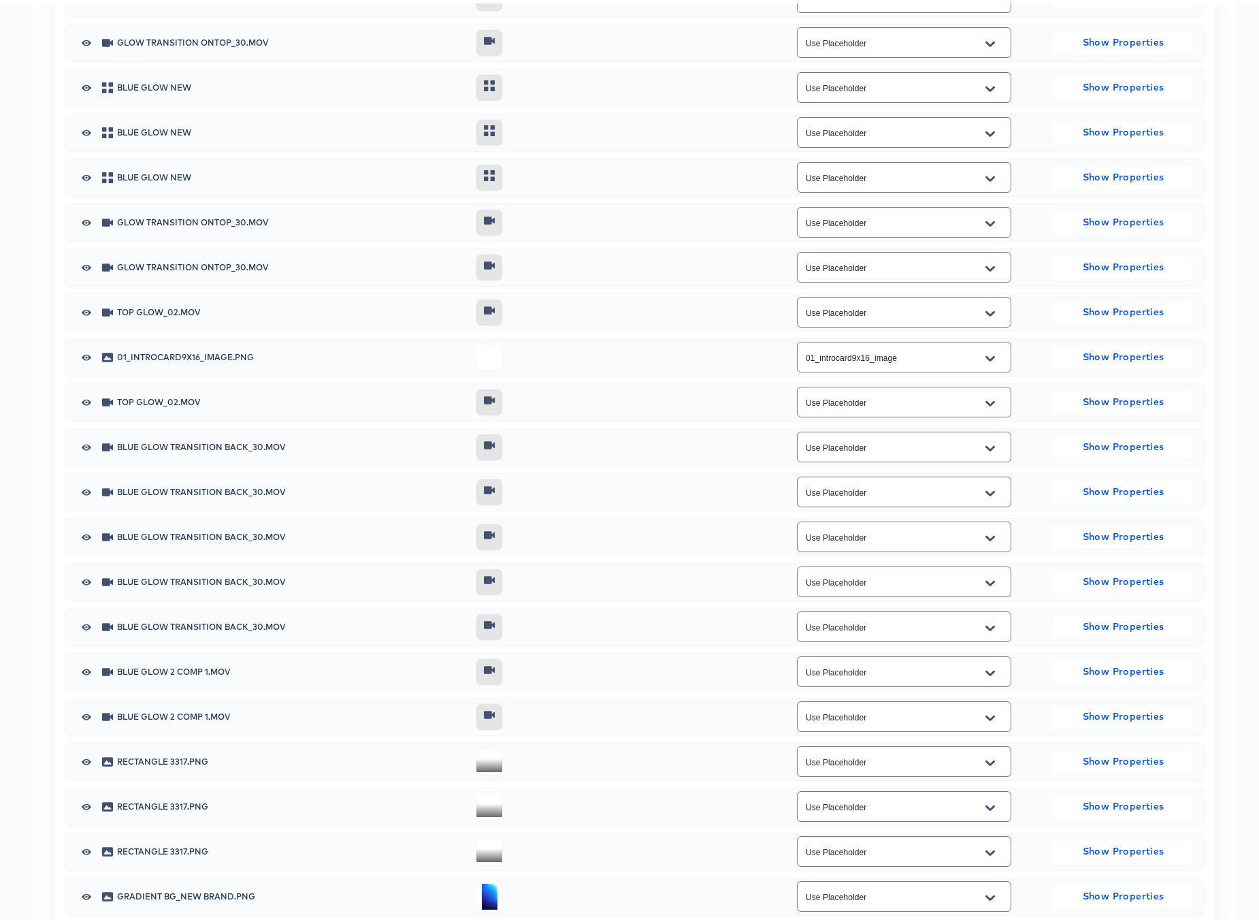
scroll to position [0, 0]
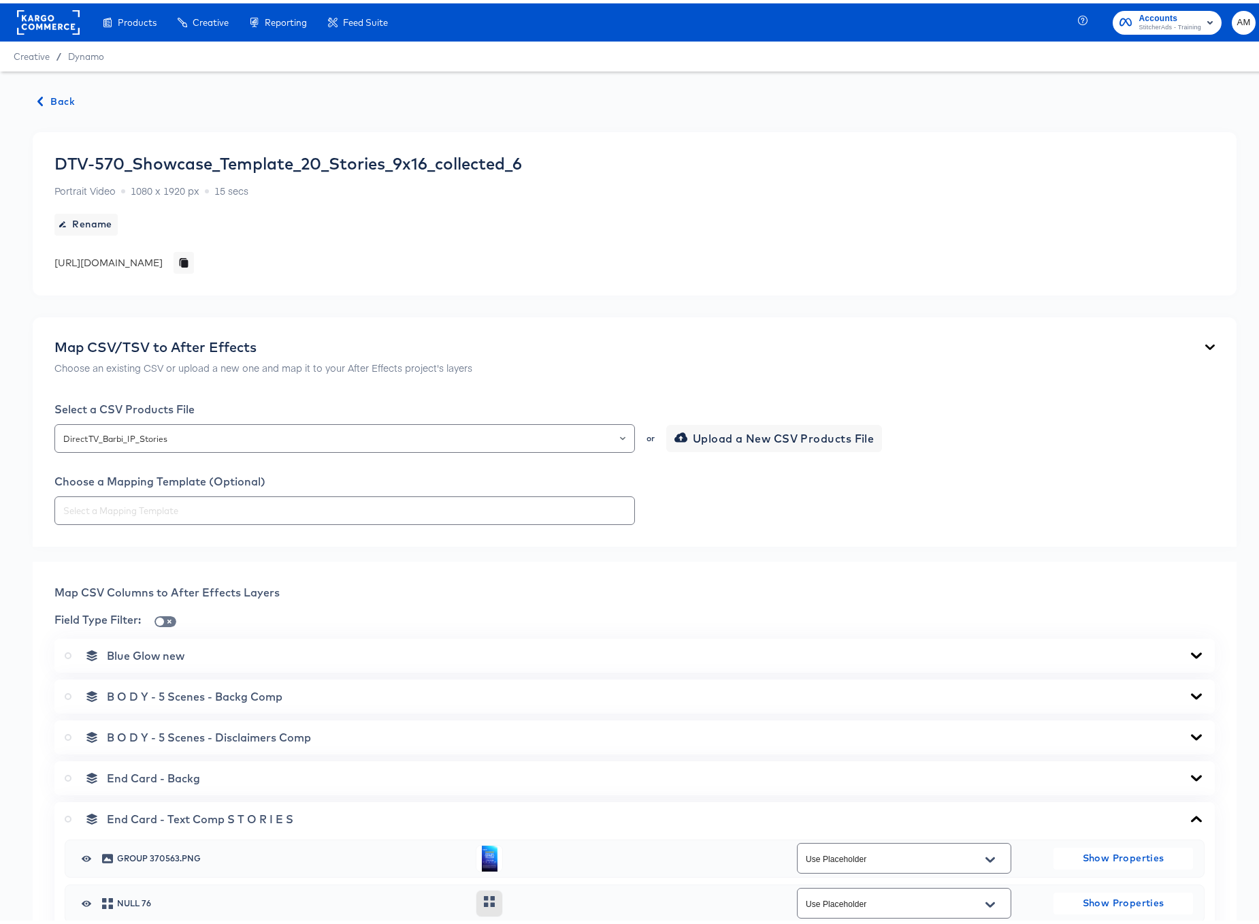
click at [54, 93] on span "Back" at bounding box center [56, 98] width 37 height 17
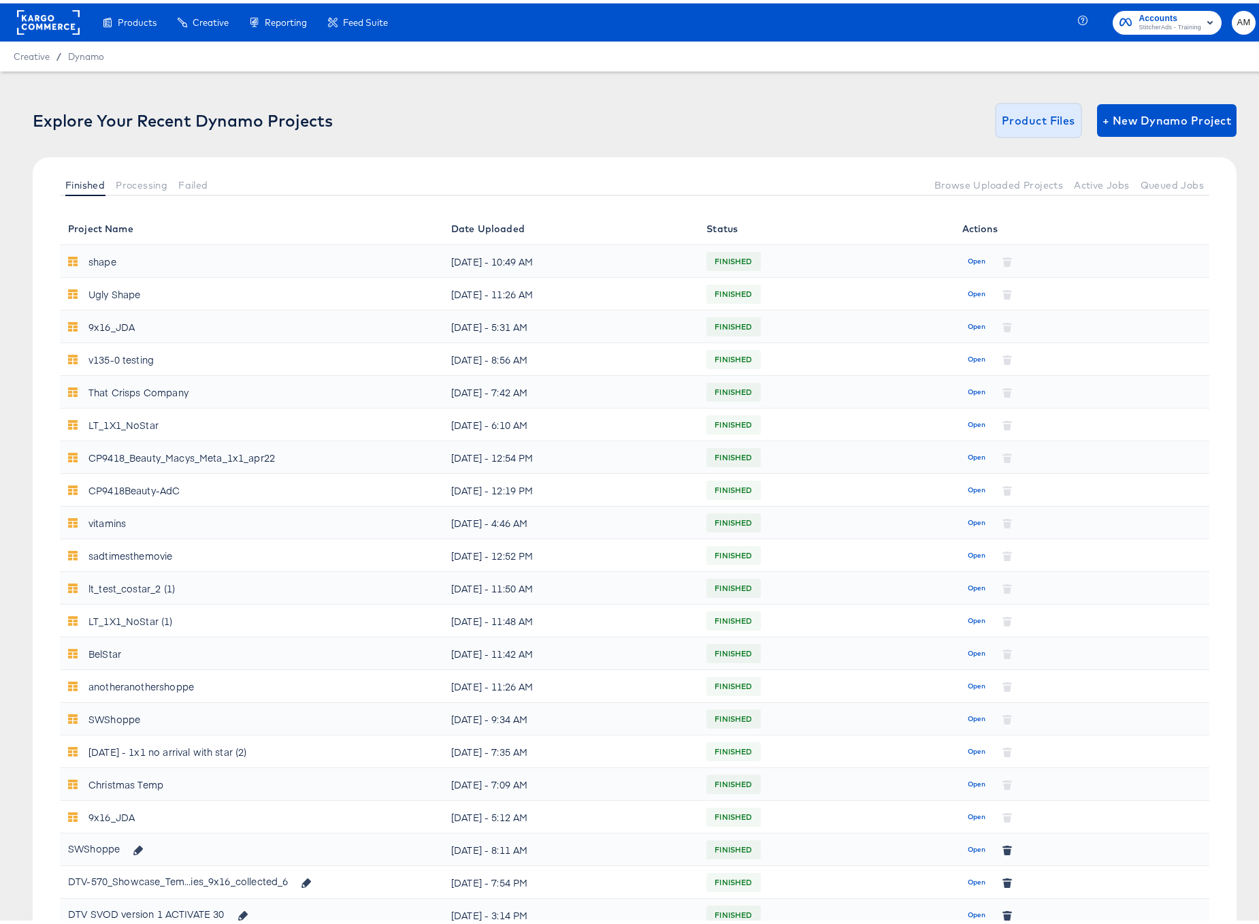
click at [1021, 117] on span "Product Files" at bounding box center [1039, 117] width 74 height 19
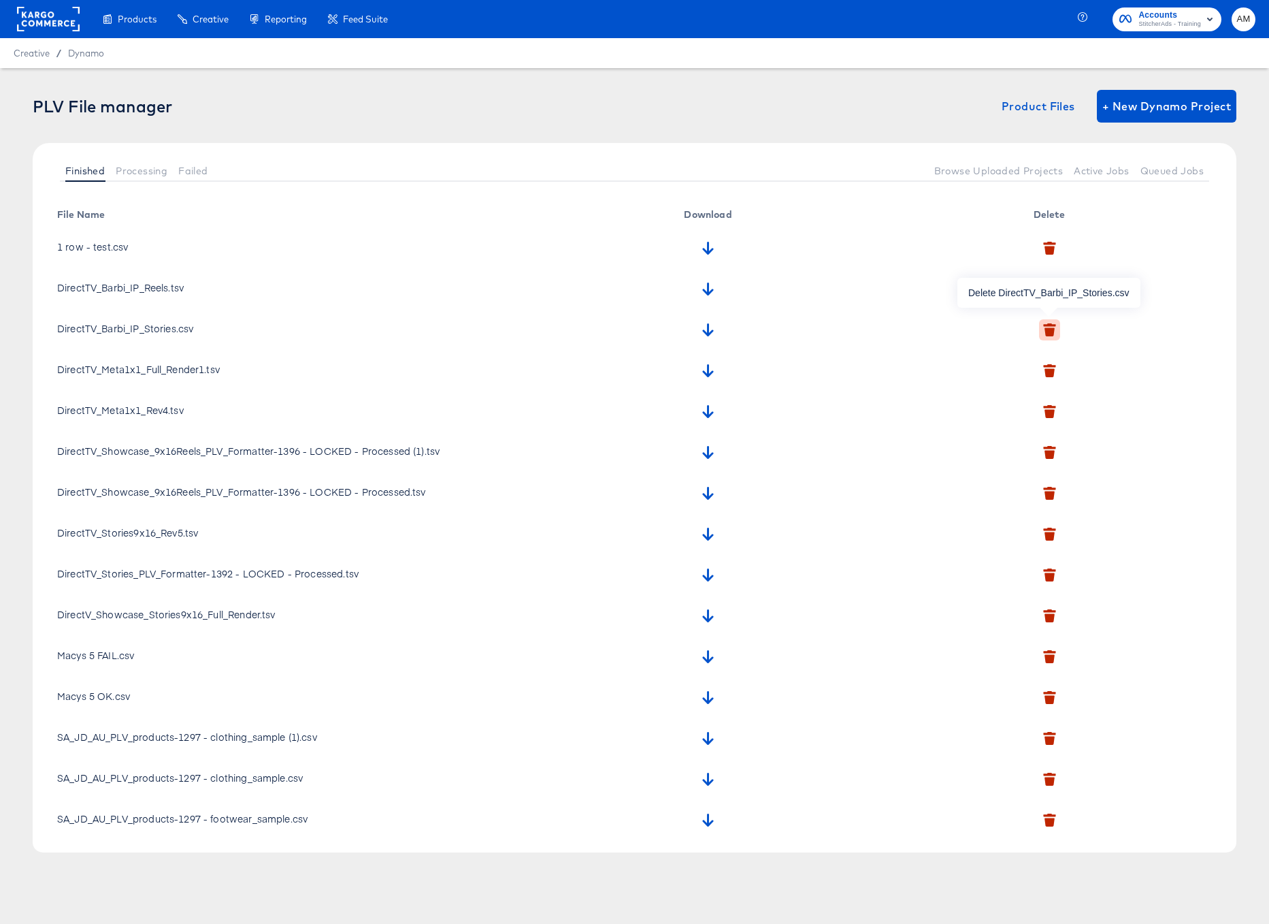
click at [1049, 329] on icon "button" at bounding box center [1050, 331] width 10 height 9
click at [1030, 395] on icon "button" at bounding box center [1032, 393] width 10 height 7
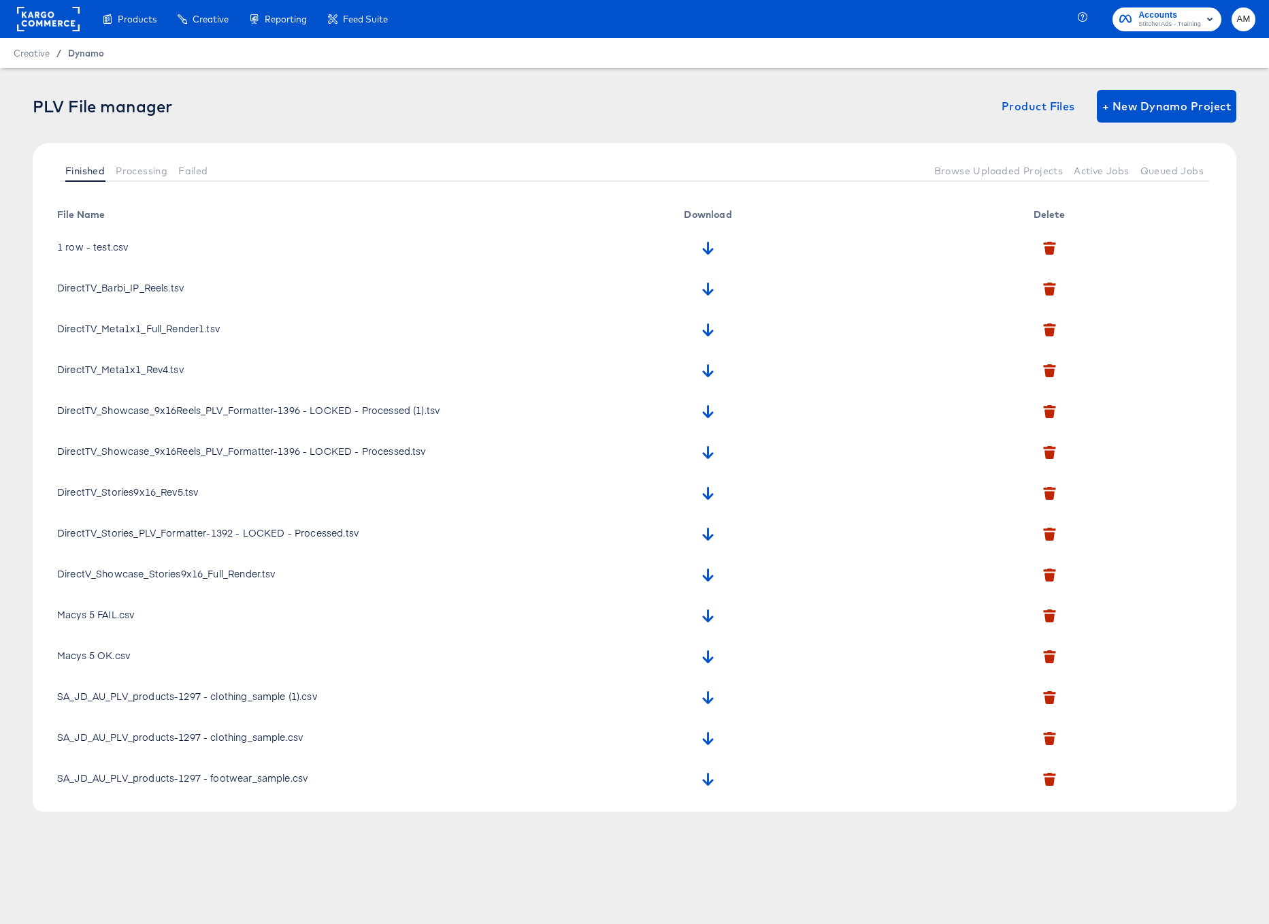
click at [72, 56] on span "Dynamo" at bounding box center [86, 53] width 36 height 11
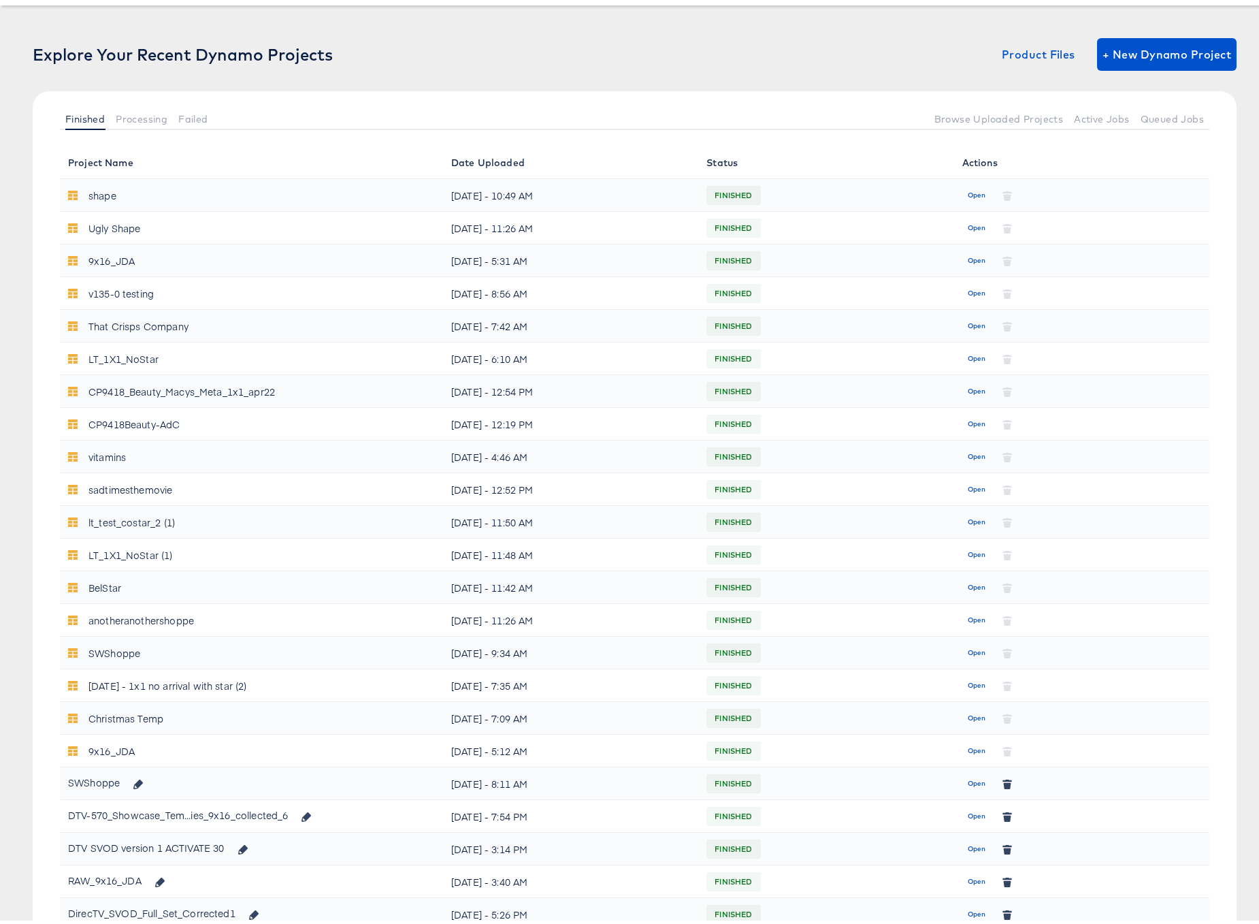
scroll to position [370, 0]
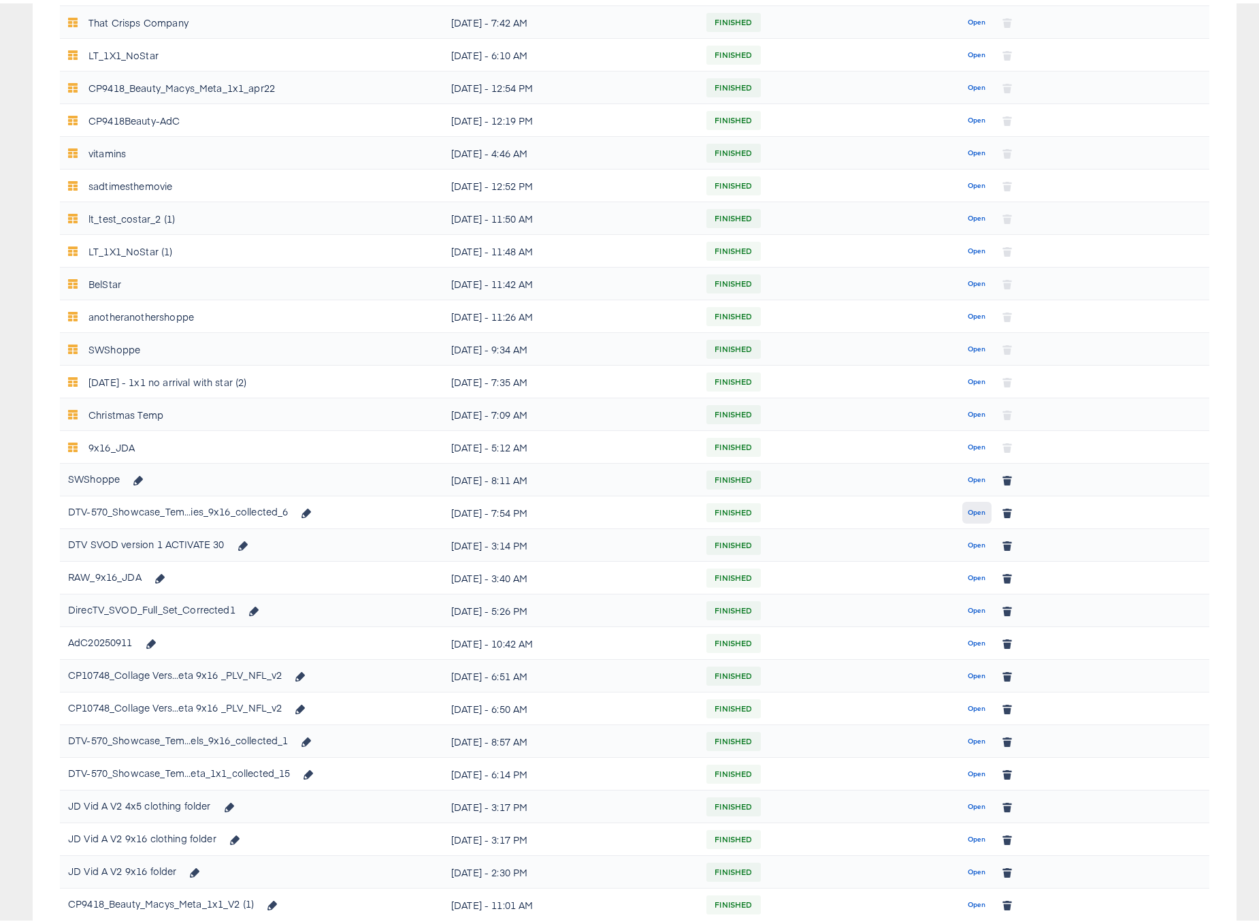
click at [969, 510] on span "Open" at bounding box center [977, 509] width 18 height 12
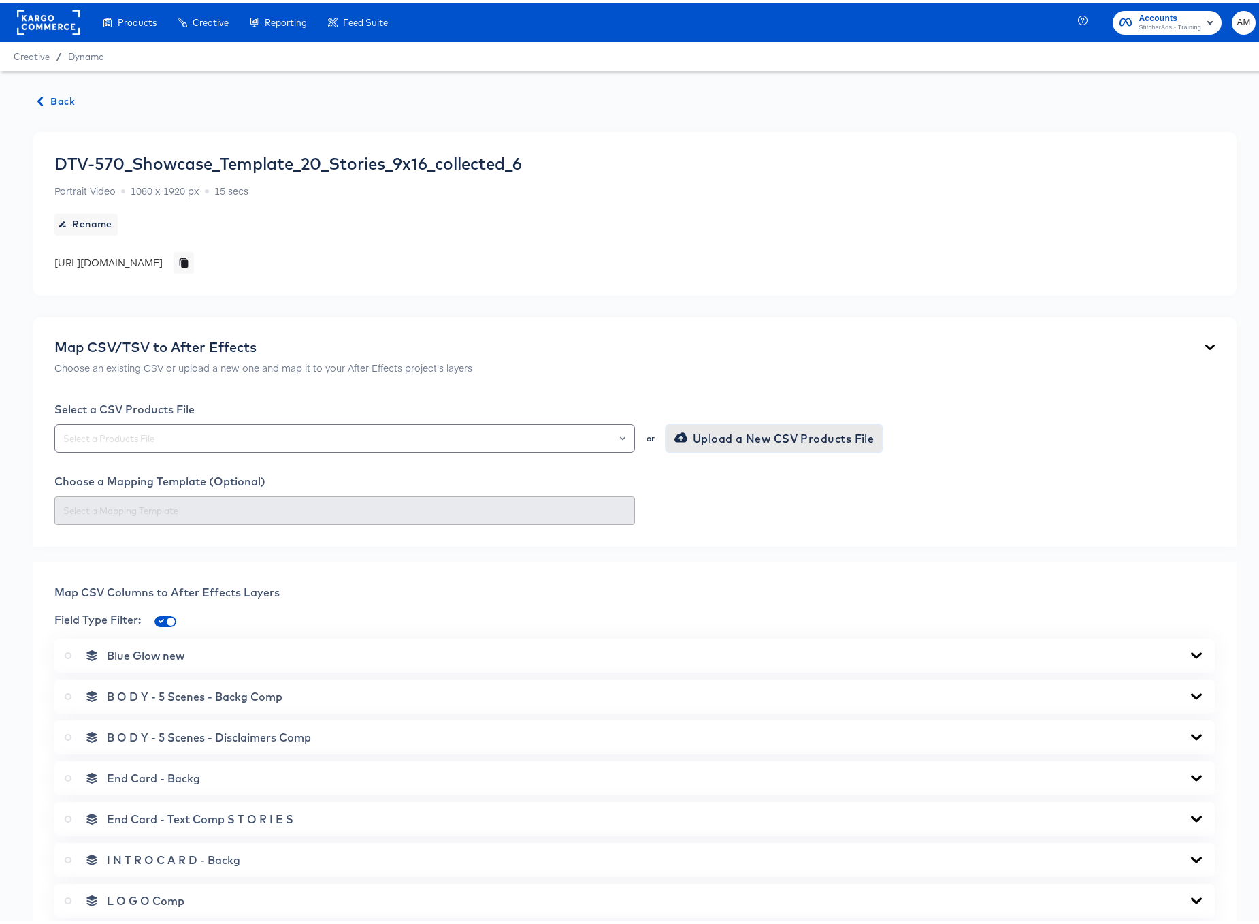
click at [743, 442] on span "Upload a New CSV Products File" at bounding box center [775, 434] width 197 height 19
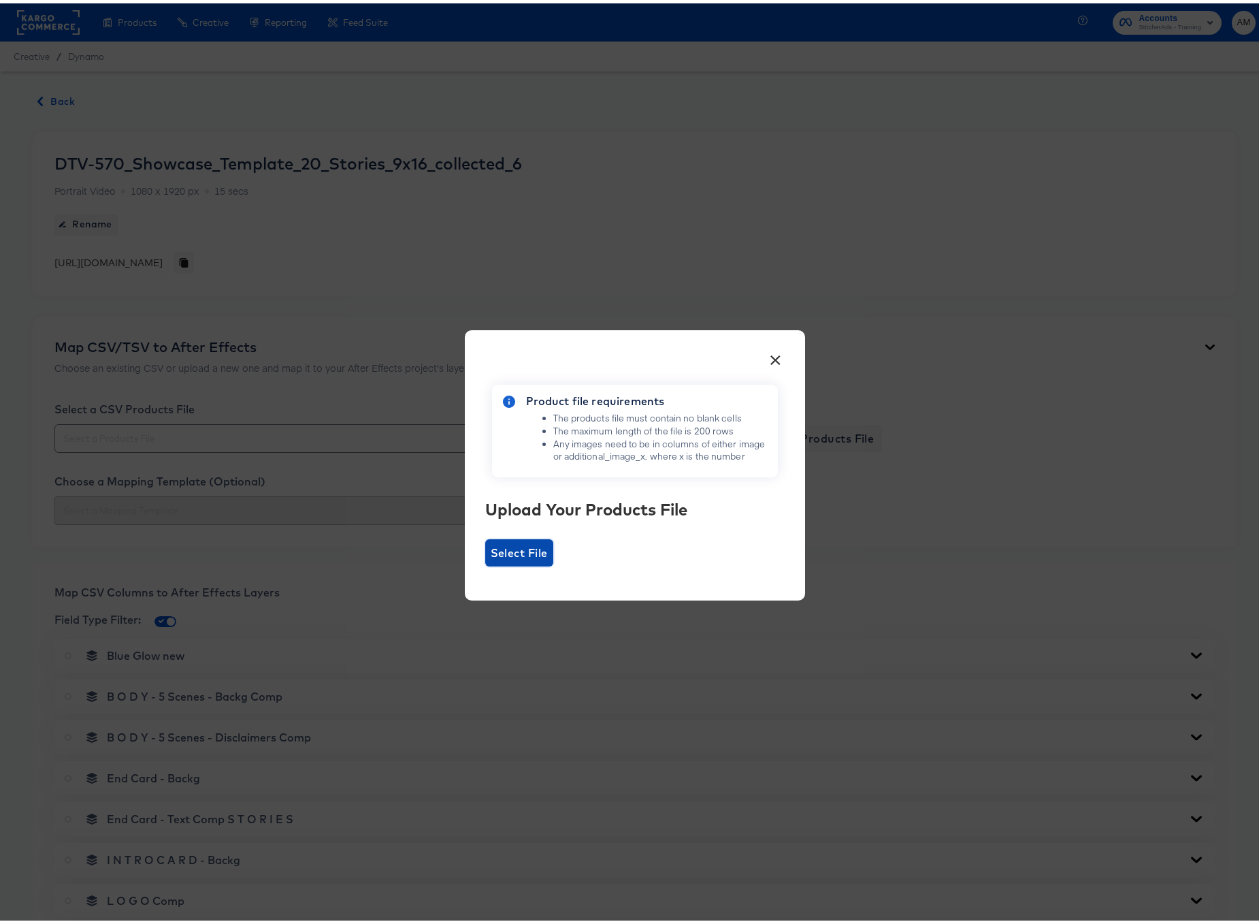
click at [519, 557] on span "Select File" at bounding box center [519, 549] width 57 height 19
click at [485, 563] on input "Select File" at bounding box center [485, 563] width 0 height 0
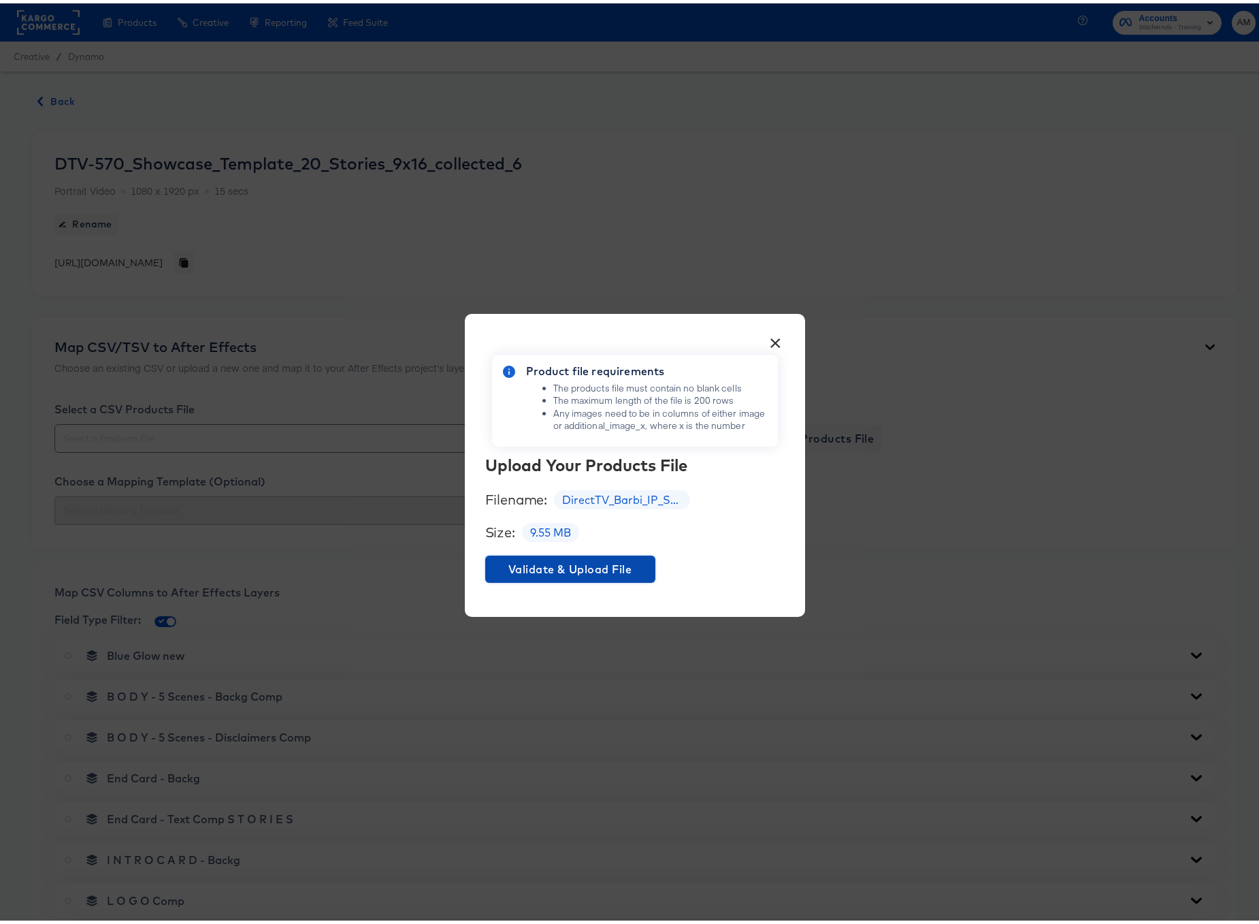
click at [585, 566] on span "Validate & Upload File" at bounding box center [570, 565] width 159 height 19
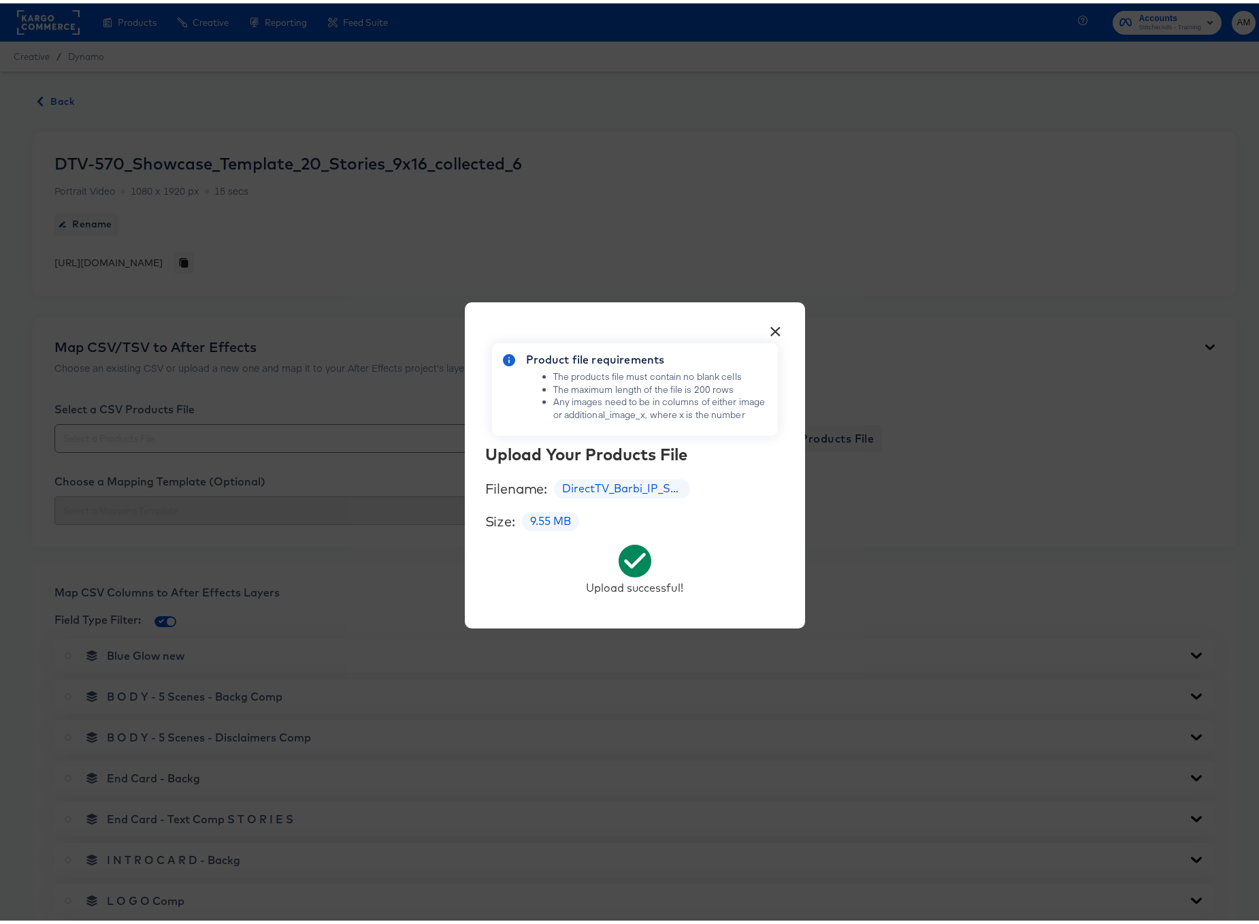
click at [775, 327] on button "×" at bounding box center [776, 324] width 25 height 25
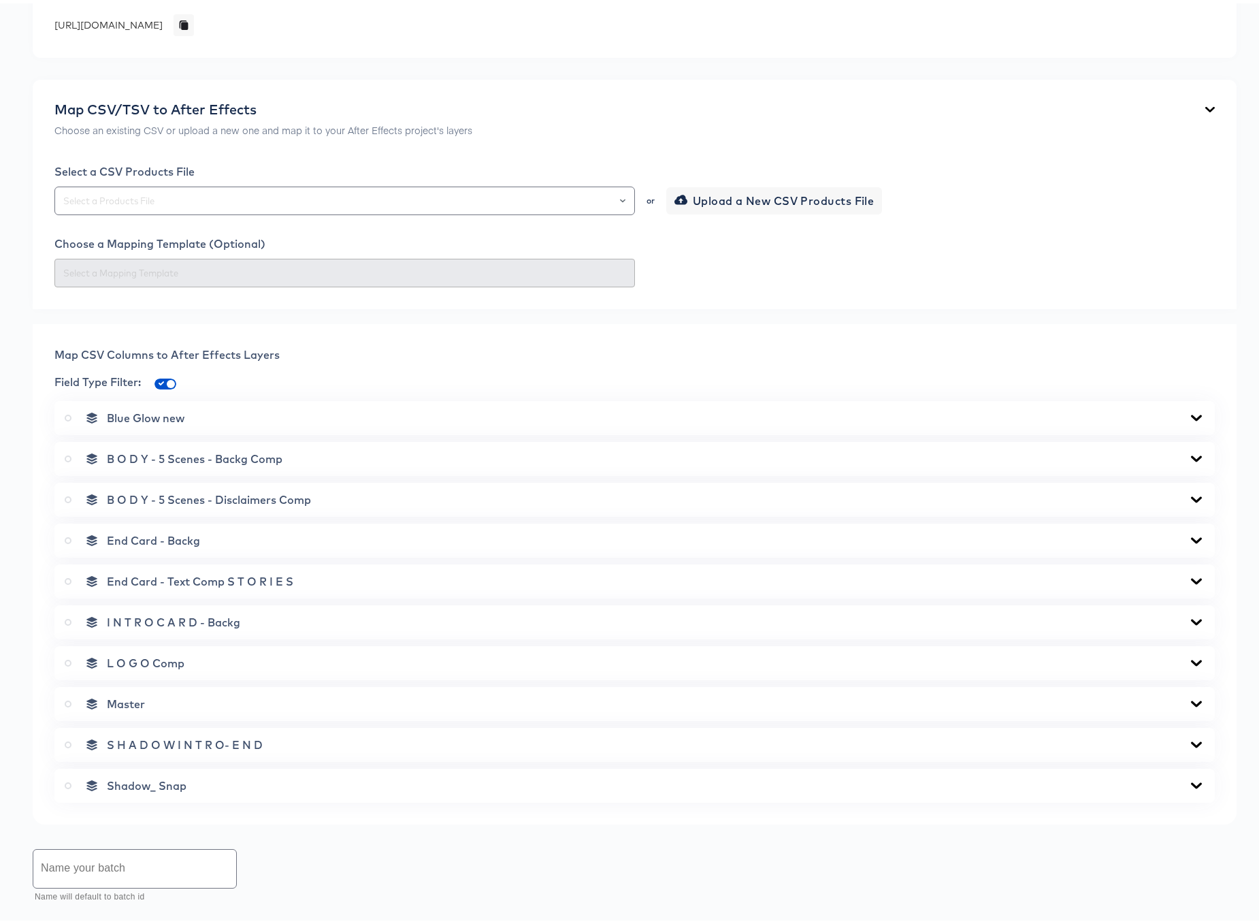
scroll to position [308, 0]
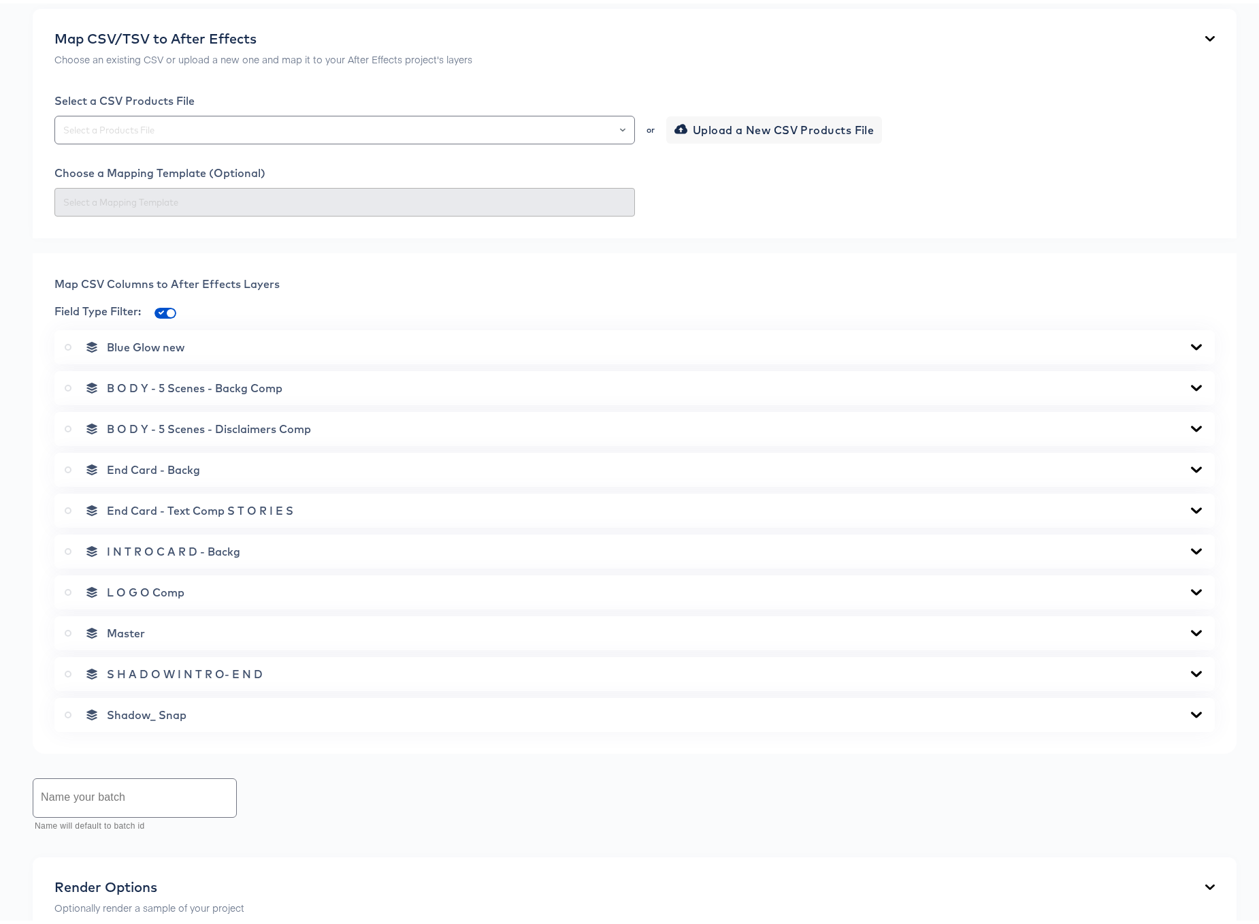
click at [65, 630] on label at bounding box center [71, 630] width 12 height 14
click at [0, 0] on input "radio" at bounding box center [0, 0] width 0 height 0
click at [1191, 709] on icon at bounding box center [1196, 711] width 11 height 6
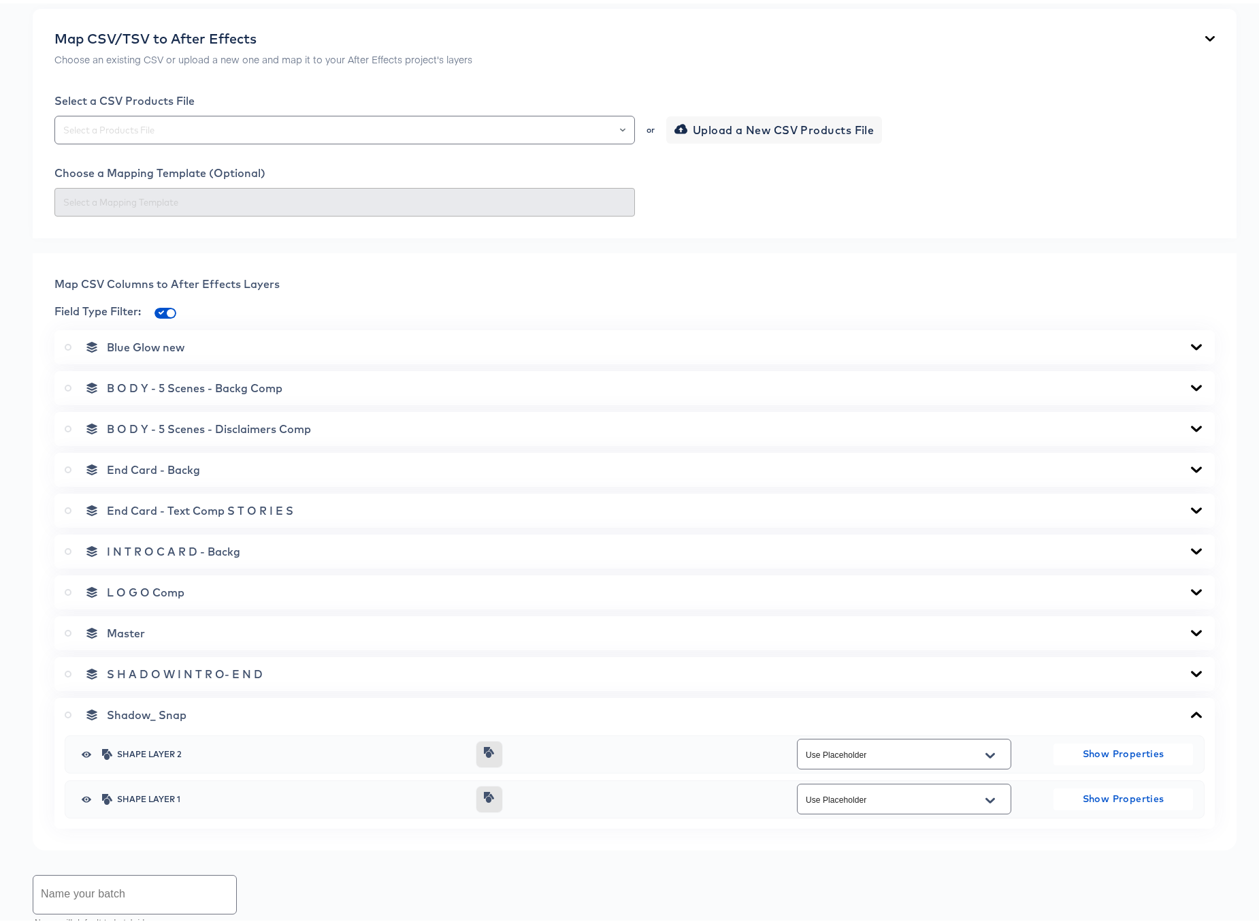
click at [1188, 709] on icon at bounding box center [1196, 711] width 16 height 11
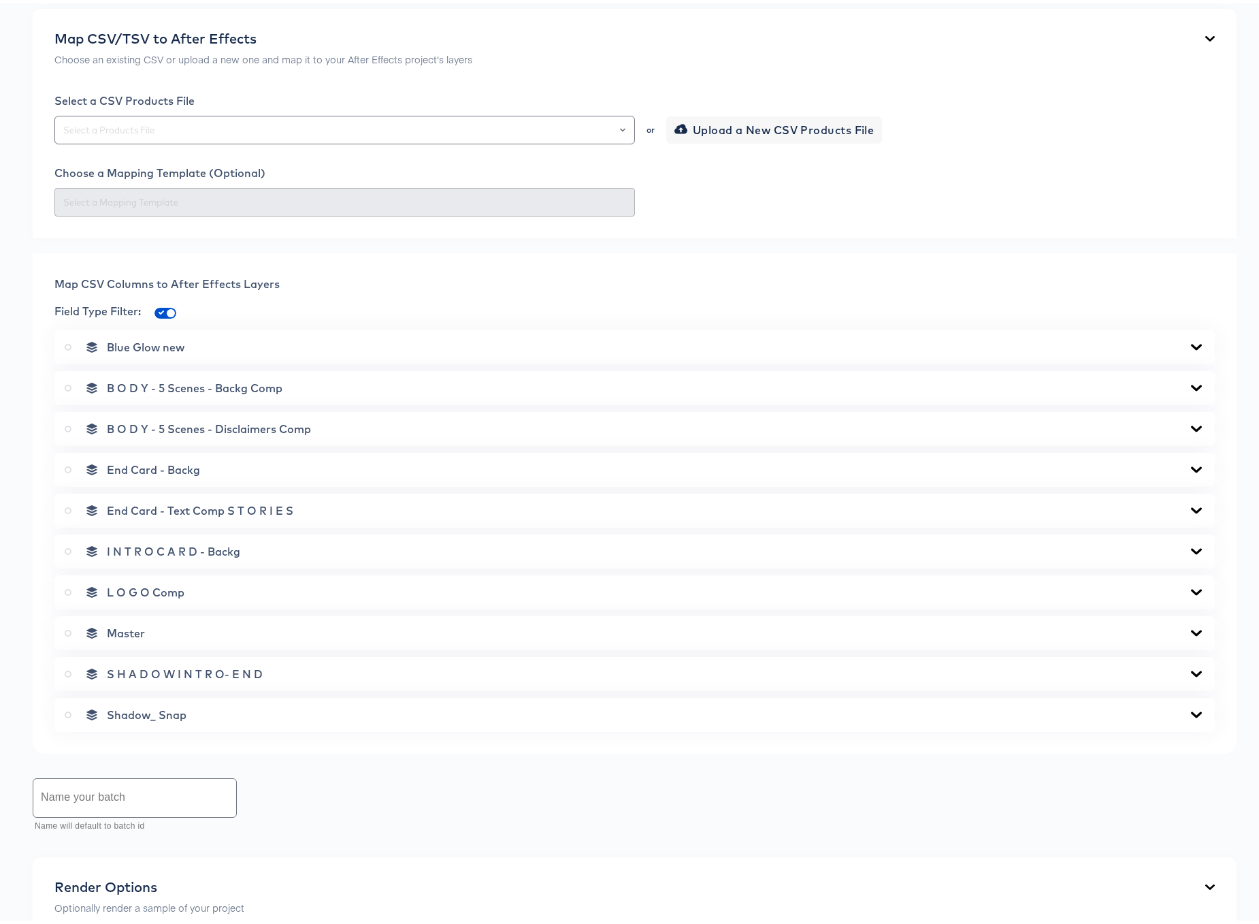
click at [1188, 668] on icon at bounding box center [1196, 670] width 16 height 11
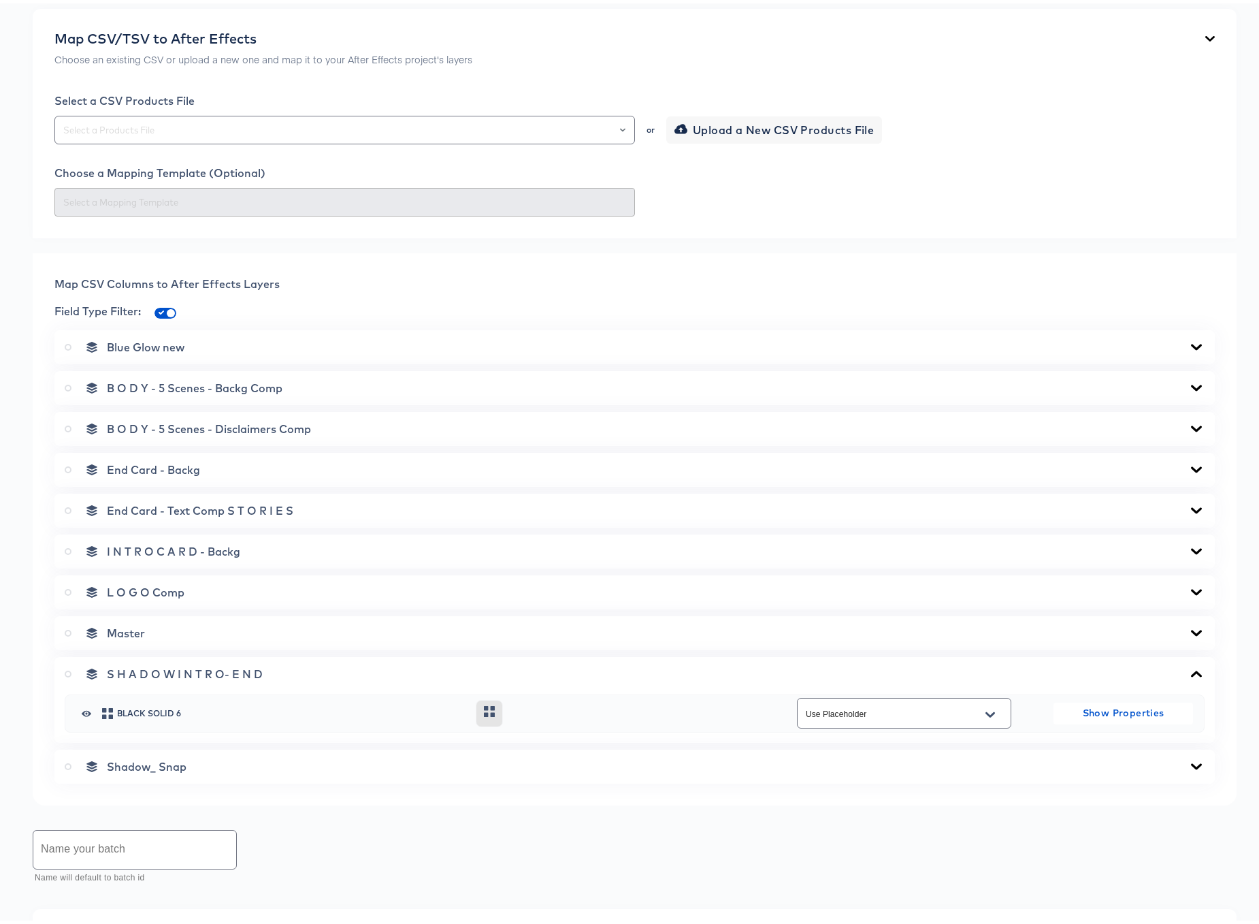
click at [1191, 668] on icon at bounding box center [1196, 670] width 11 height 6
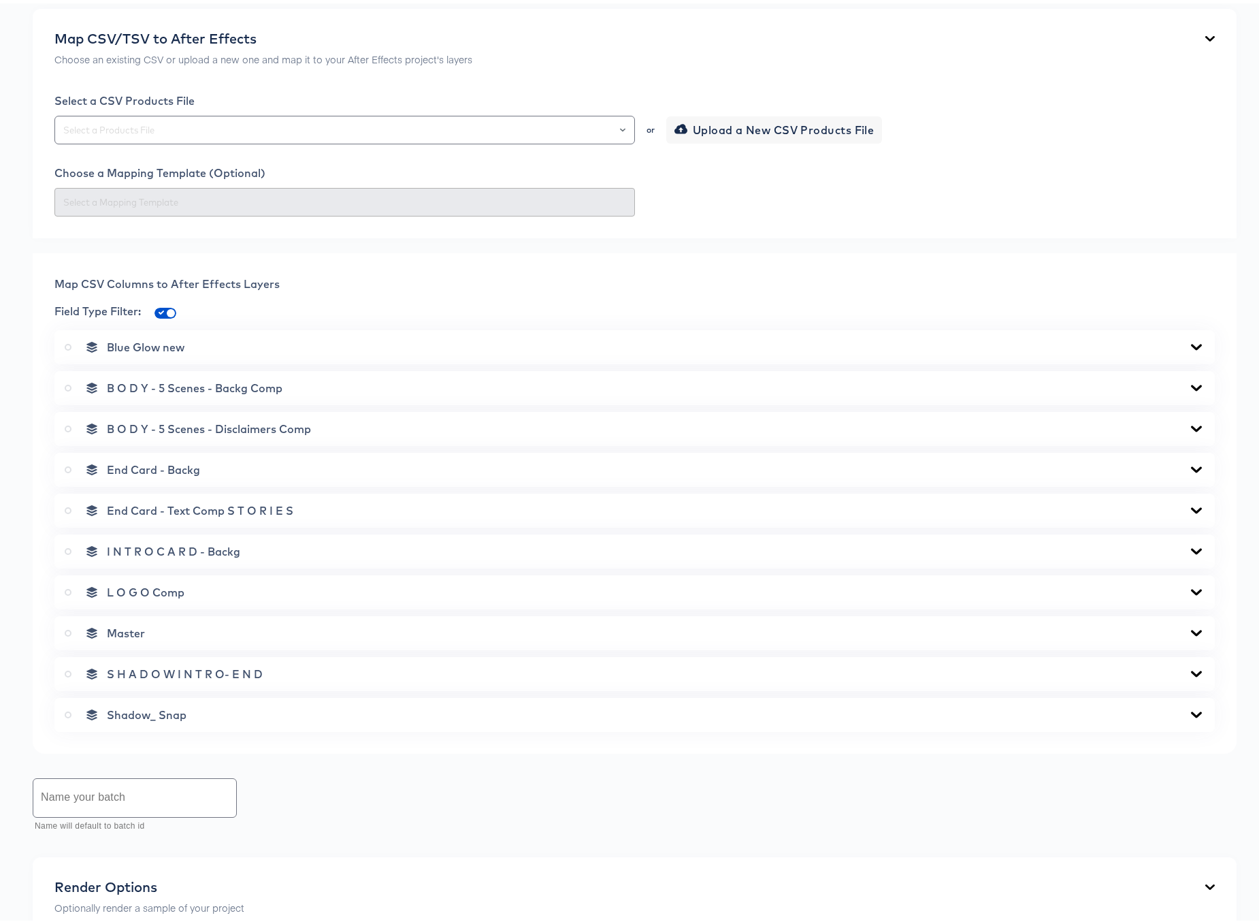
click at [1188, 633] on icon at bounding box center [1196, 629] width 16 height 11
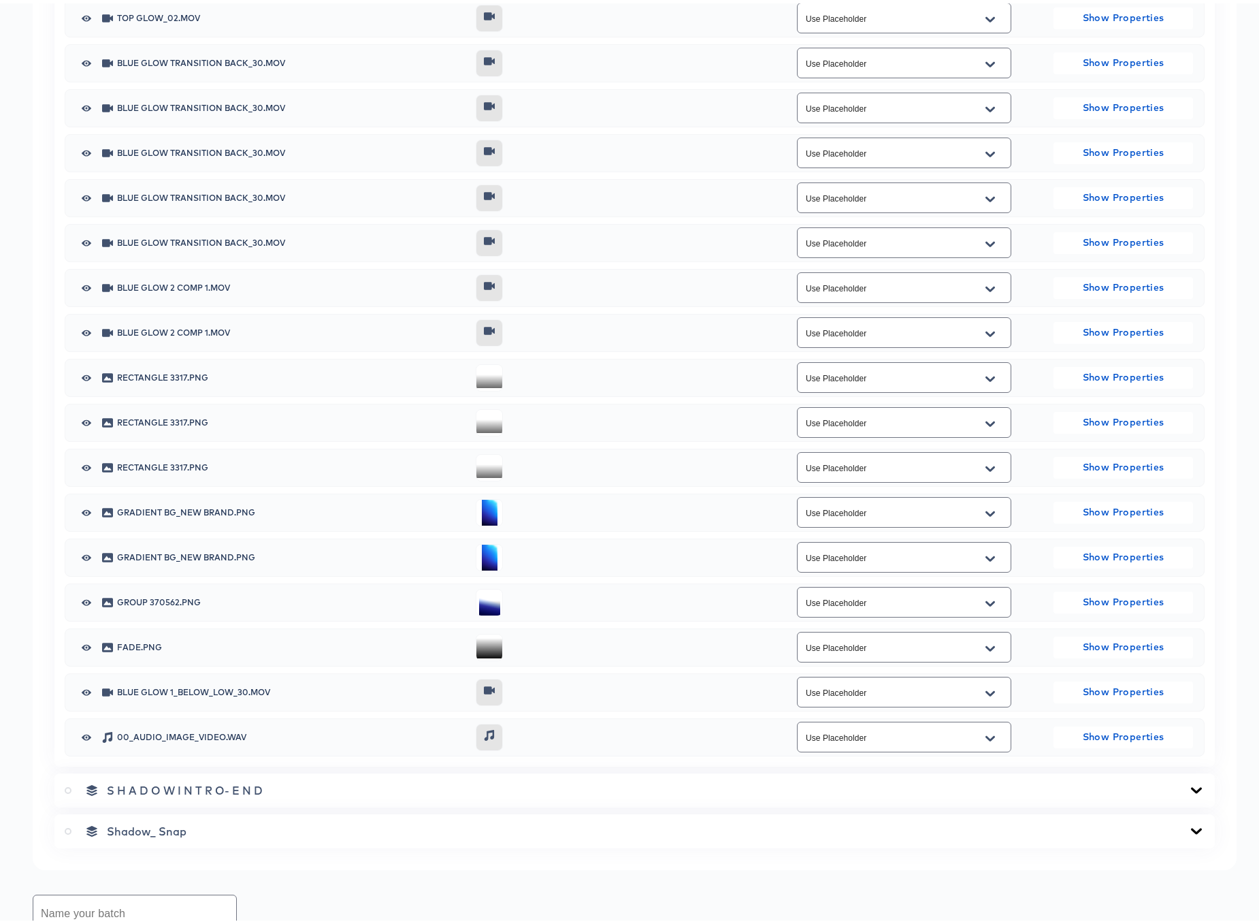
scroll to position [1411, 0]
click at [985, 732] on icon "Open" at bounding box center [990, 735] width 10 height 11
click at [991, 736] on button "Close" at bounding box center [990, 735] width 20 height 22
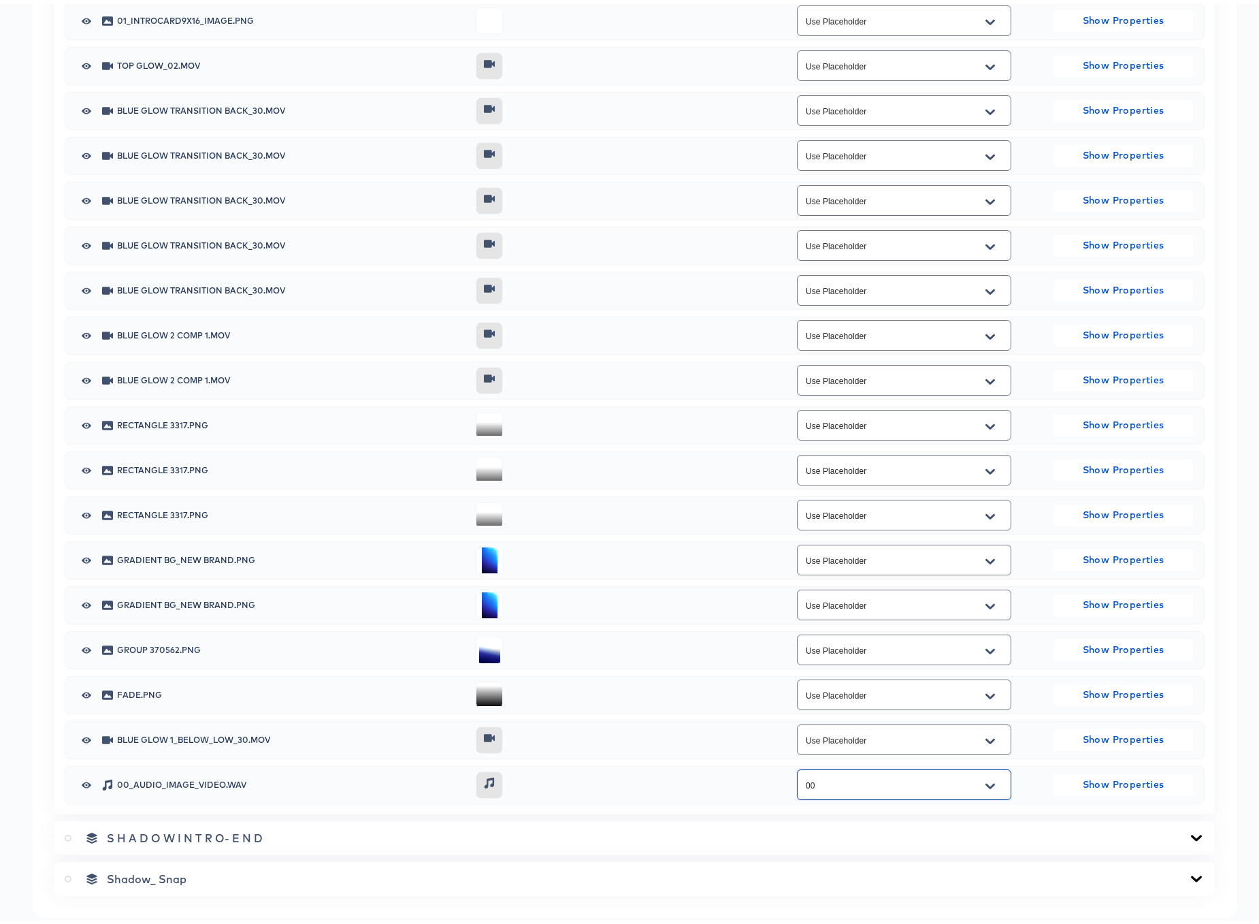
scroll to position [0, 0]
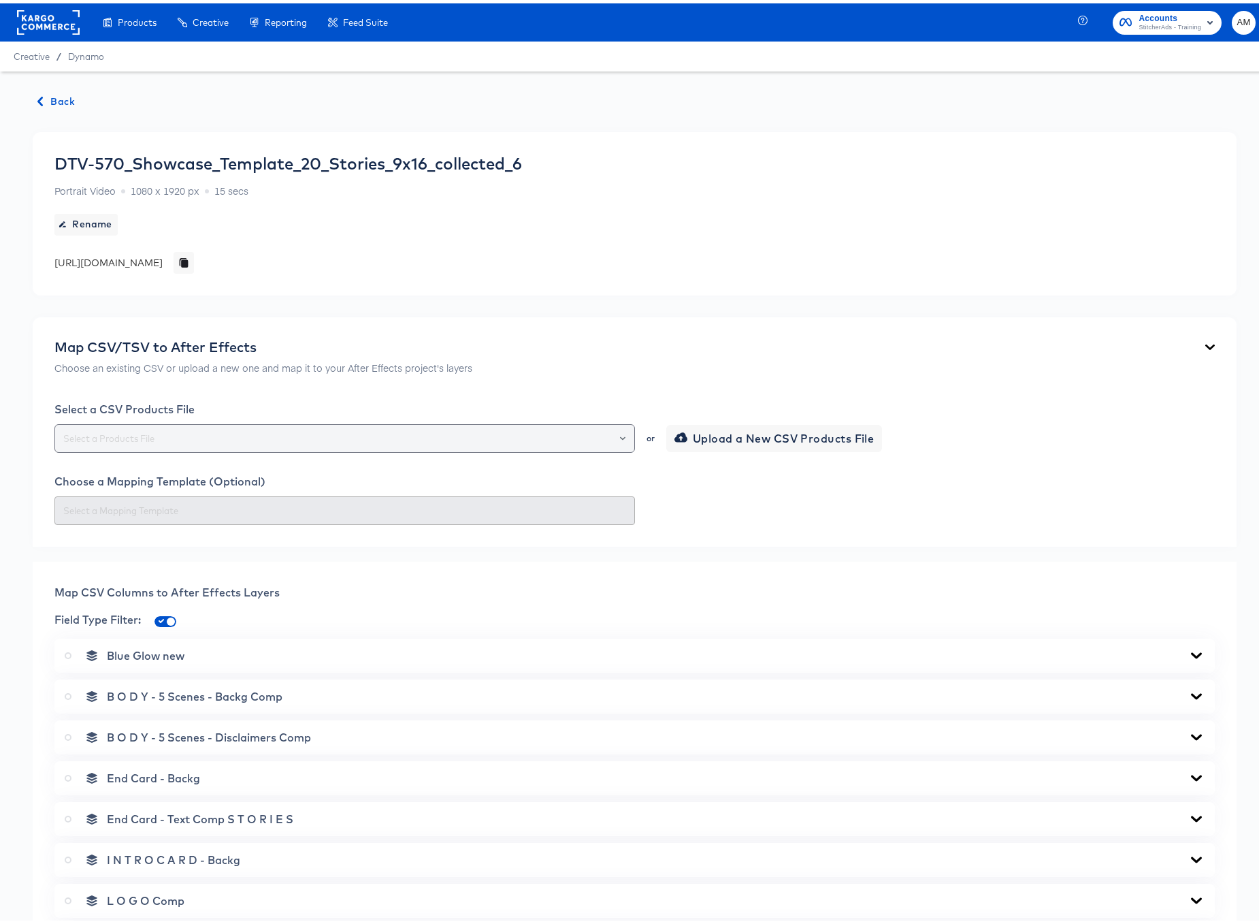
click at [620, 434] on icon "Open" at bounding box center [622, 434] width 5 height 5
type input "Use Placeholder"
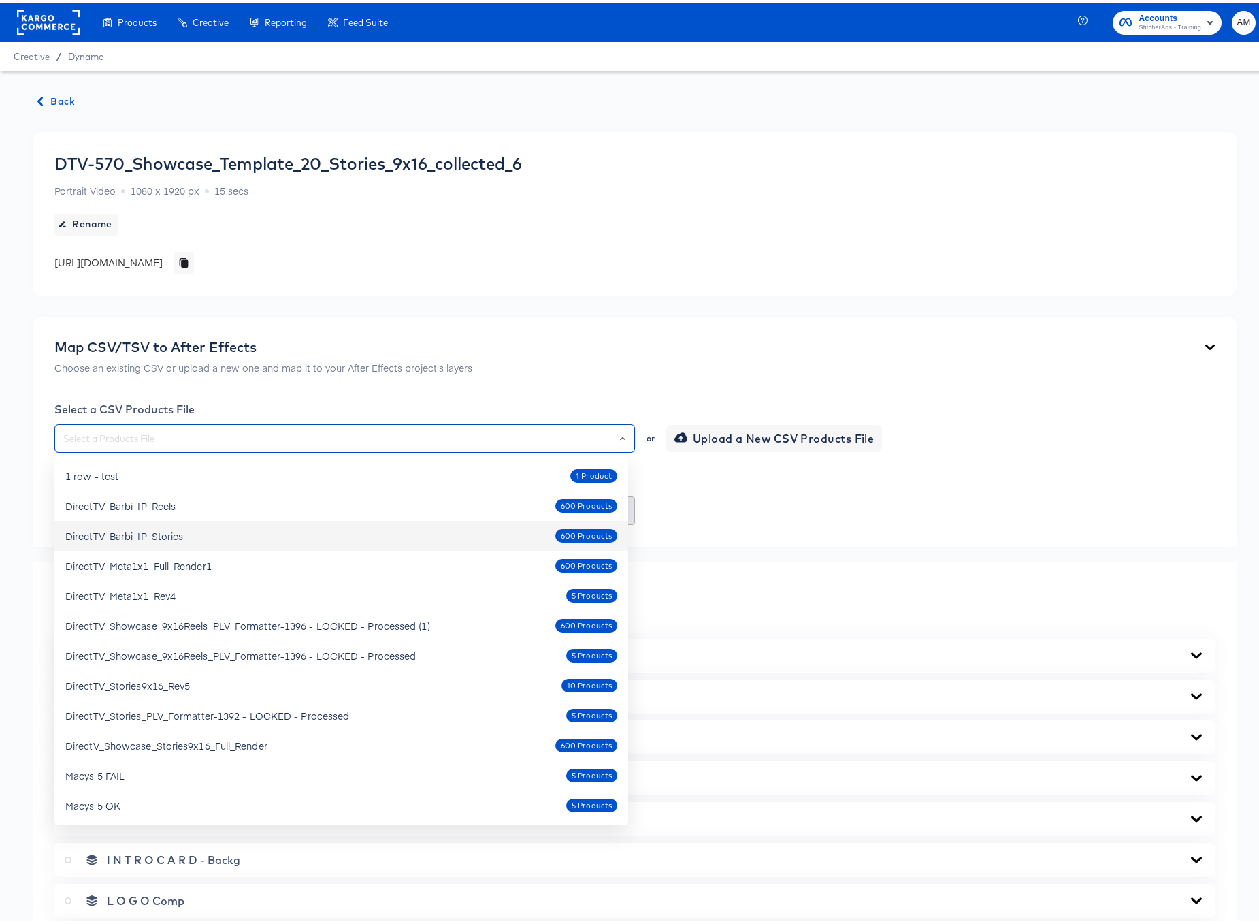
click at [314, 534] on div "DirectTV_Barbi_IP_Stories 600 Products" at bounding box center [341, 532] width 552 height 22
type input "DirectTV_Barbi_IP_Stories"
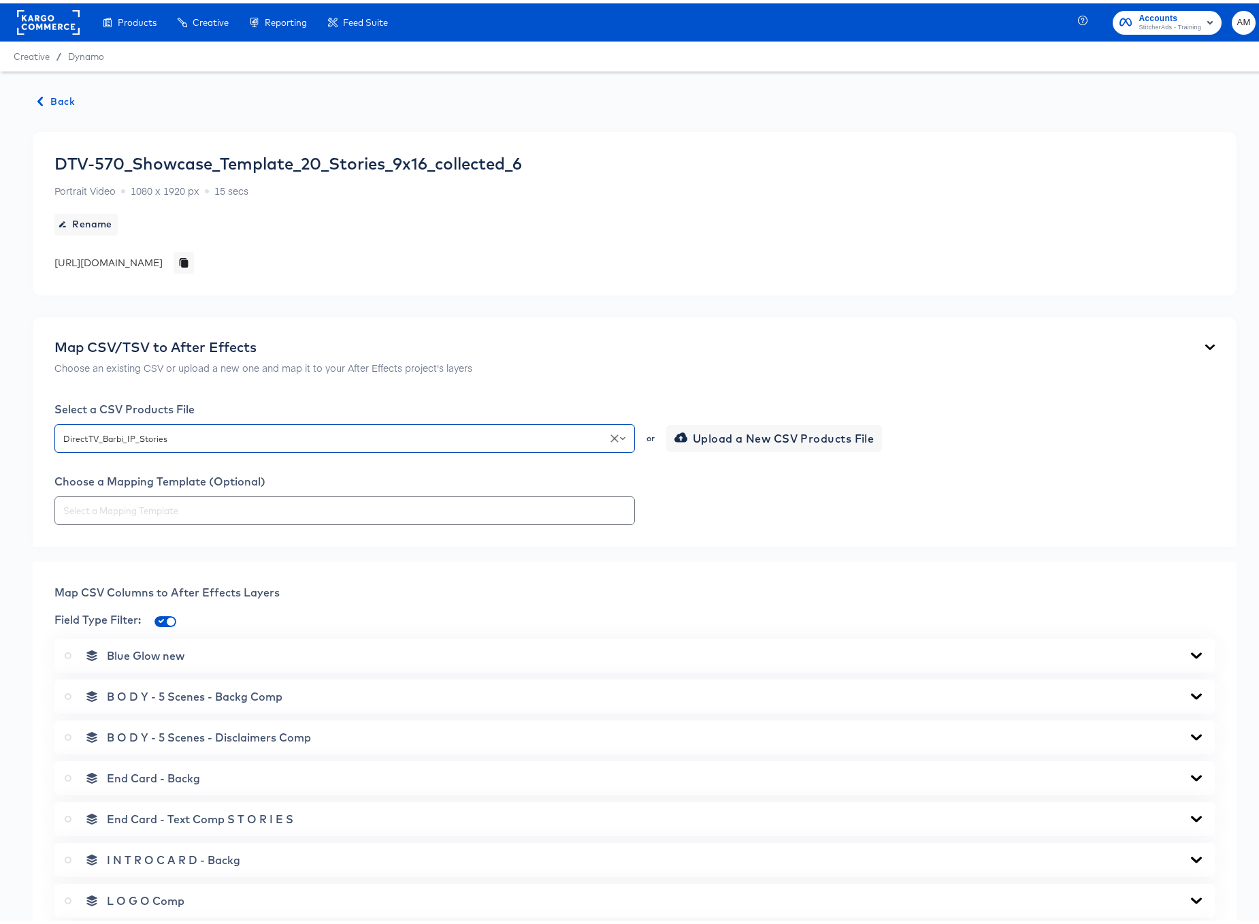
type input "01_introcard9x16_image"
type input "00_audio_image_video"
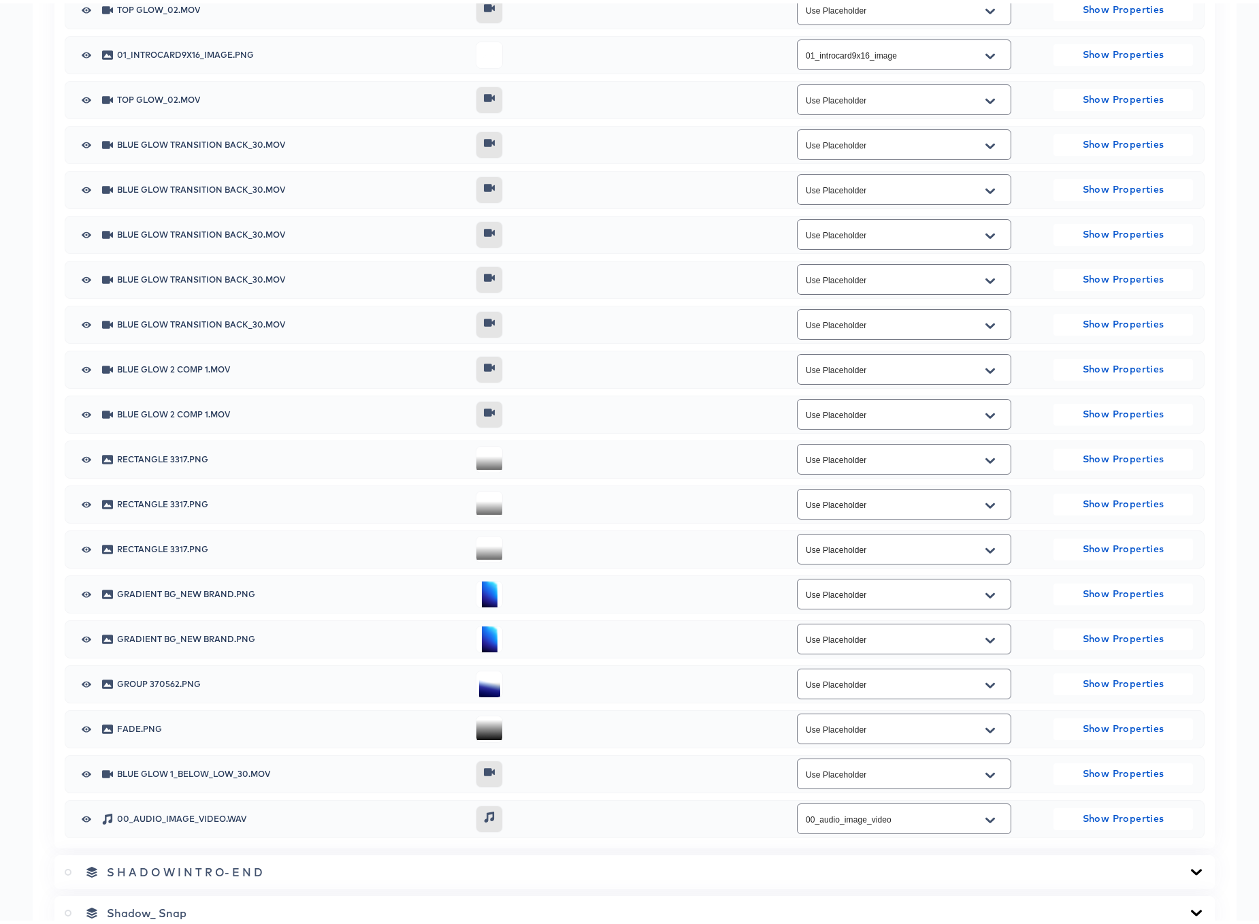
scroll to position [1330, 0]
click at [985, 816] on icon "Open" at bounding box center [990, 815] width 10 height 5
click at [1007, 843] on div "Map CSV Columns to After Effects Layers Field Type Filter: Blue Glow new B O D …" at bounding box center [635, 88] width 1204 height 1720
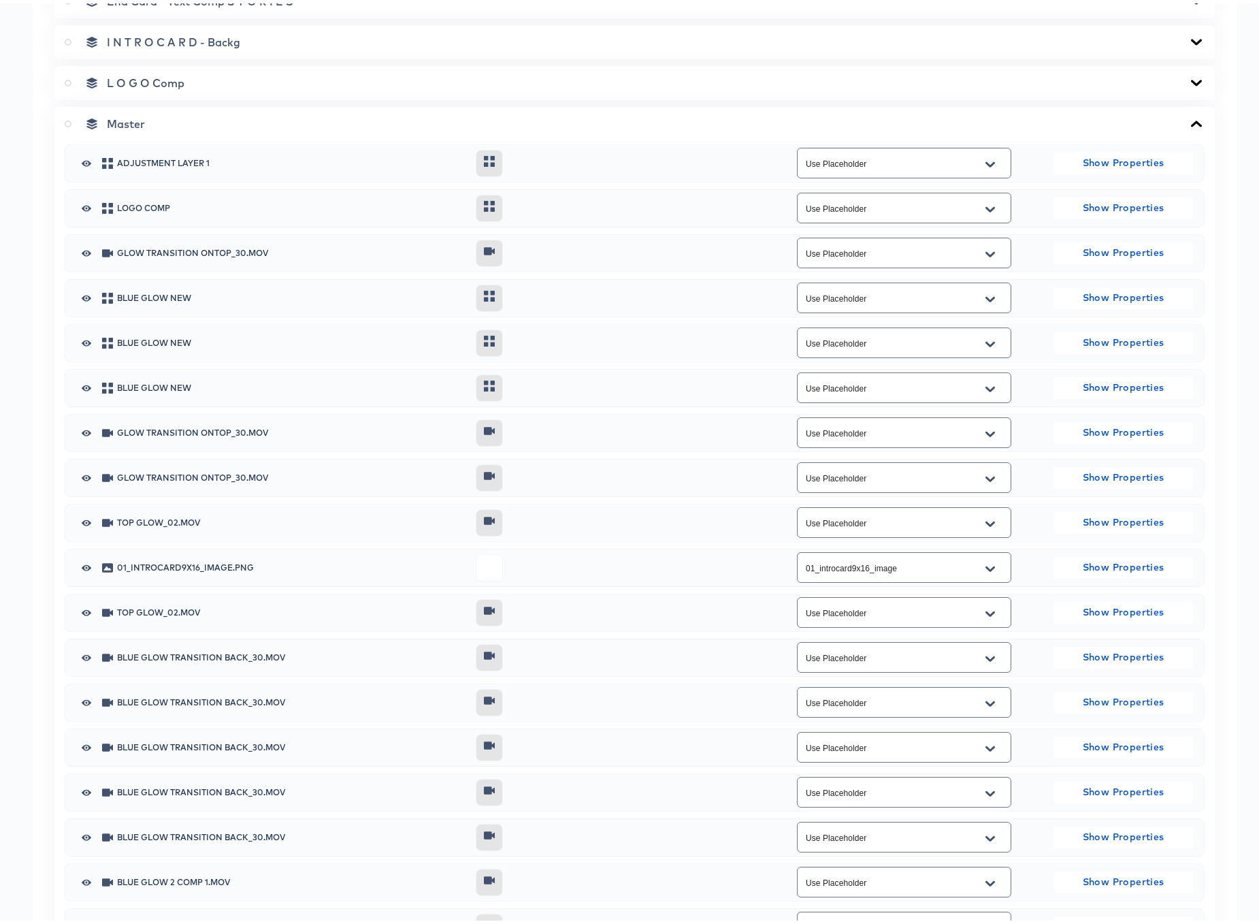
scroll to position [766, 0]
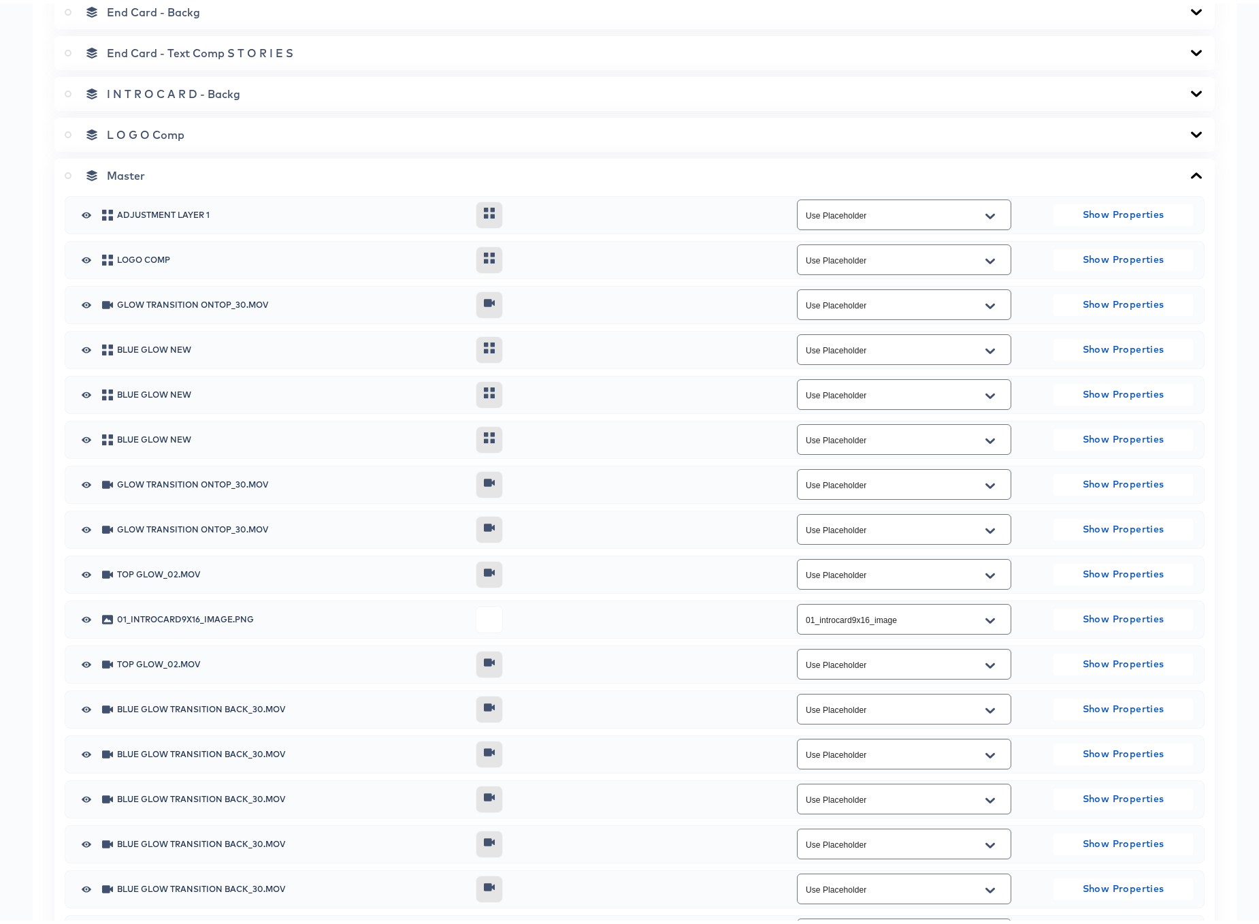
click at [1190, 172] on icon at bounding box center [1196, 172] width 16 height 11
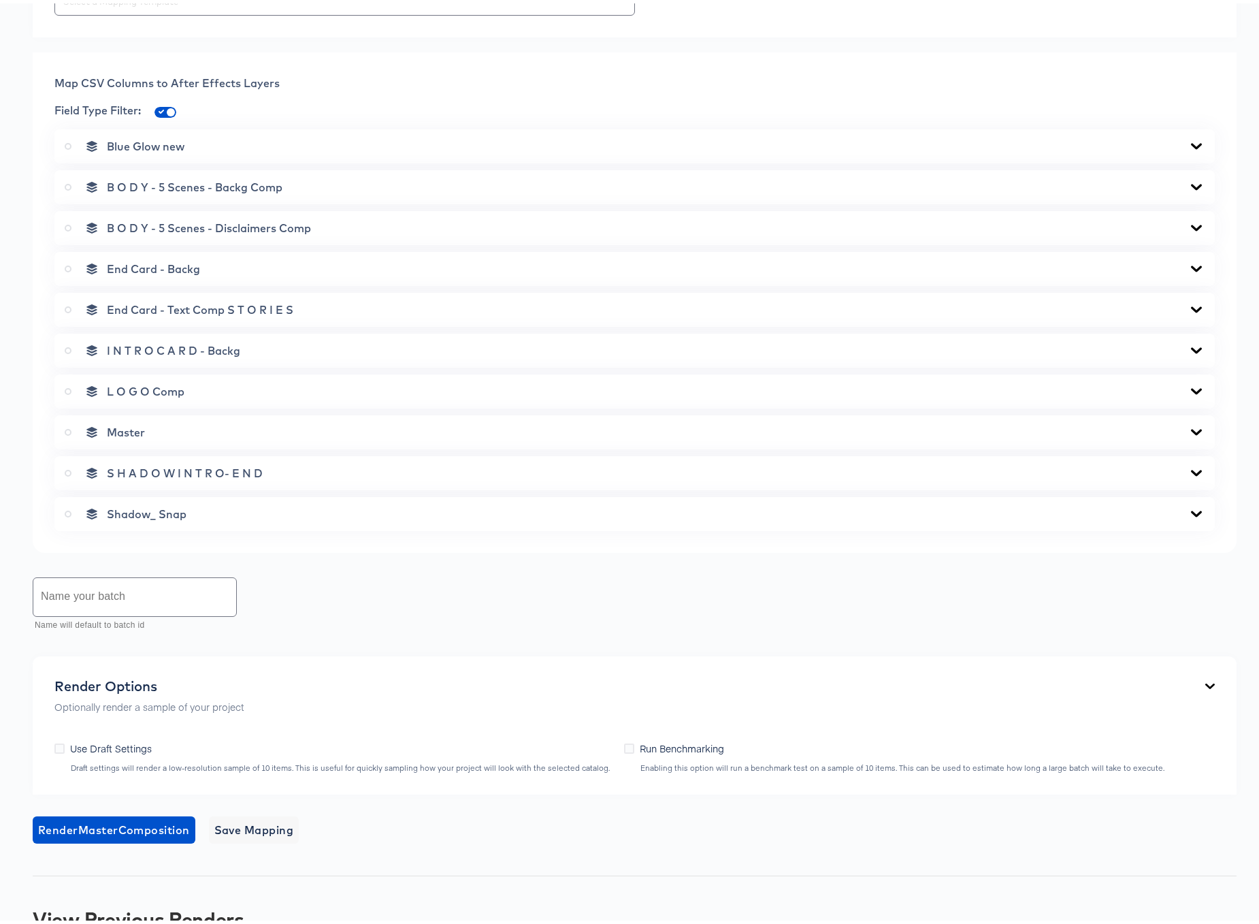
scroll to position [336, 0]
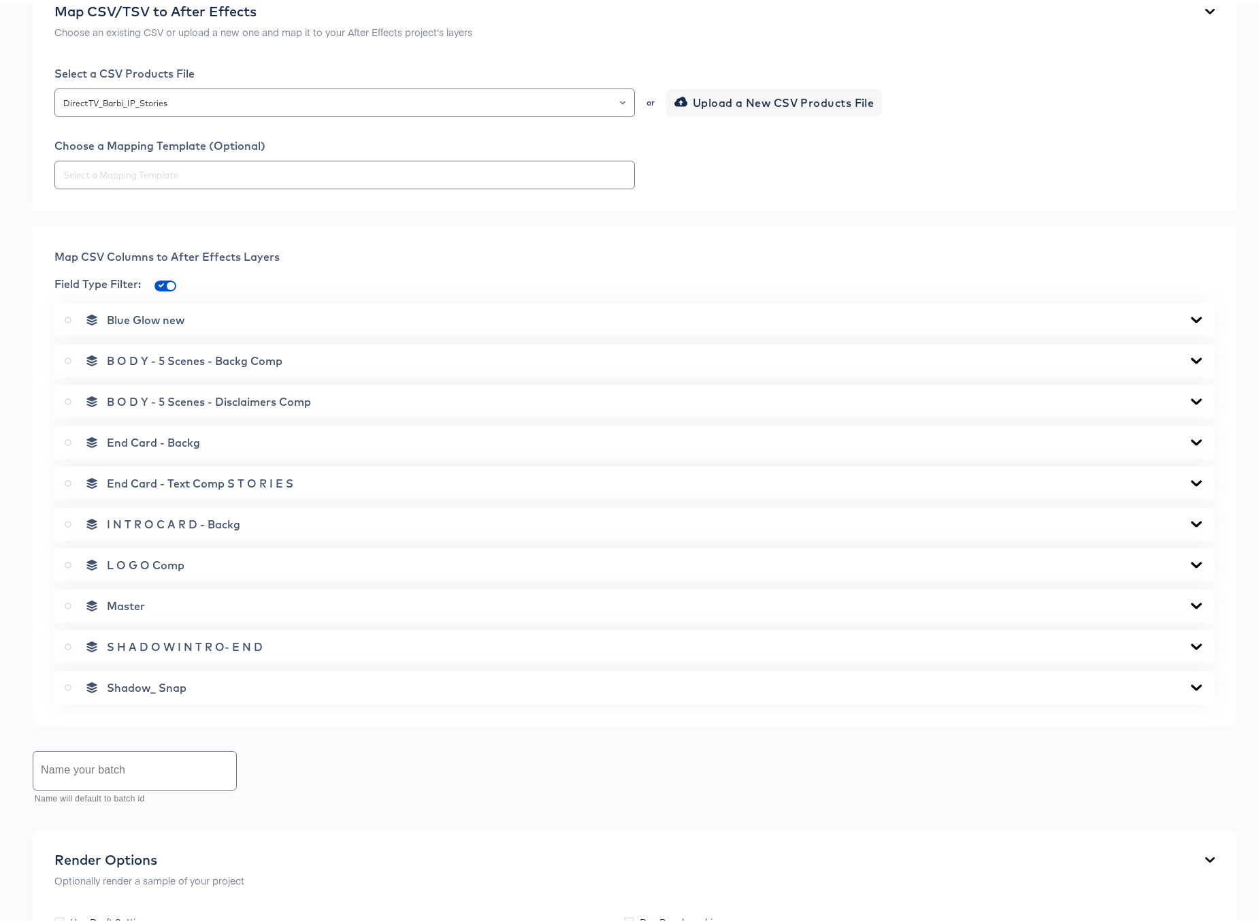
click at [1188, 598] on icon at bounding box center [1196, 602] width 16 height 11
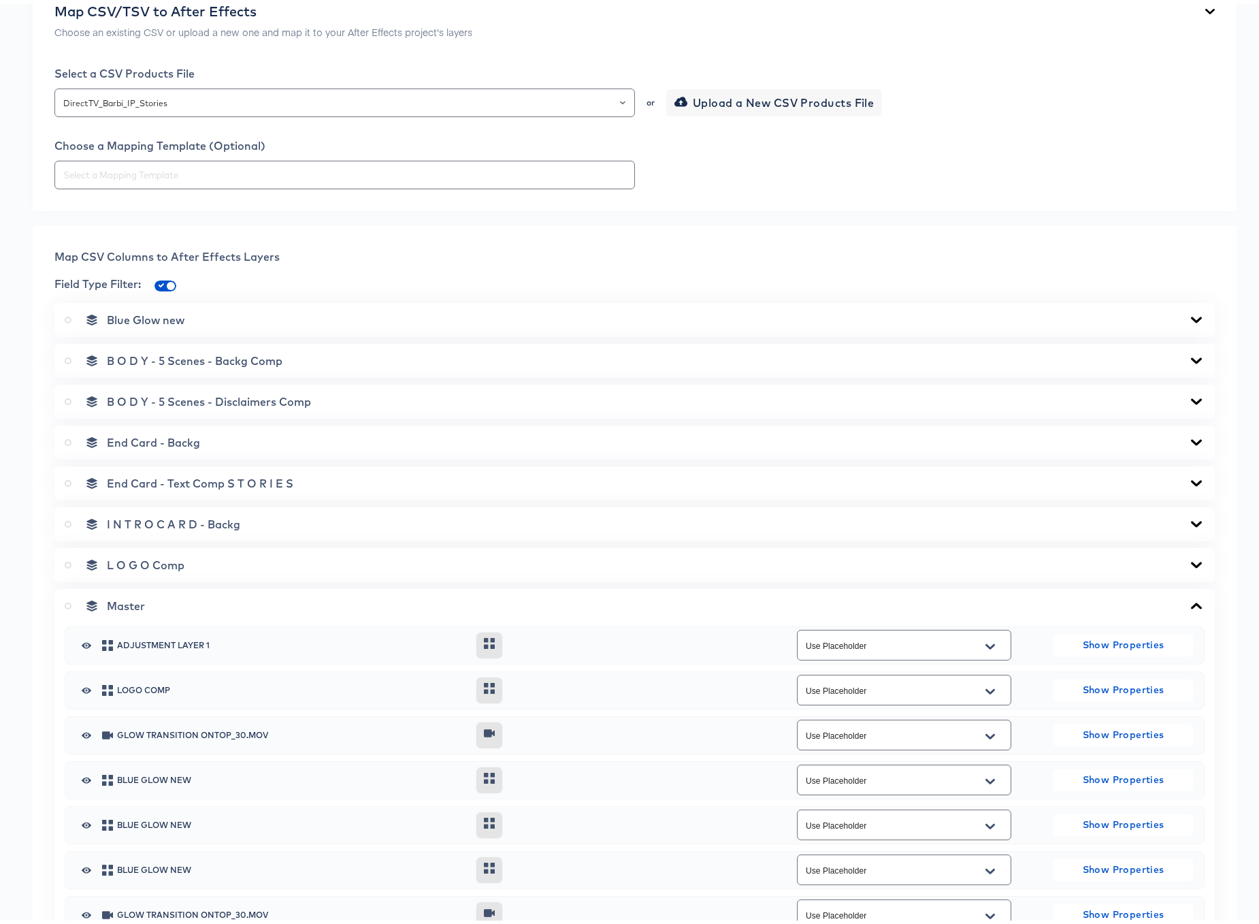
click at [1188, 598] on icon at bounding box center [1196, 602] width 16 height 11
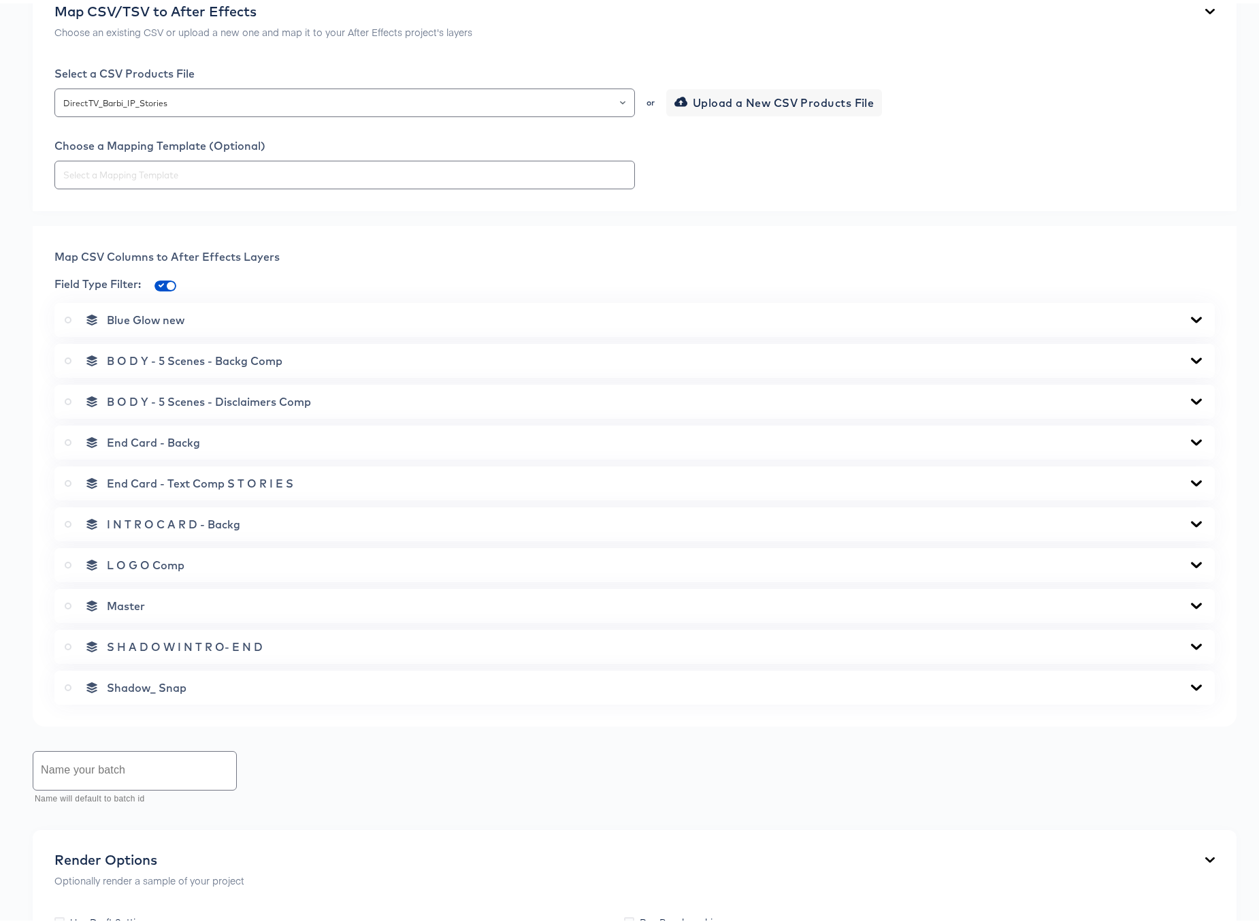
click at [1191, 560] on icon at bounding box center [1196, 561] width 11 height 6
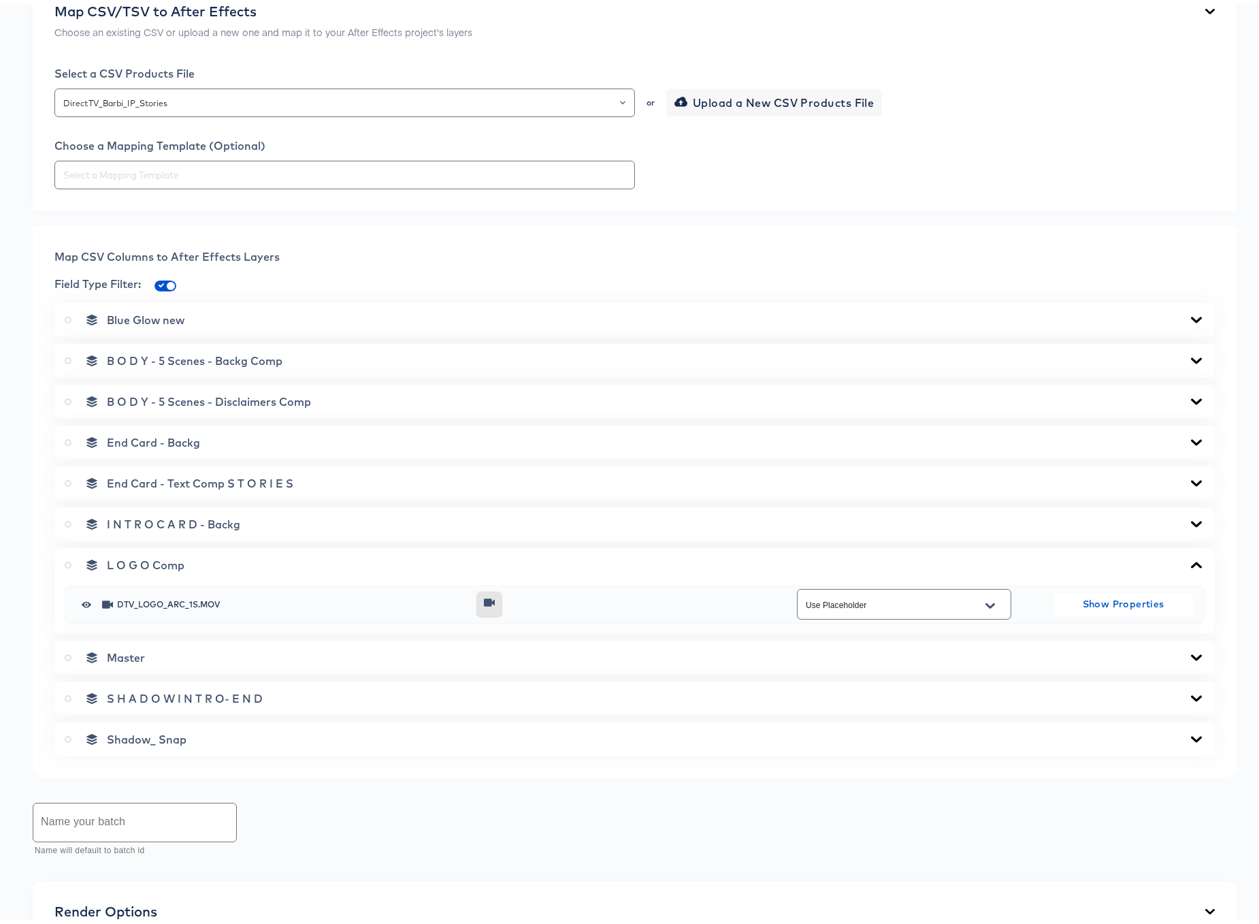
click at [1191, 560] on icon at bounding box center [1196, 561] width 11 height 6
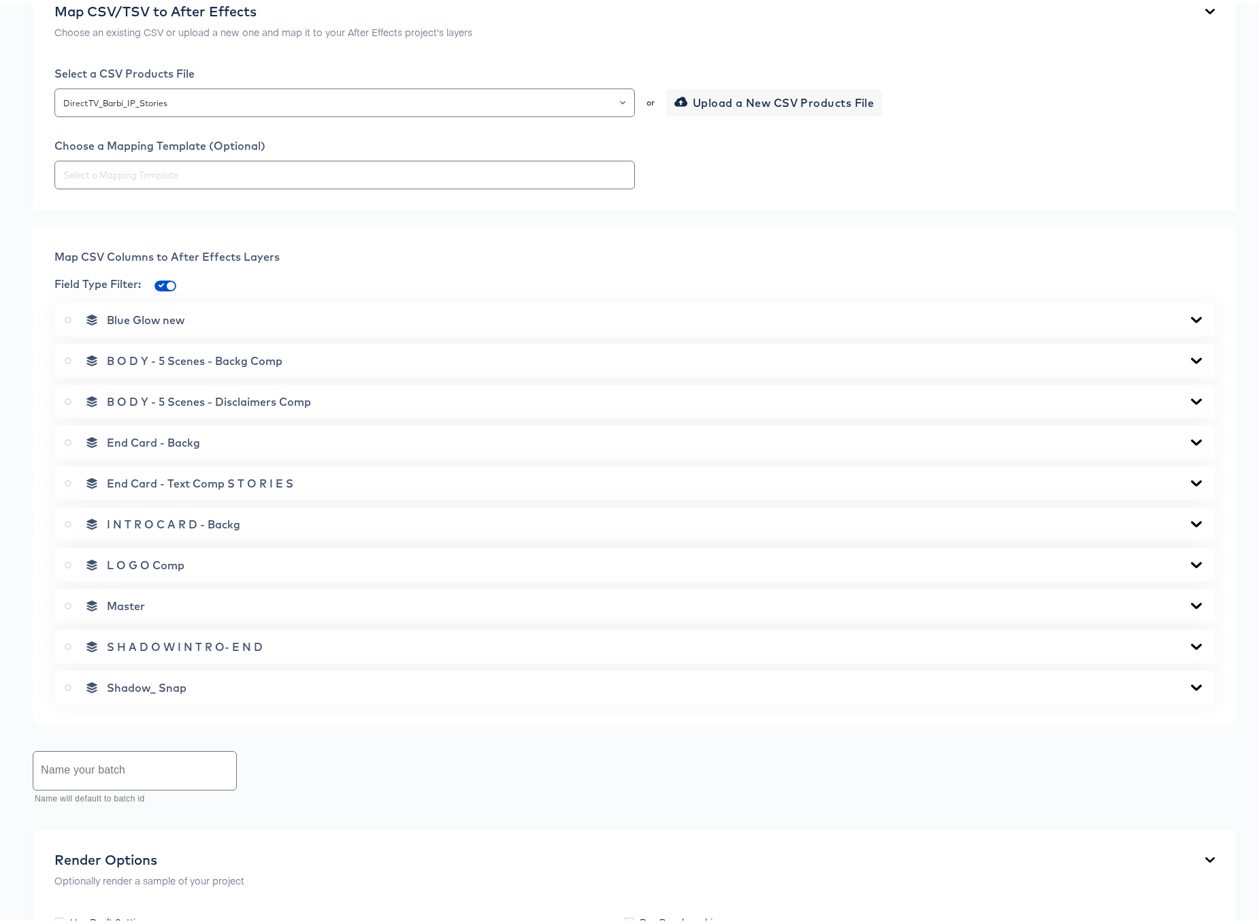
click at [1191, 520] on icon at bounding box center [1196, 520] width 11 height 6
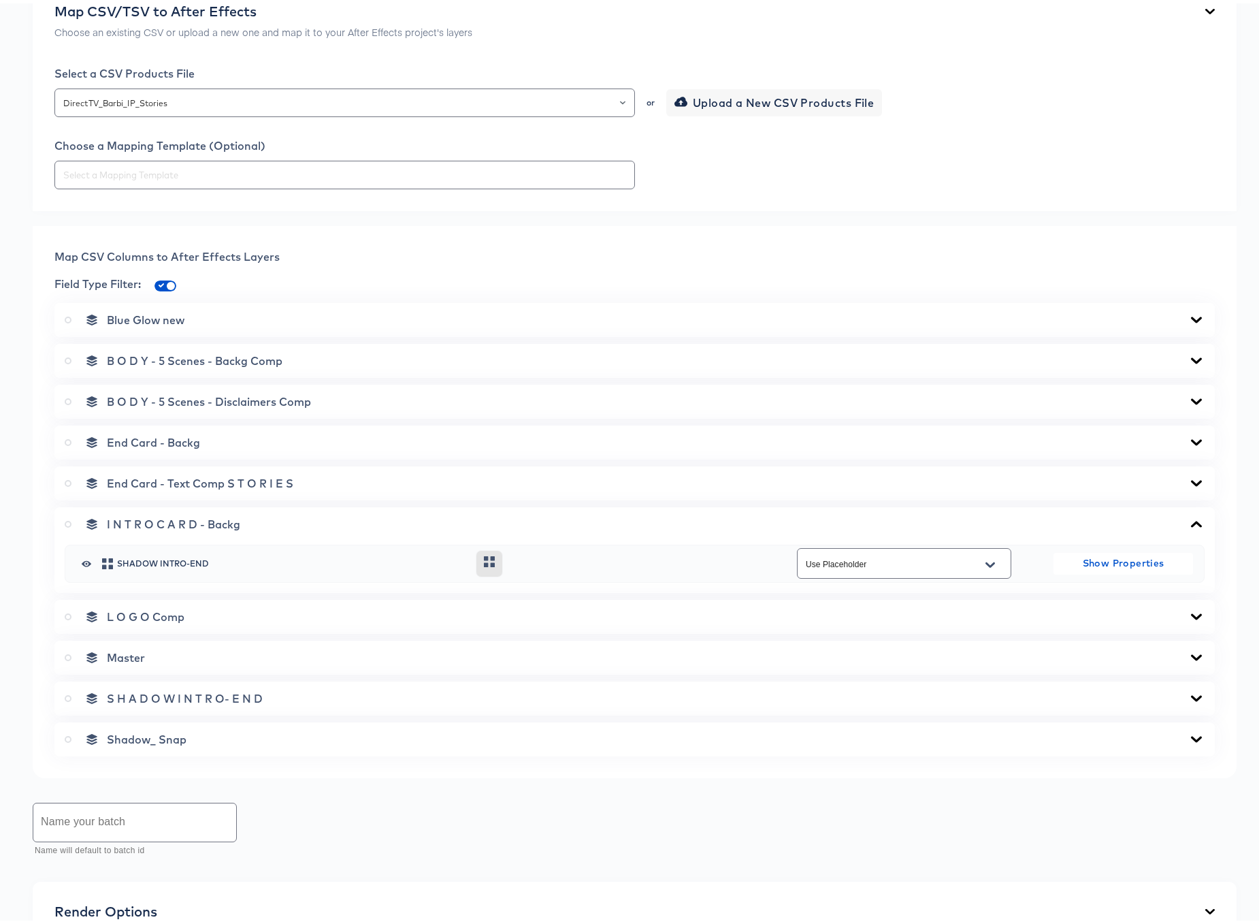
click at [1188, 520] on icon at bounding box center [1196, 520] width 16 height 11
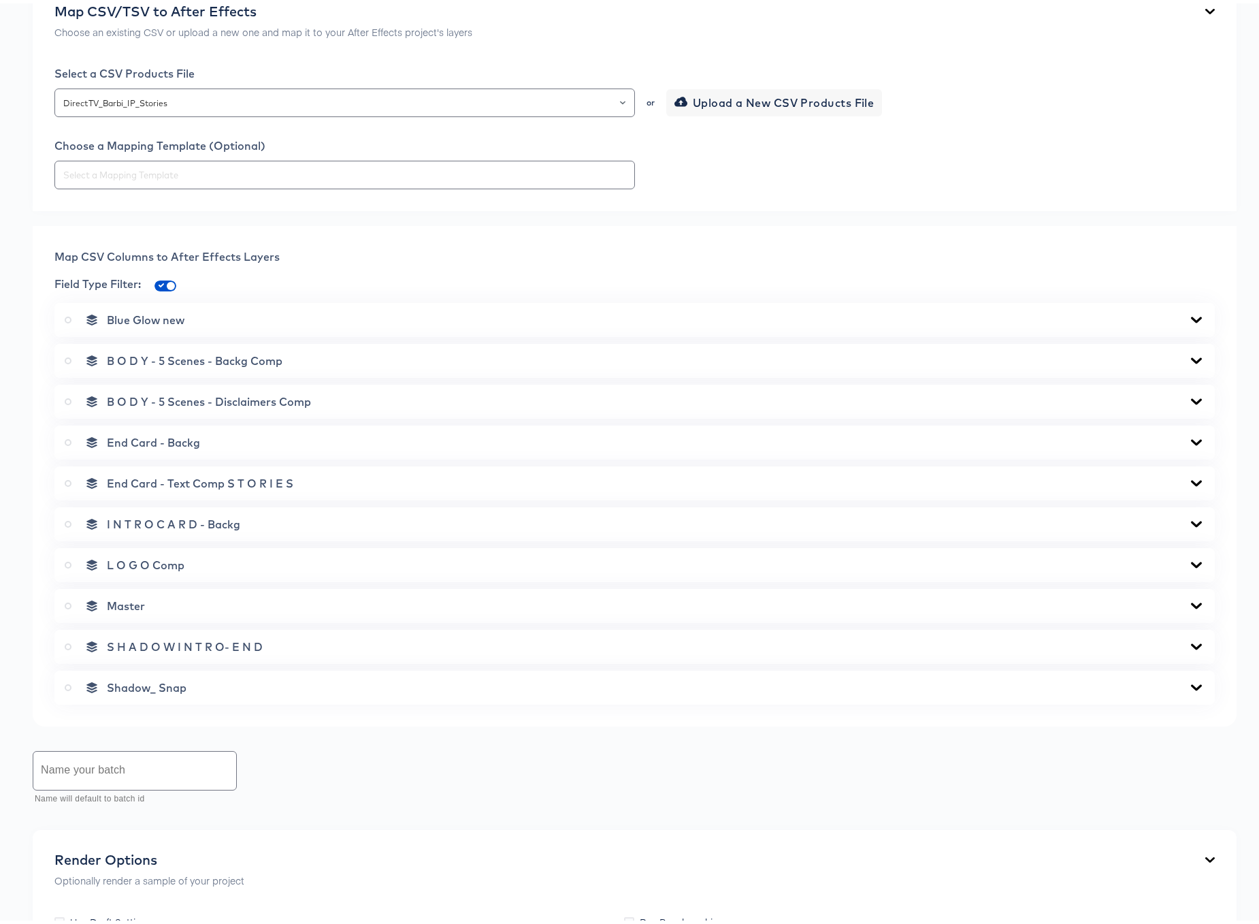
click at [1188, 477] on icon at bounding box center [1196, 479] width 16 height 11
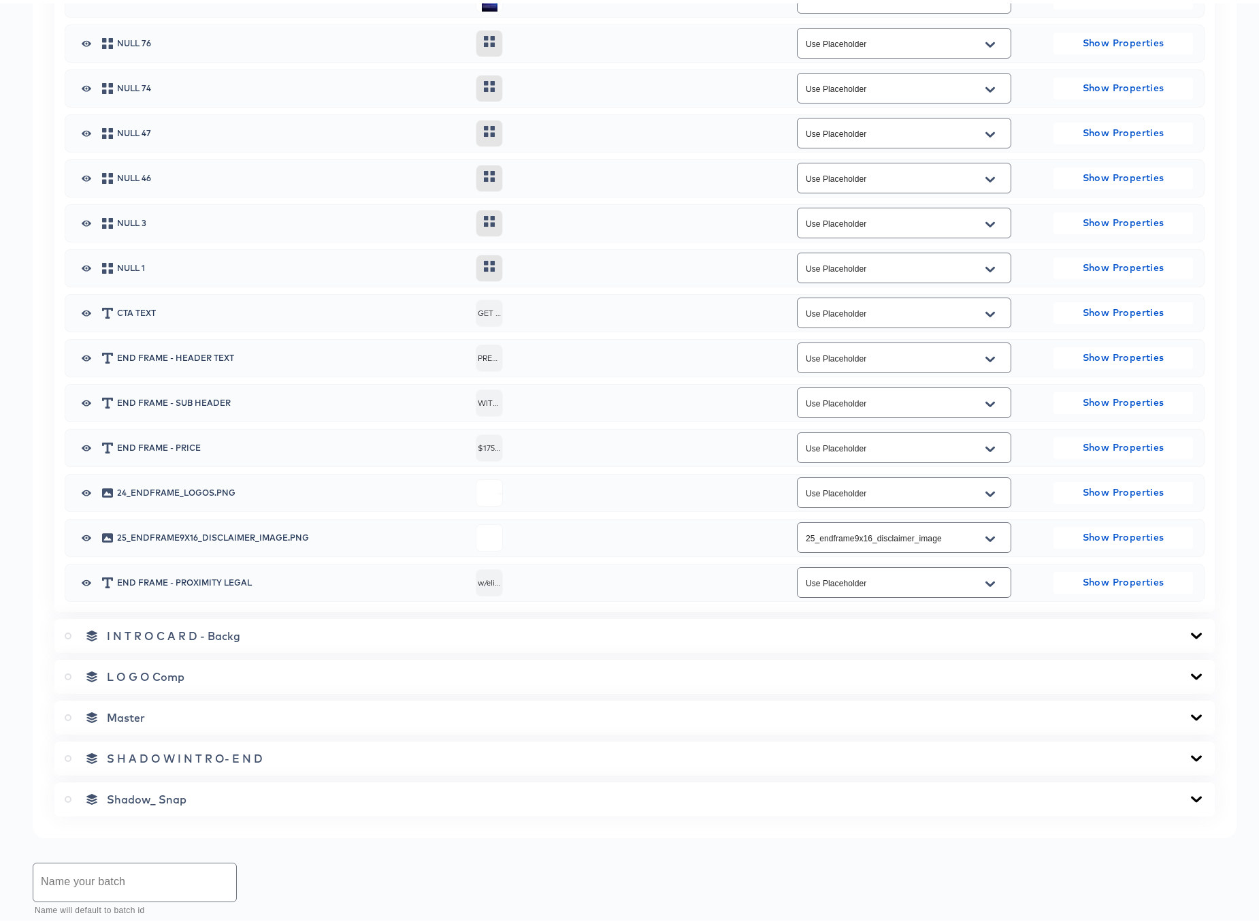
scroll to position [859, 0]
click at [985, 489] on icon "Open" at bounding box center [990, 491] width 10 height 11
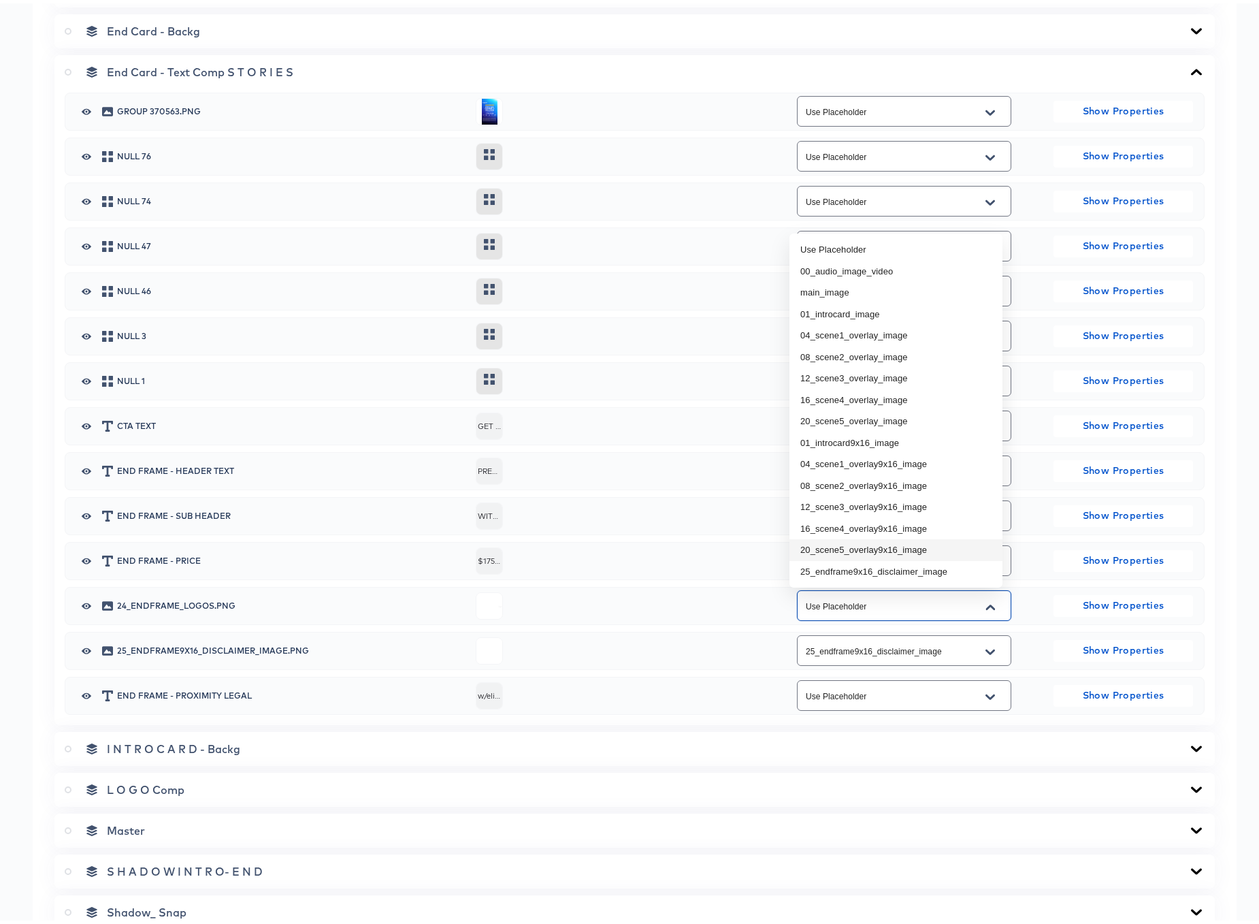
scroll to position [745, 0]
click at [1039, 593] on div "24_endframe_logos.png Use Placeholder Show Properties" at bounding box center [634, 603] width 1117 height 36
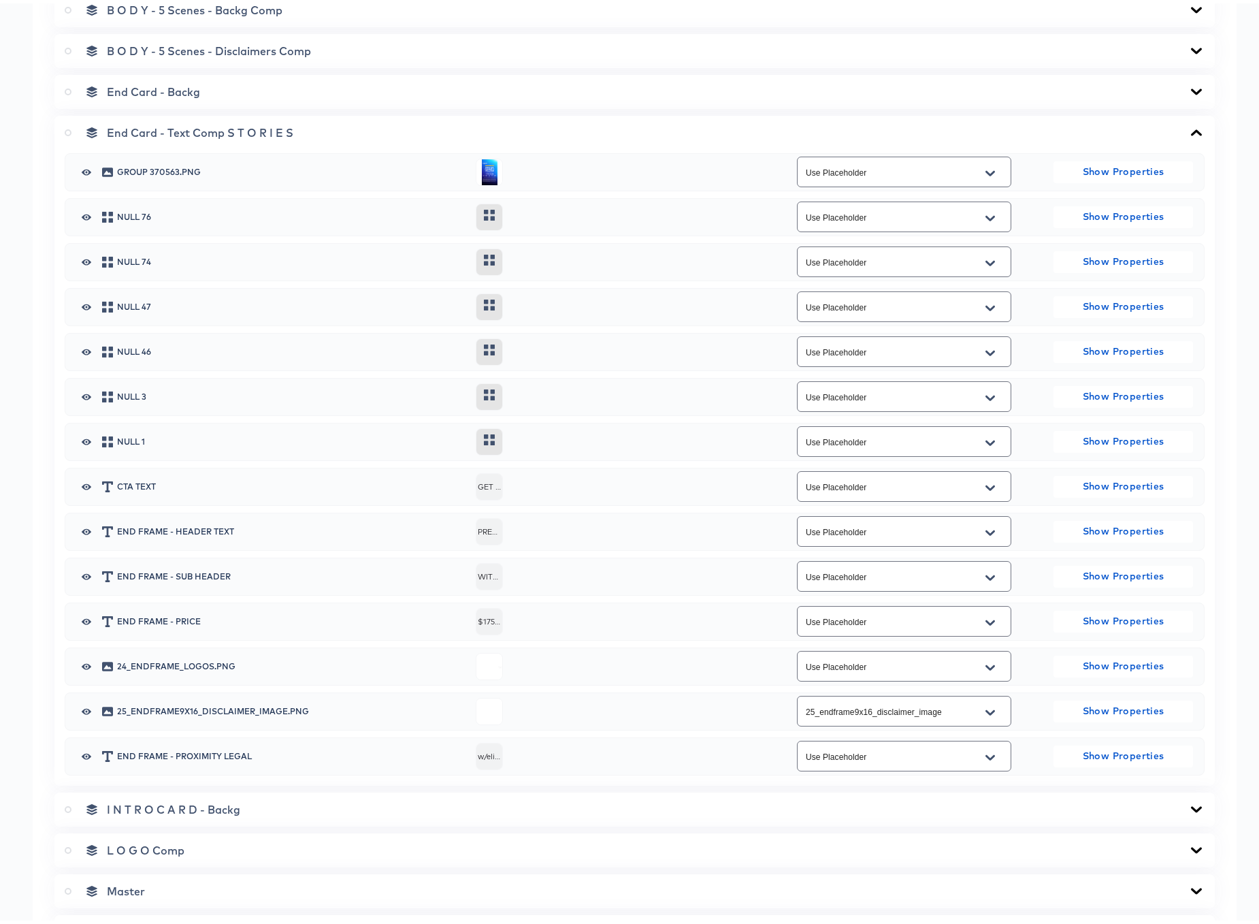
scroll to position [684, 0]
click at [1191, 131] on icon at bounding box center [1196, 131] width 11 height 6
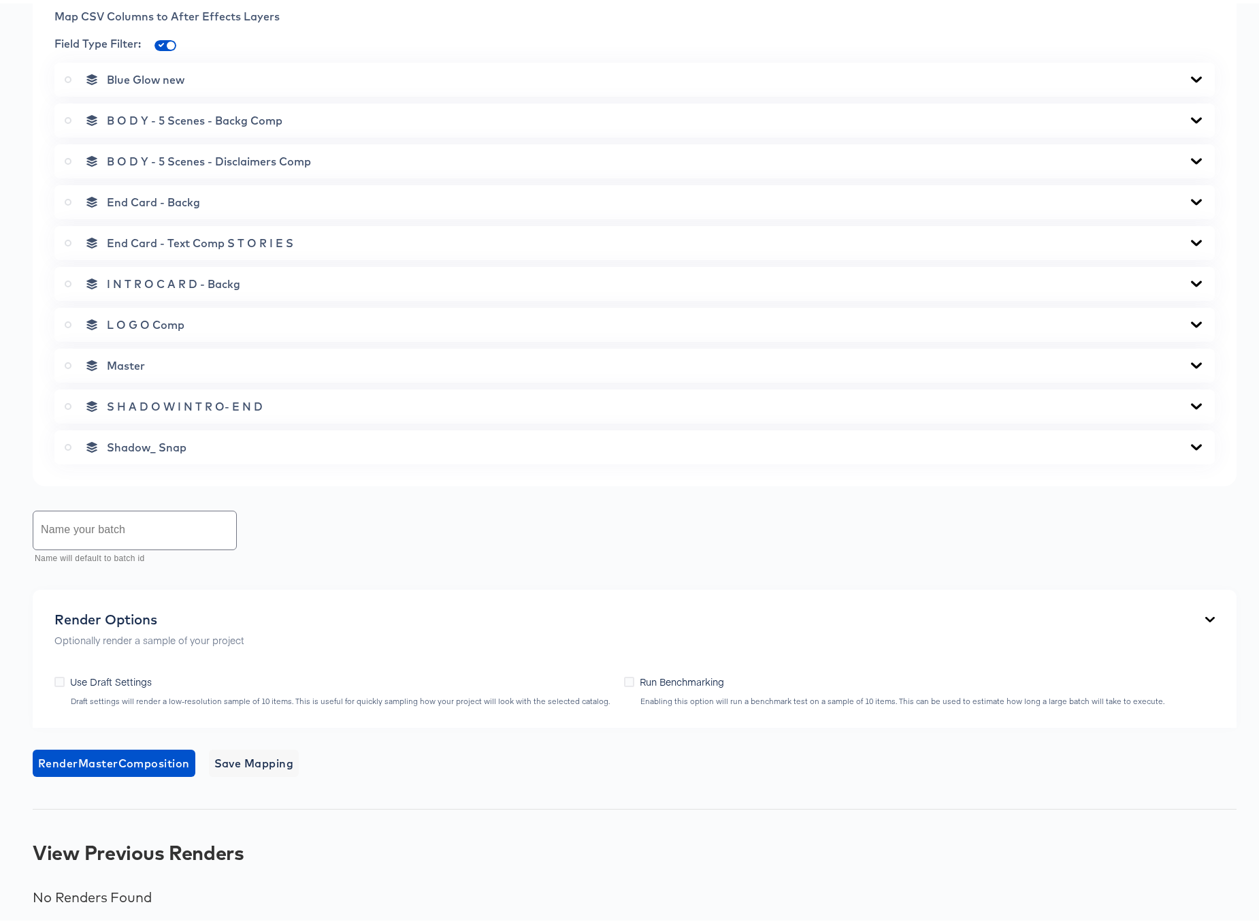
click at [1191, 77] on icon at bounding box center [1196, 76] width 11 height 6
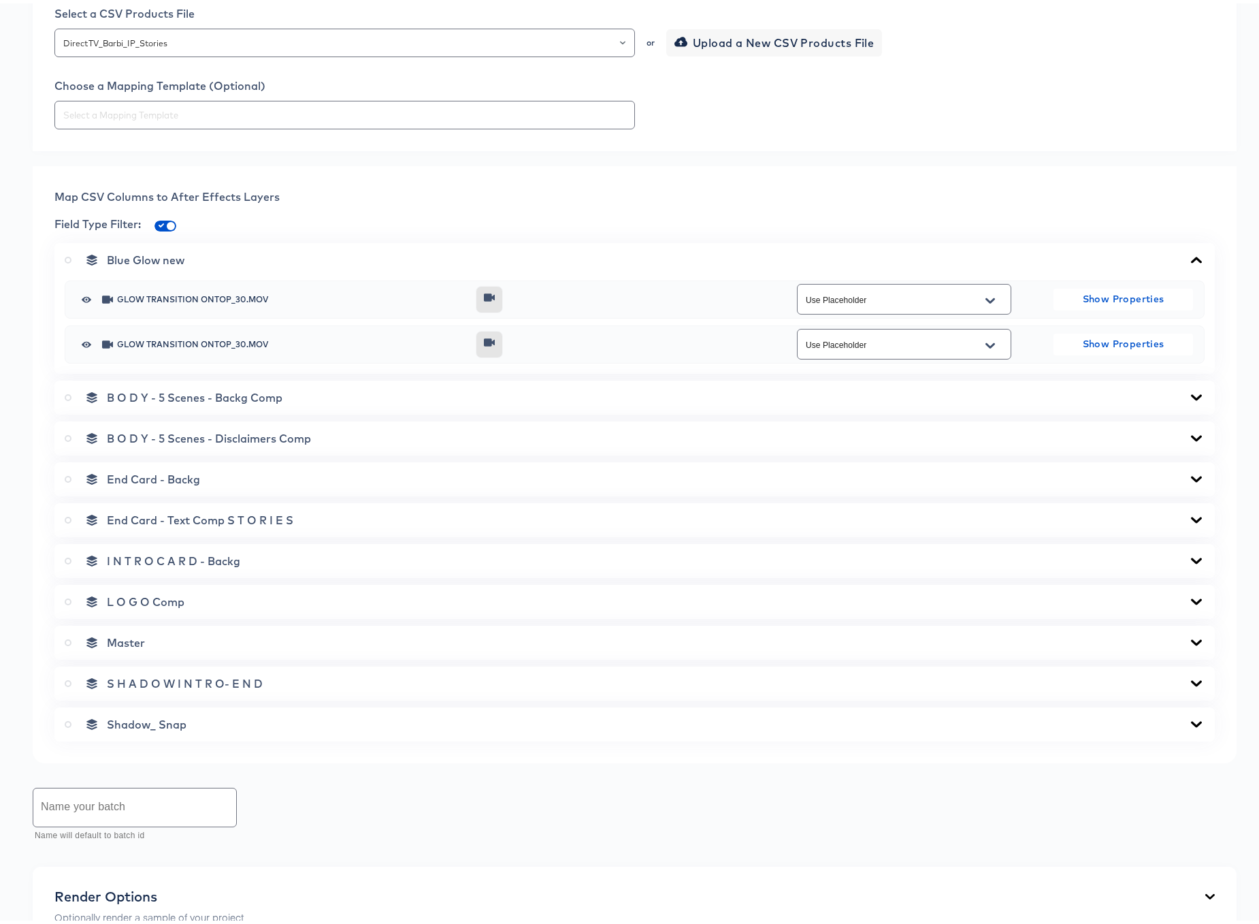
scroll to position [276, 0]
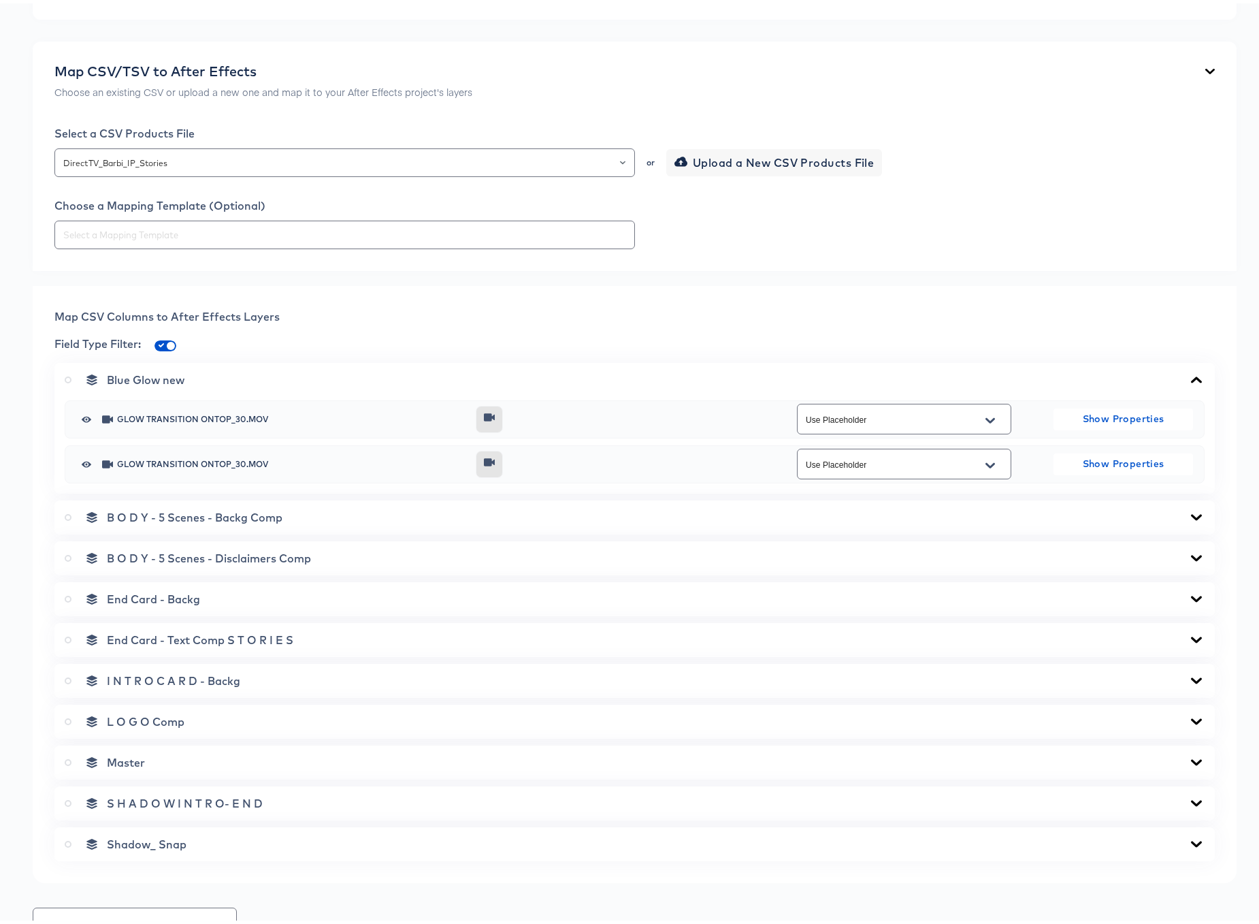
click at [1191, 374] on icon at bounding box center [1196, 376] width 11 height 6
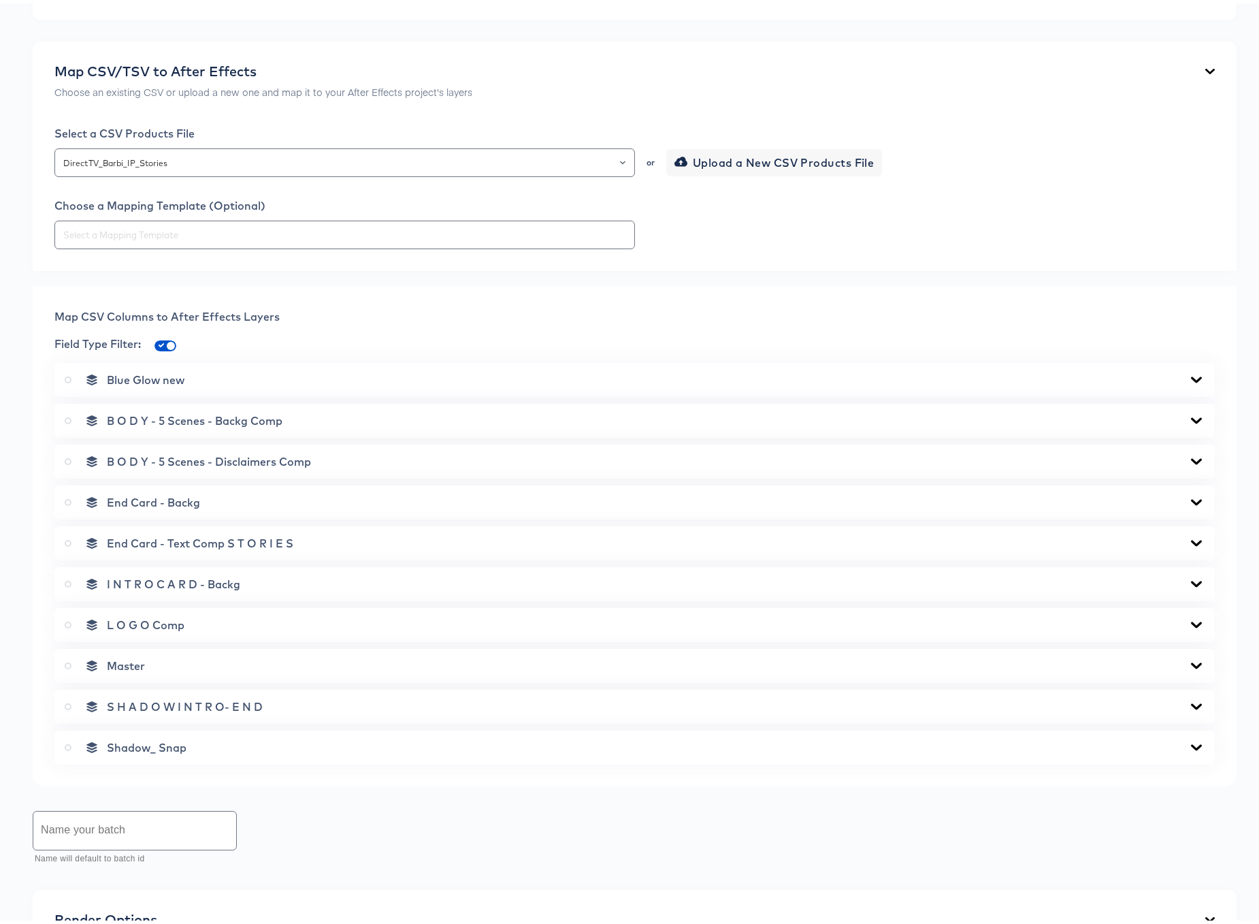
click at [1191, 417] on icon at bounding box center [1196, 417] width 11 height 6
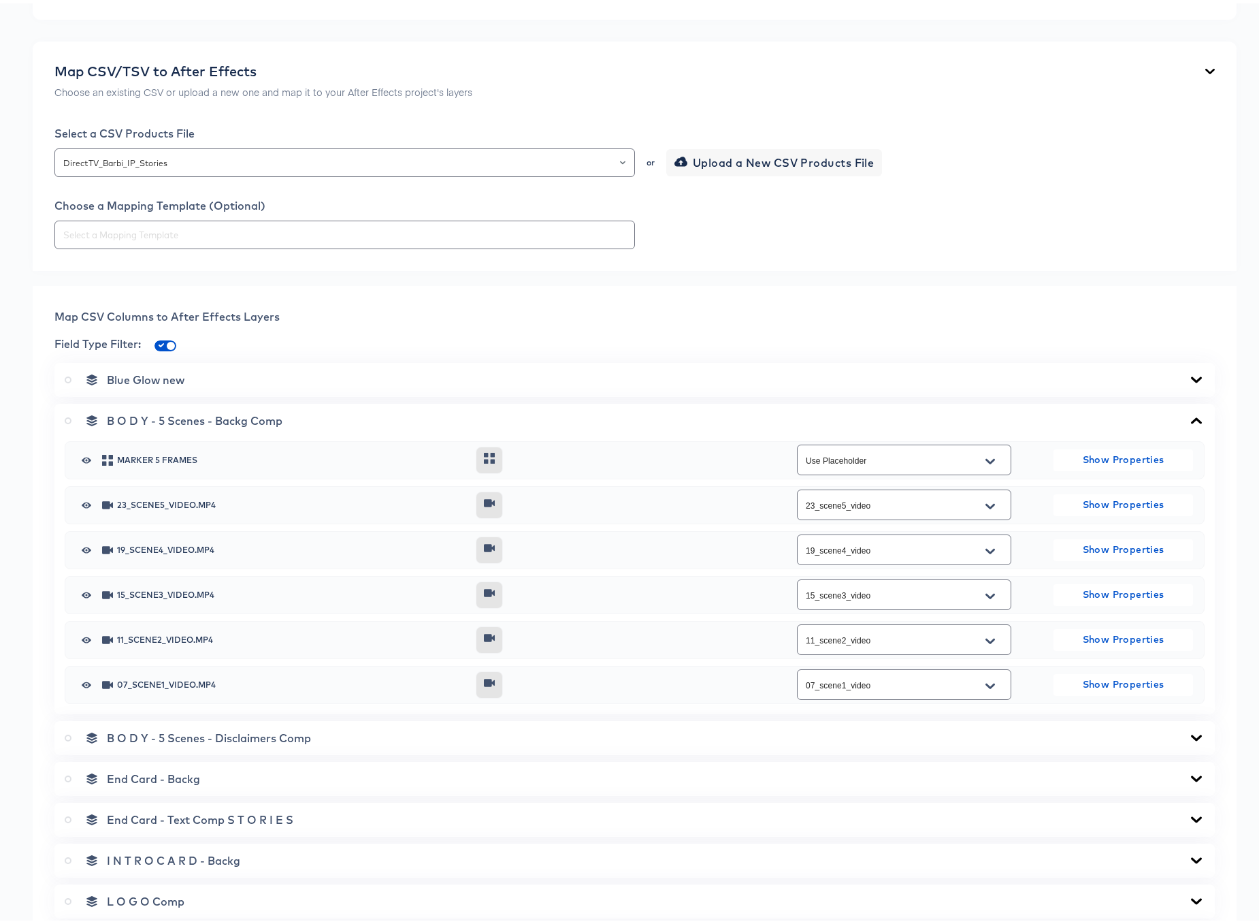
click at [1188, 419] on icon at bounding box center [1196, 417] width 16 height 11
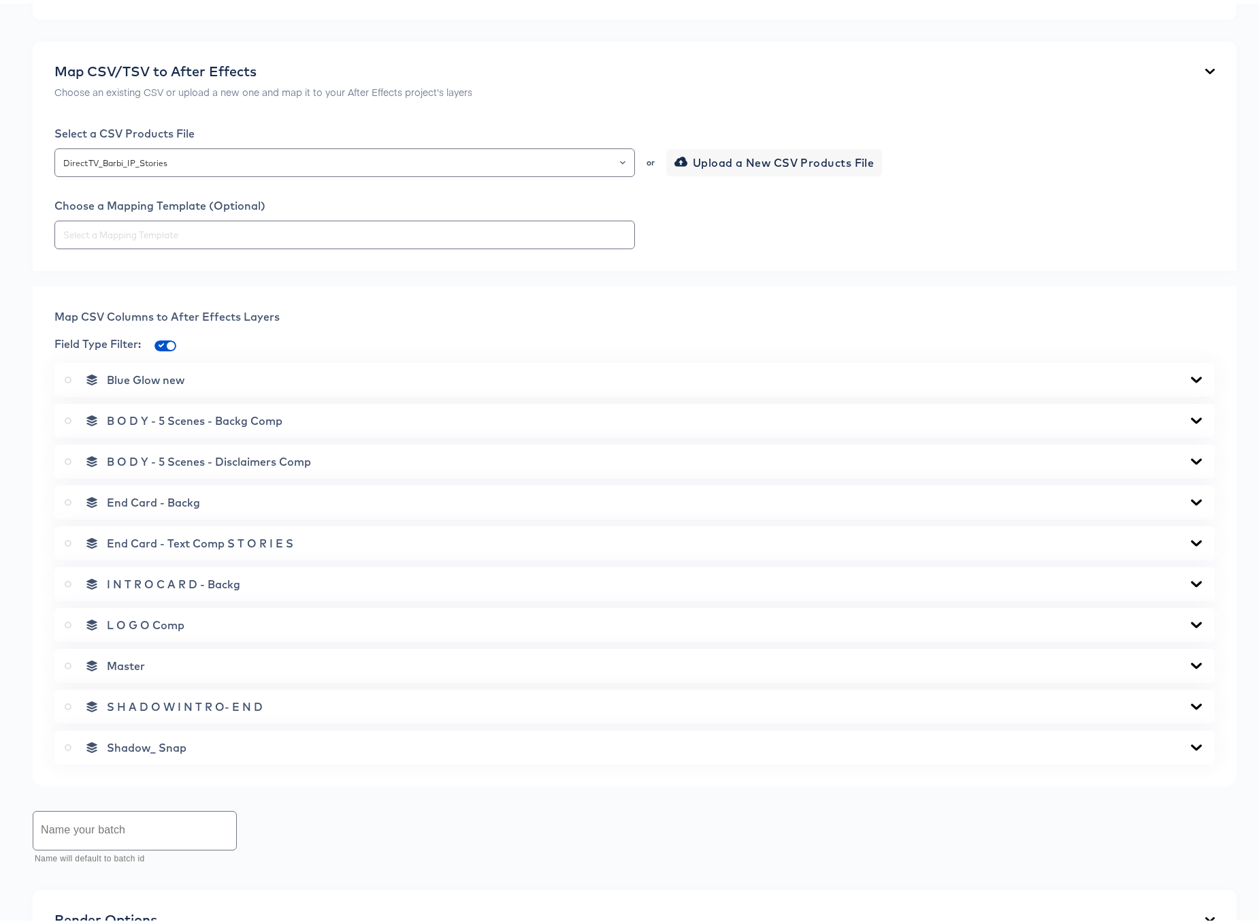
click at [1188, 454] on icon at bounding box center [1196, 458] width 16 height 11
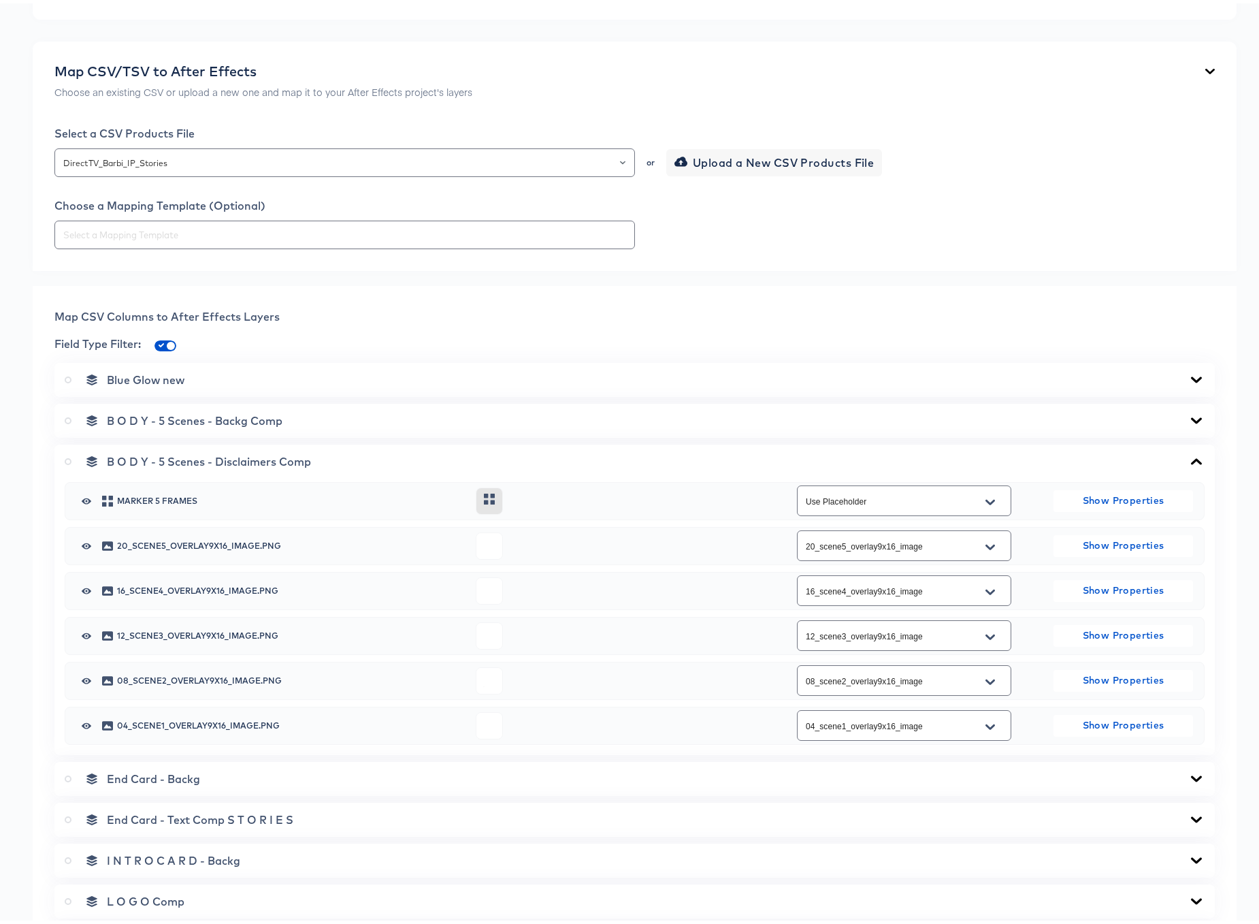
click at [1188, 454] on icon at bounding box center [1196, 458] width 16 height 11
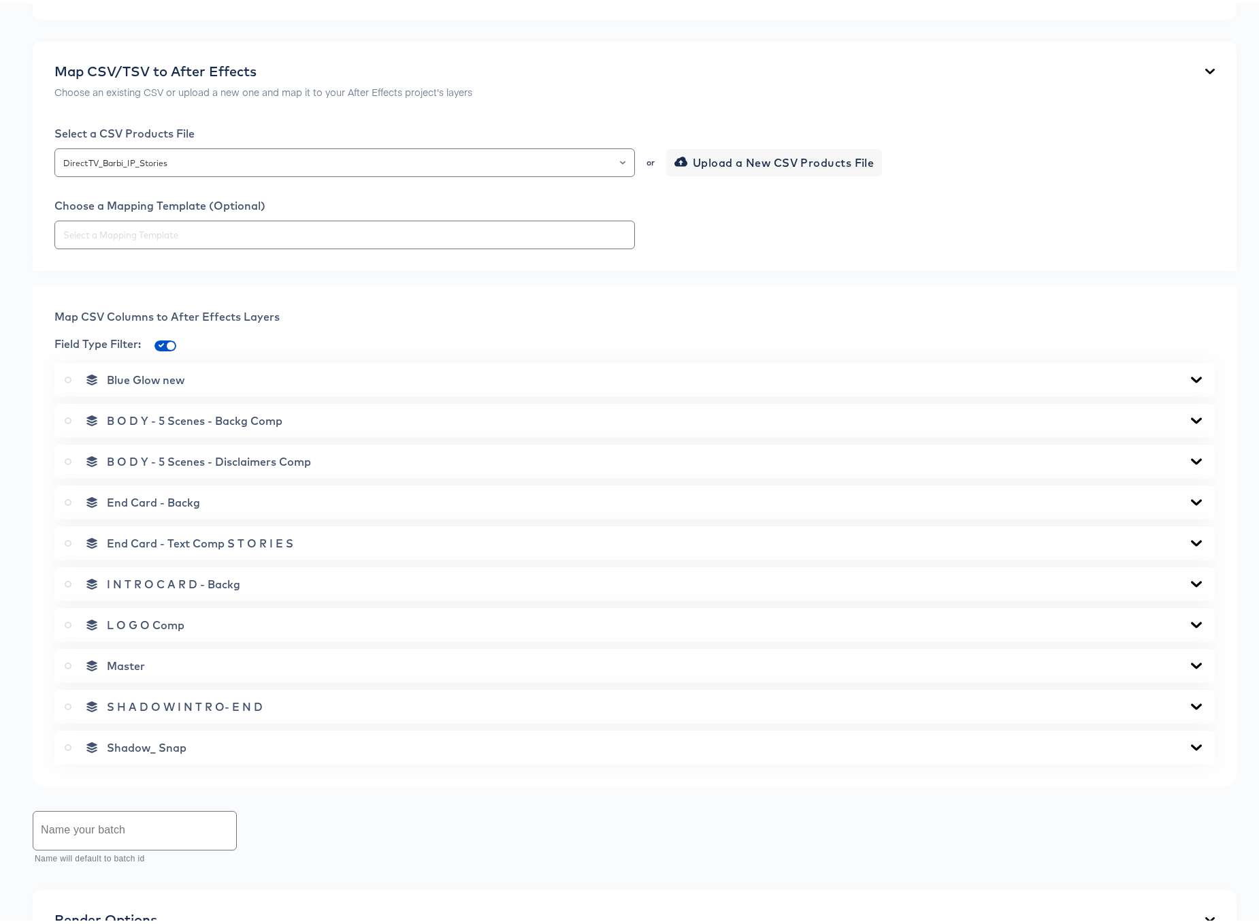
click at [1191, 500] on icon at bounding box center [1196, 498] width 11 height 6
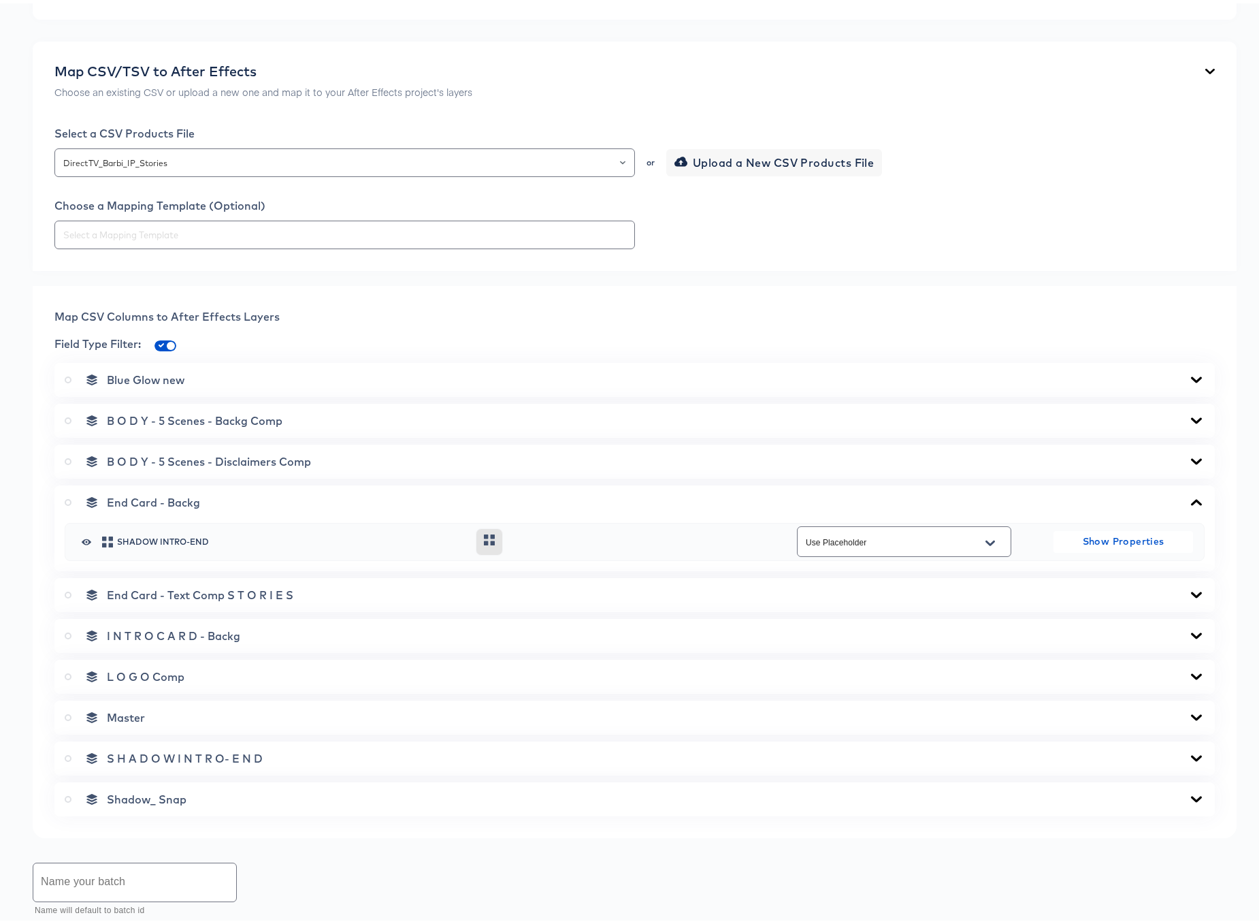
click at [1188, 500] on icon at bounding box center [1196, 498] width 16 height 11
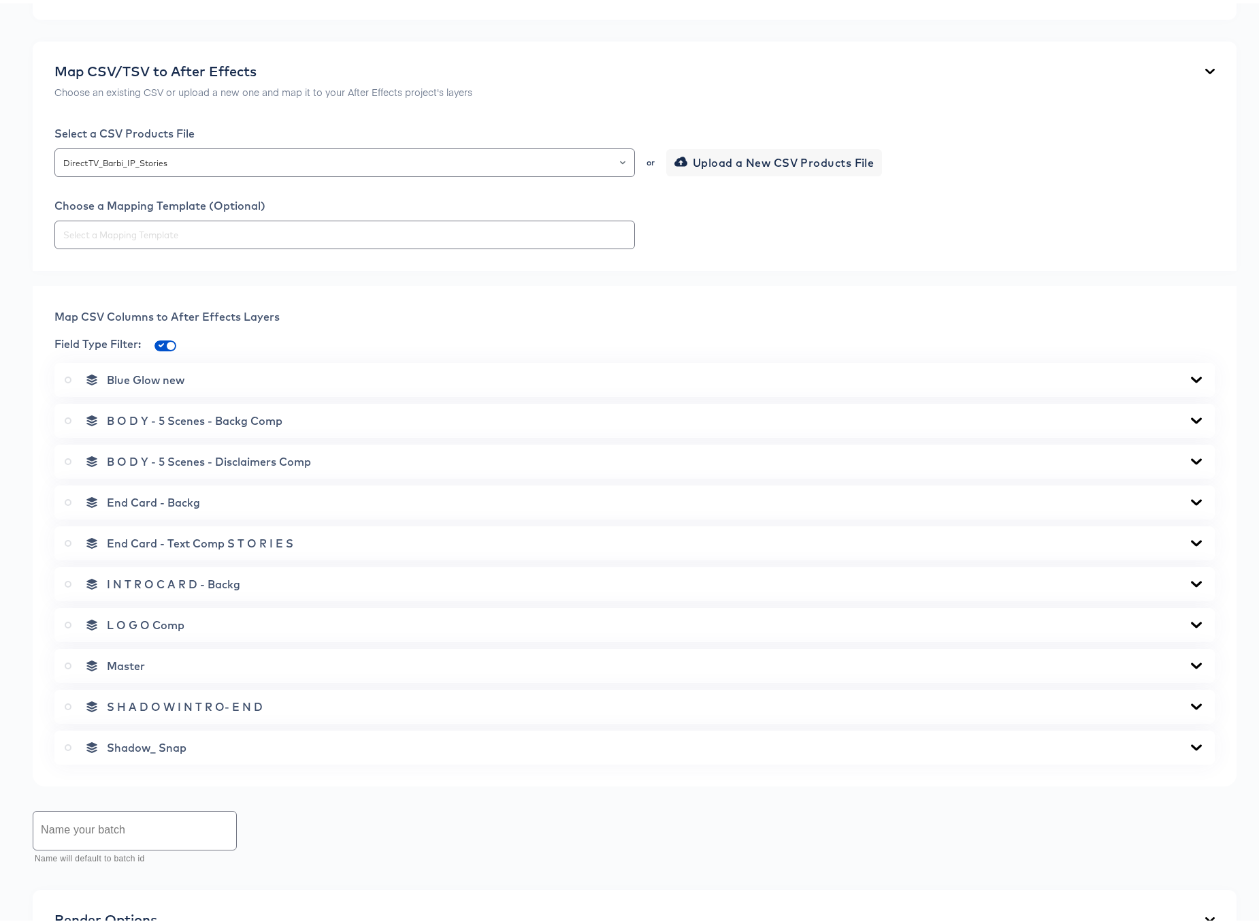
click at [1188, 538] on icon at bounding box center [1196, 539] width 16 height 11
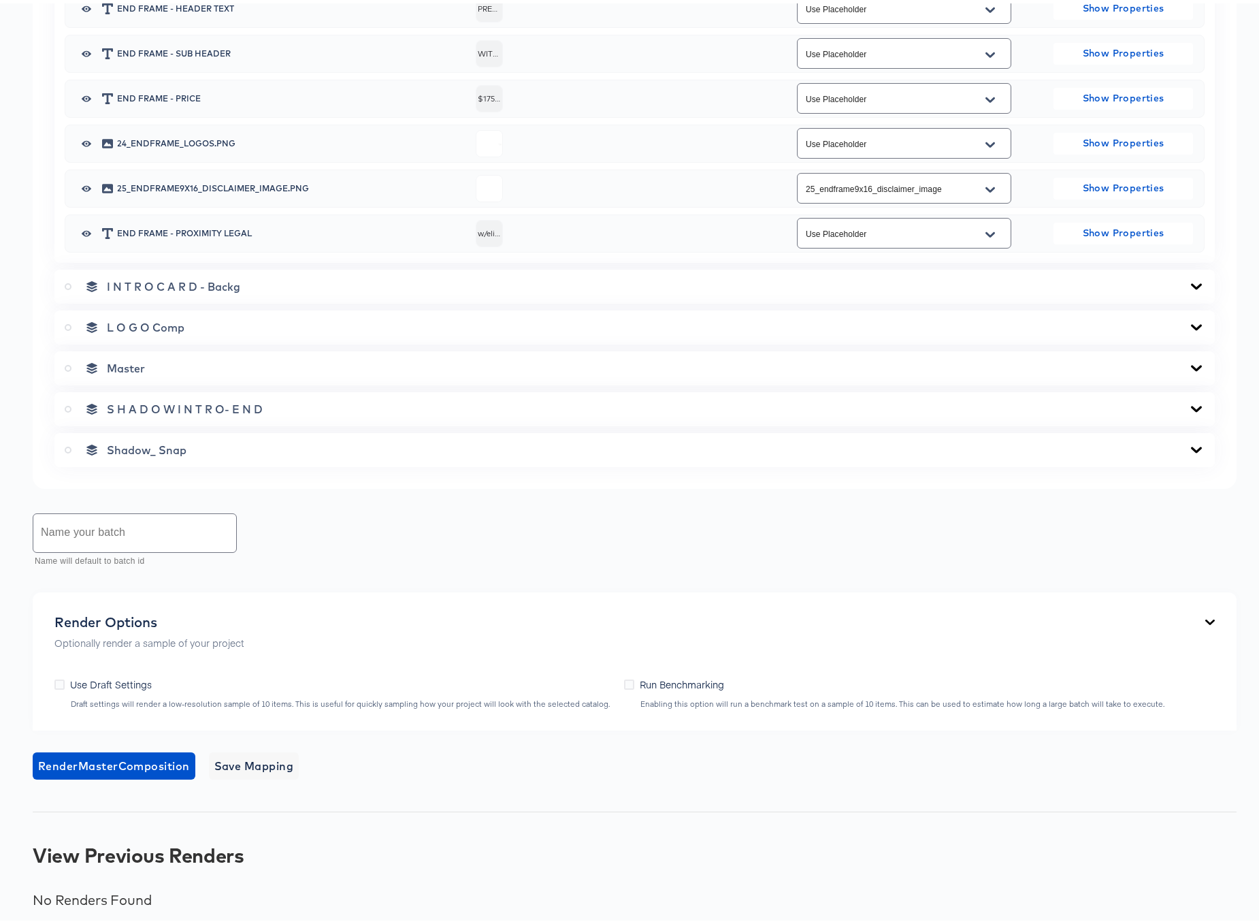
scroll to position [1209, 0]
click at [101, 532] on input "text" at bounding box center [134, 529] width 203 height 38
type input "Barbie IP Stories"
click at [266, 762] on span "Save Mapping" at bounding box center [254, 762] width 80 height 19
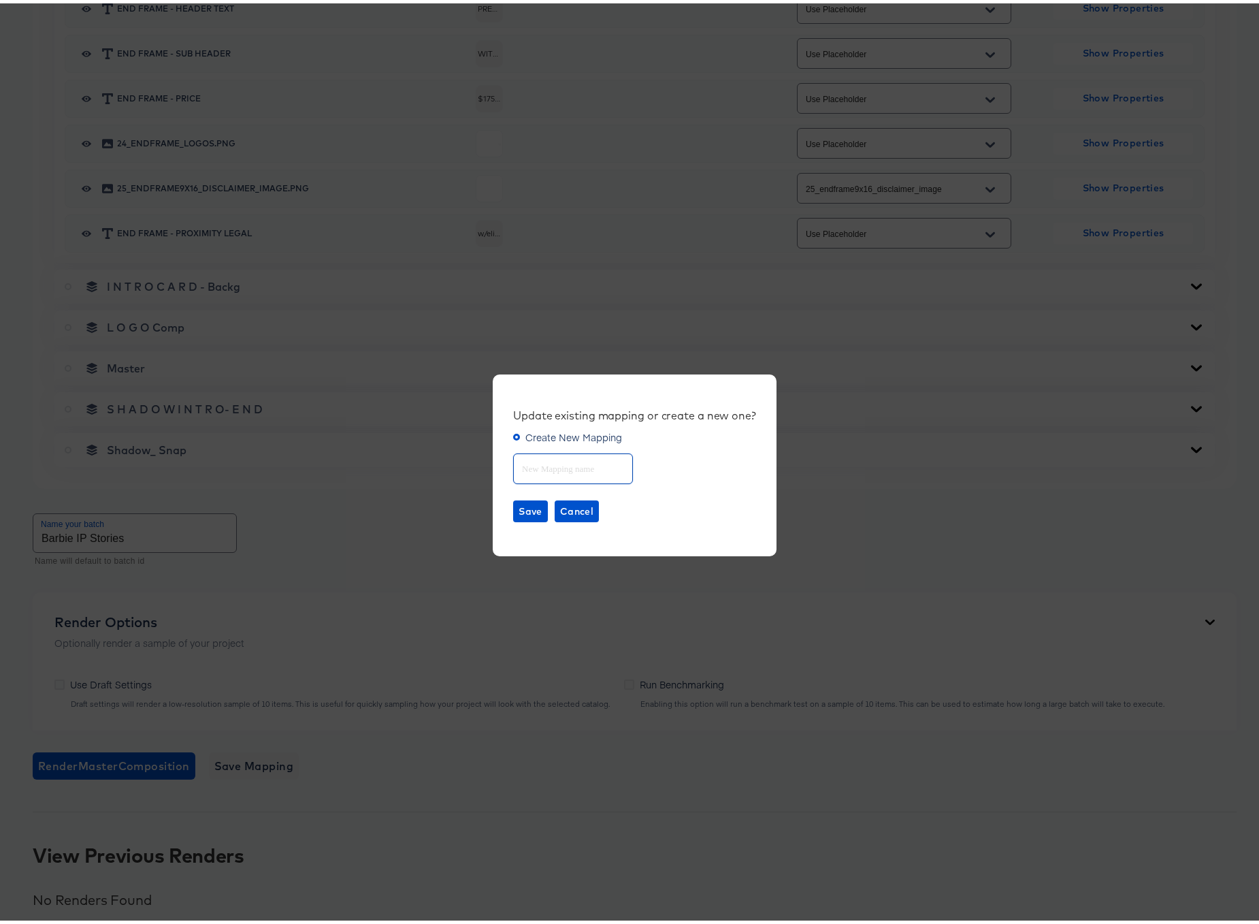
click at [548, 464] on input "text" at bounding box center [573, 459] width 118 height 29
type input "Barbie IP Stories"
click at [513, 508] on button "Save" at bounding box center [530, 508] width 35 height 22
click at [1225, 42] on icon "button" at bounding box center [1227, 42] width 4 height 4
click at [570, 502] on span "Cancel" at bounding box center [576, 508] width 33 height 17
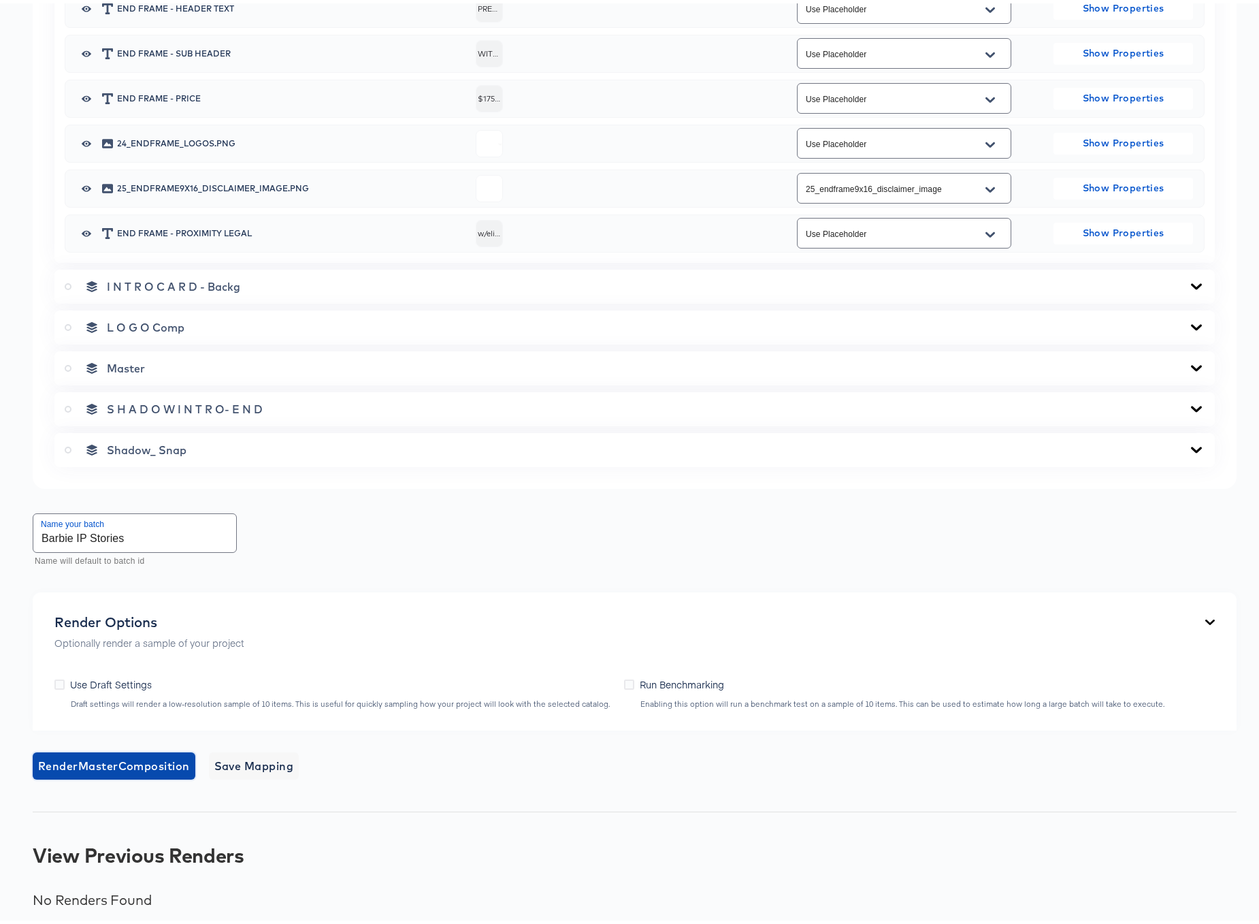
click at [90, 766] on span "Render Master Composition" at bounding box center [114, 762] width 152 height 19
